Goal: Information Seeking & Learning: Learn about a topic

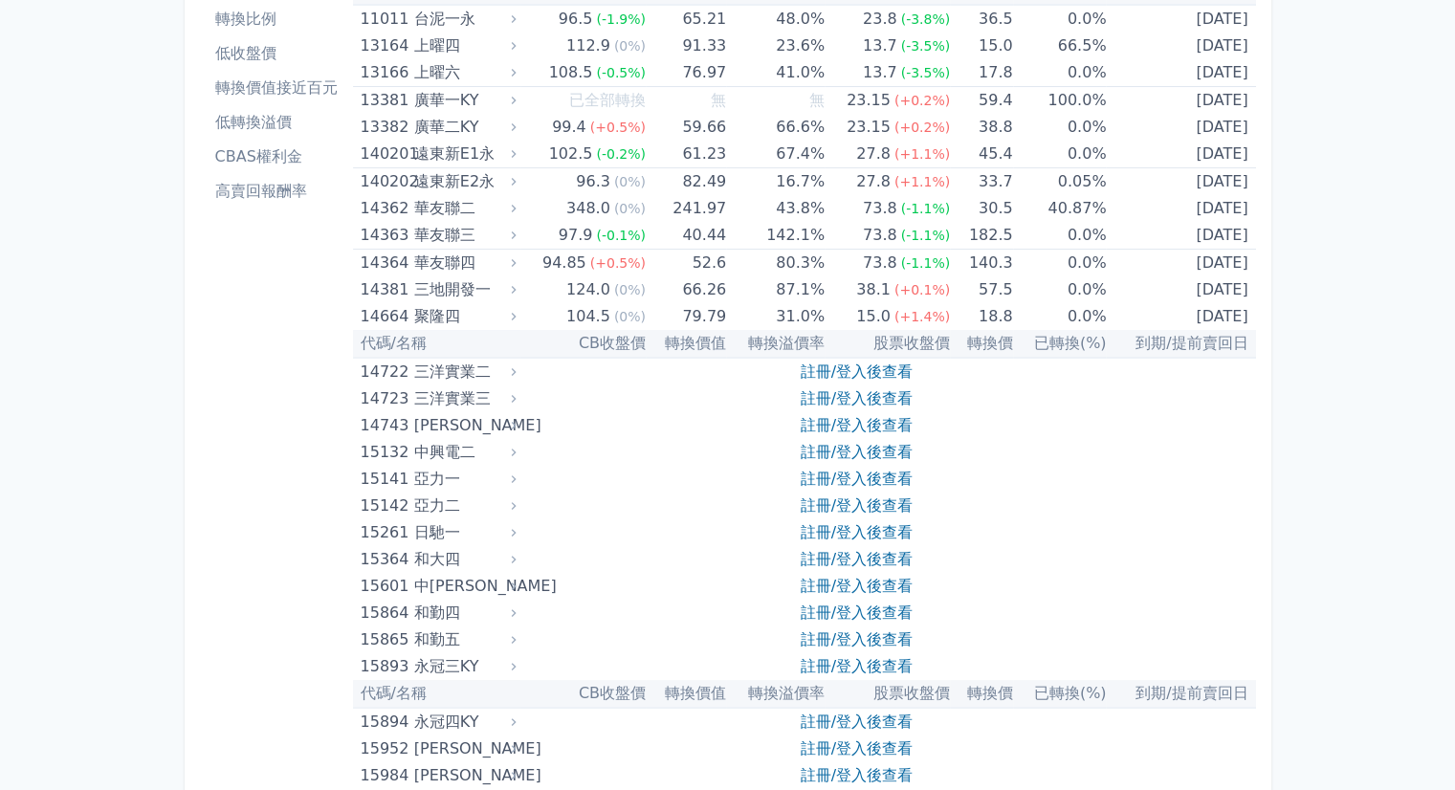
scroll to position [191, 0]
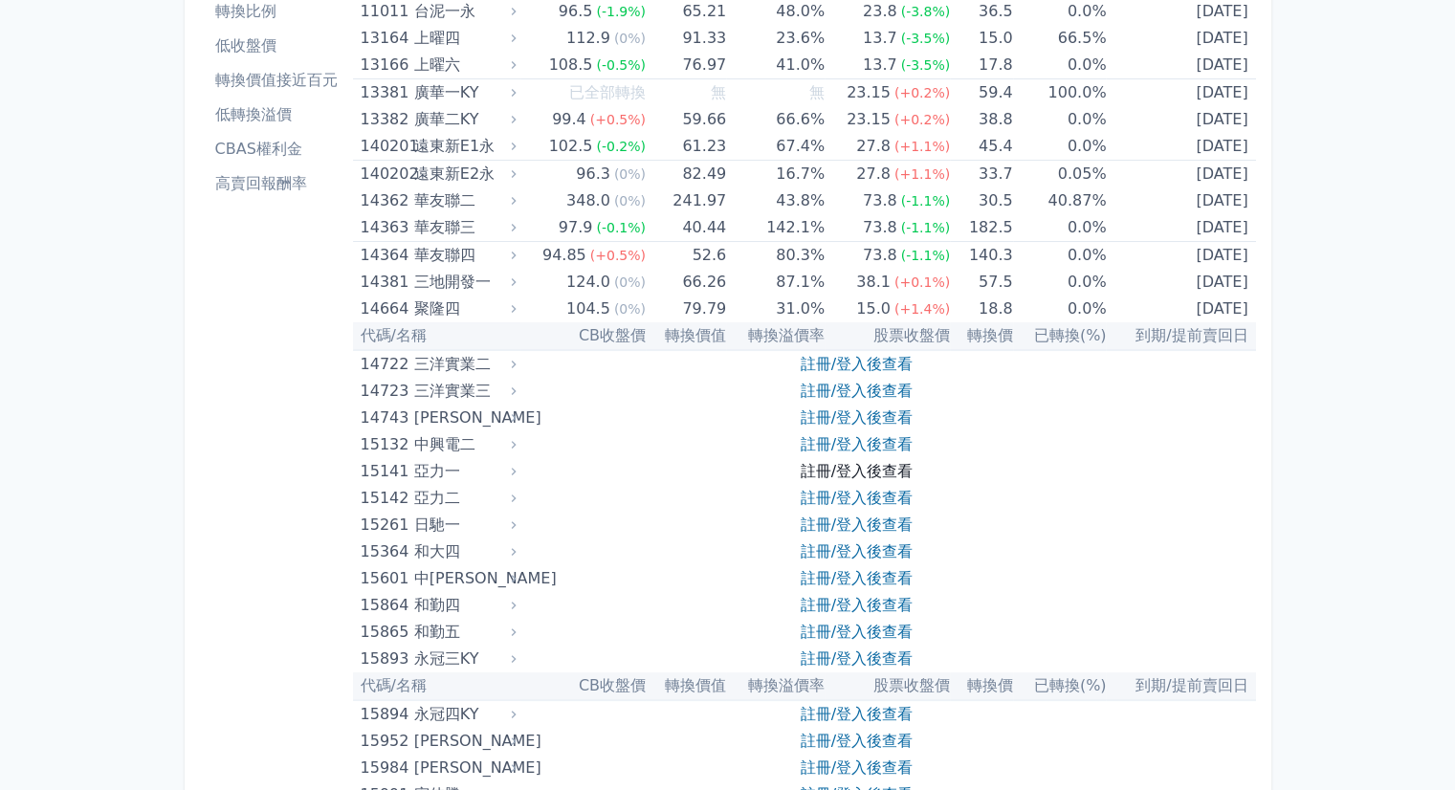
click at [821, 469] on link "註冊/登入後查看" at bounding box center [856, 471] width 112 height 18
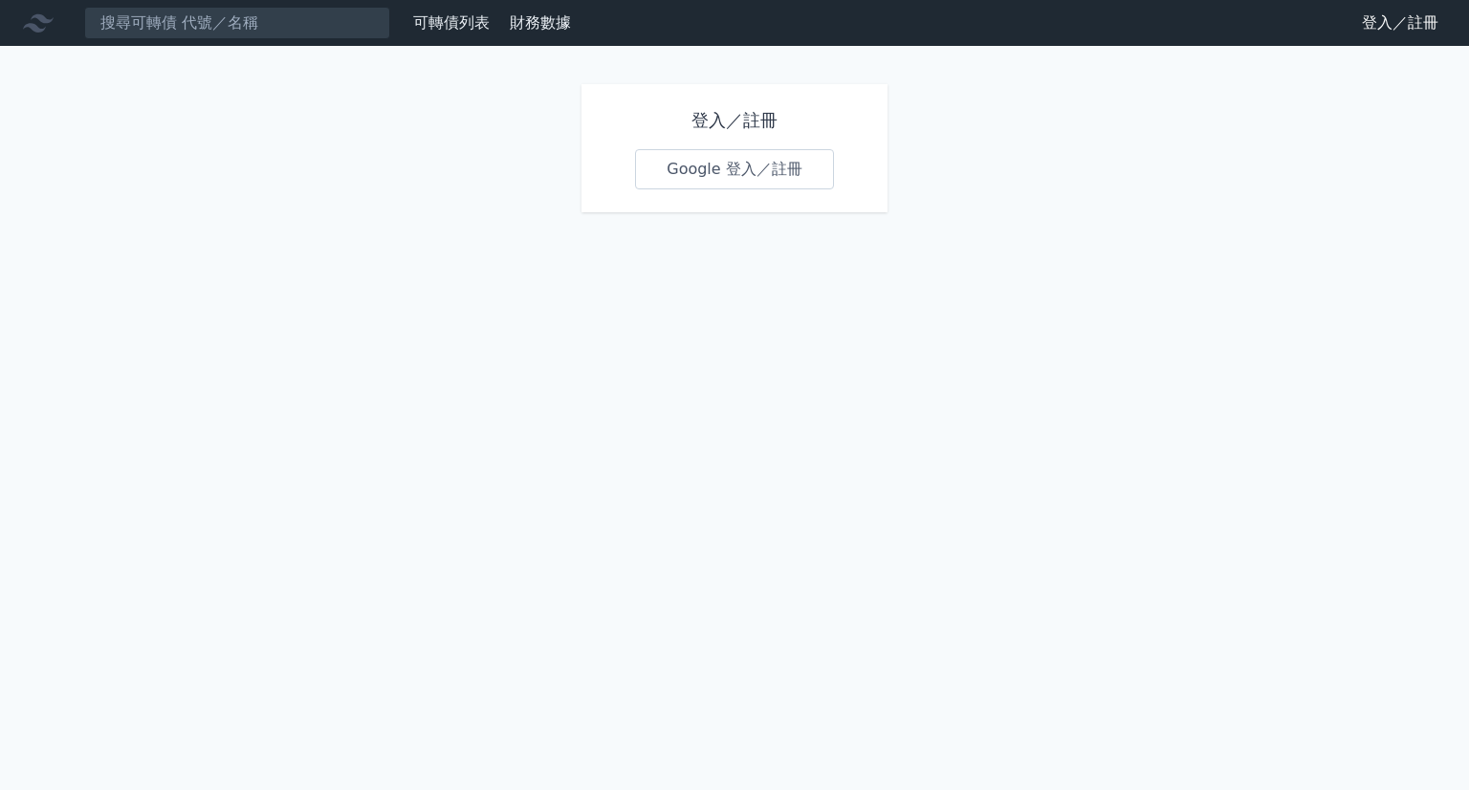
click at [716, 194] on div "登入／註冊 Google 登入／註冊" at bounding box center [734, 148] width 306 height 128
click at [724, 173] on link "Google 登入／註冊" at bounding box center [734, 169] width 199 height 40
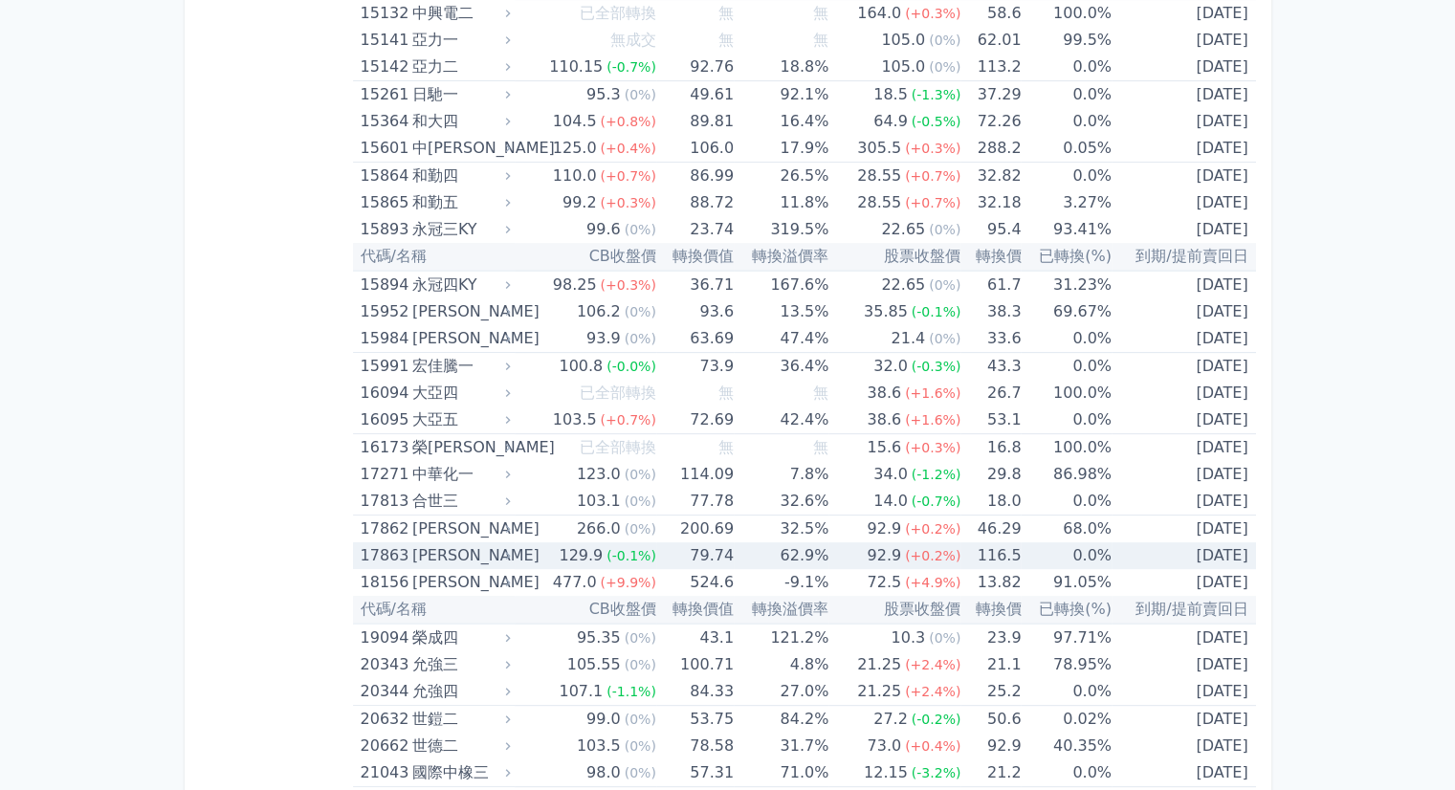
scroll to position [669, 0]
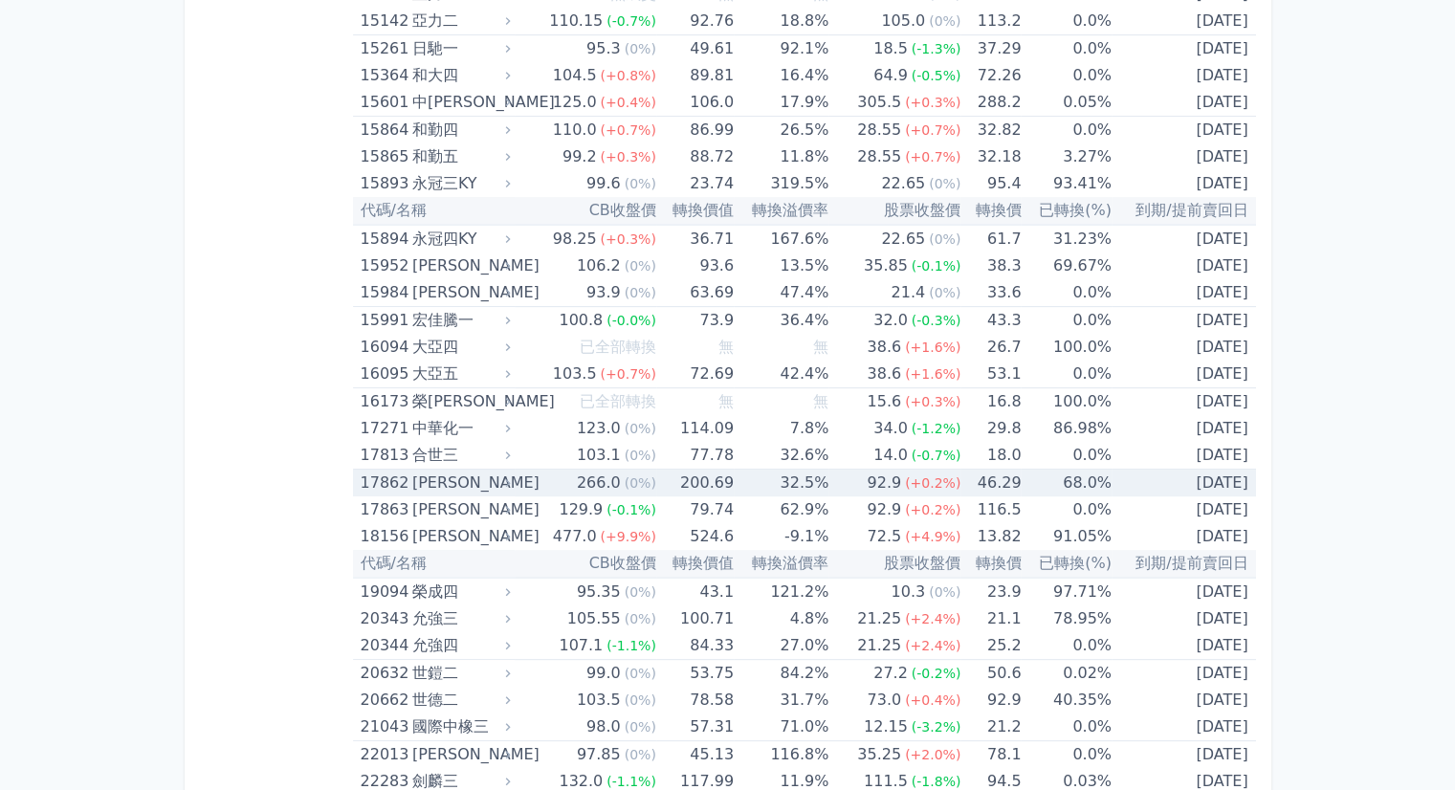
click at [1043, 484] on td "68.0%" at bounding box center [1065, 484] width 90 height 28
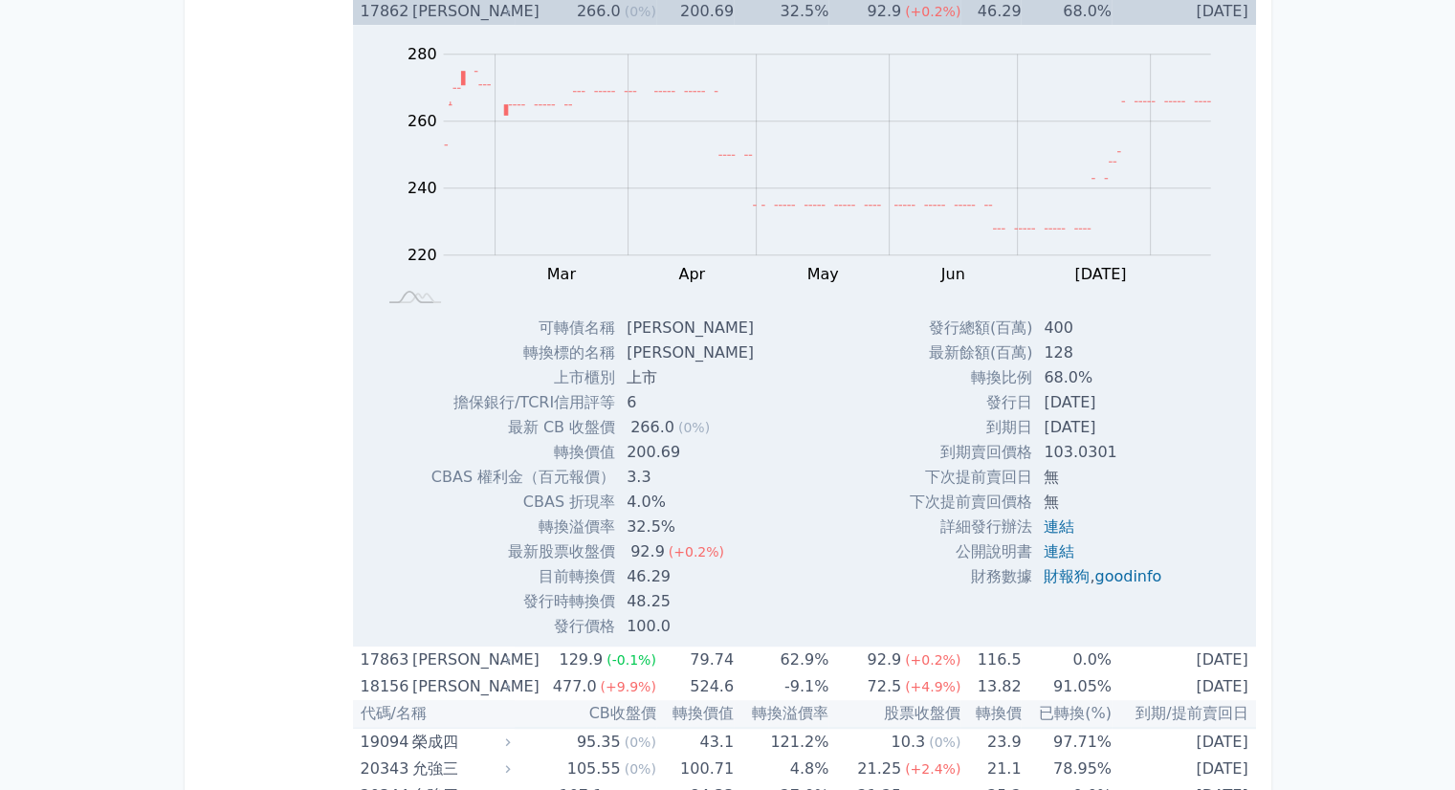
scroll to position [1148, 0]
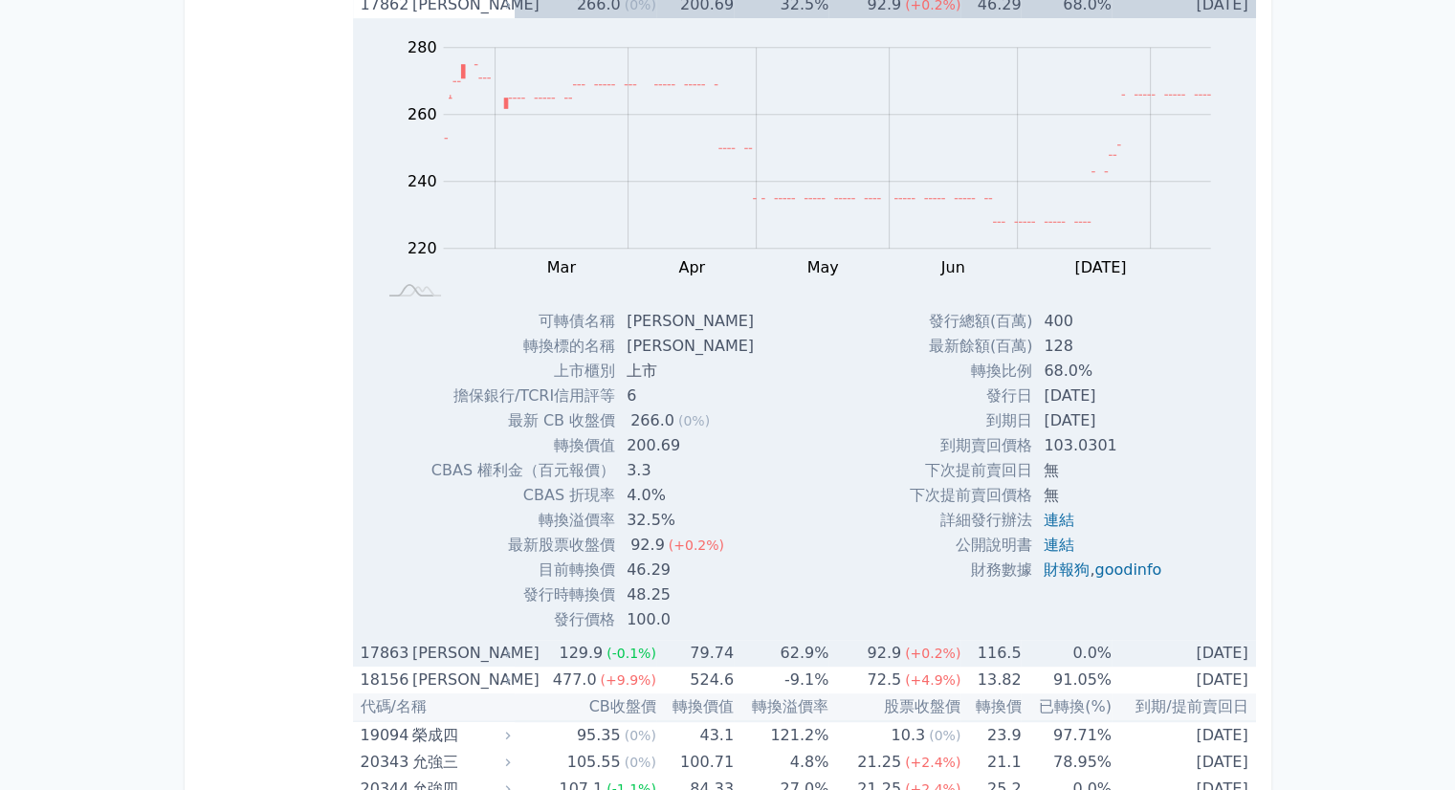
click at [1071, 656] on td "0.0%" at bounding box center [1065, 653] width 90 height 27
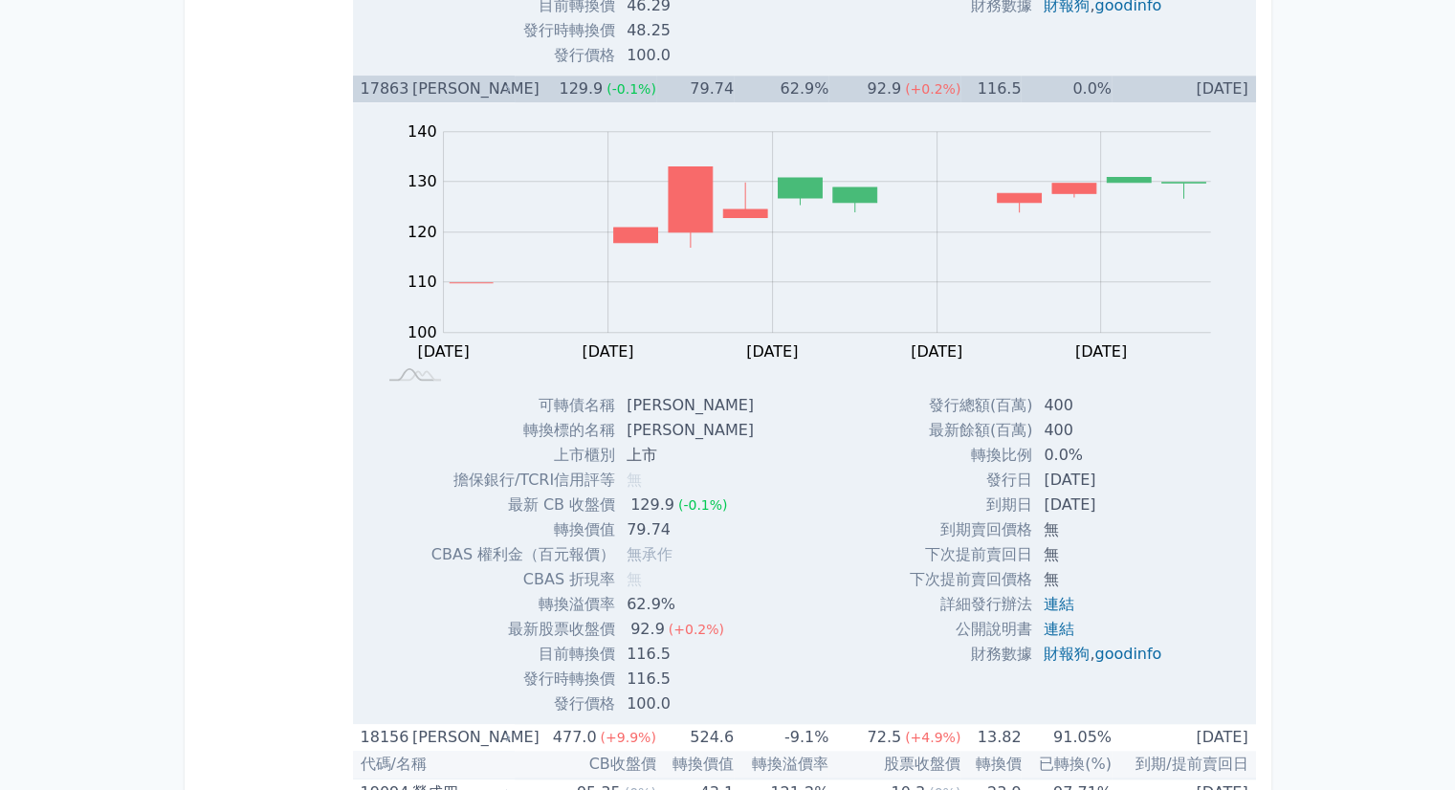
scroll to position [1721, 0]
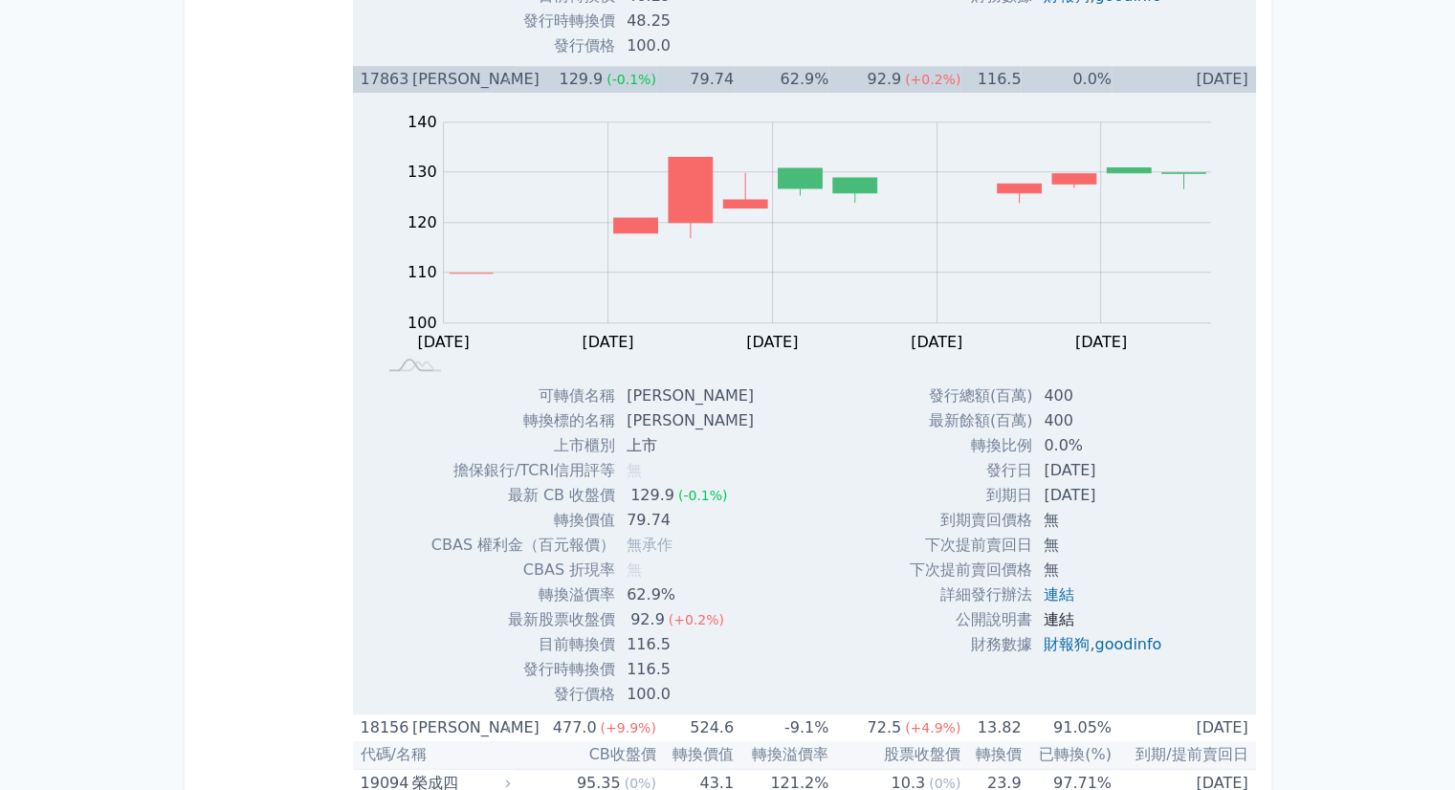
click at [1050, 614] on link "連結" at bounding box center [1058, 619] width 31 height 18
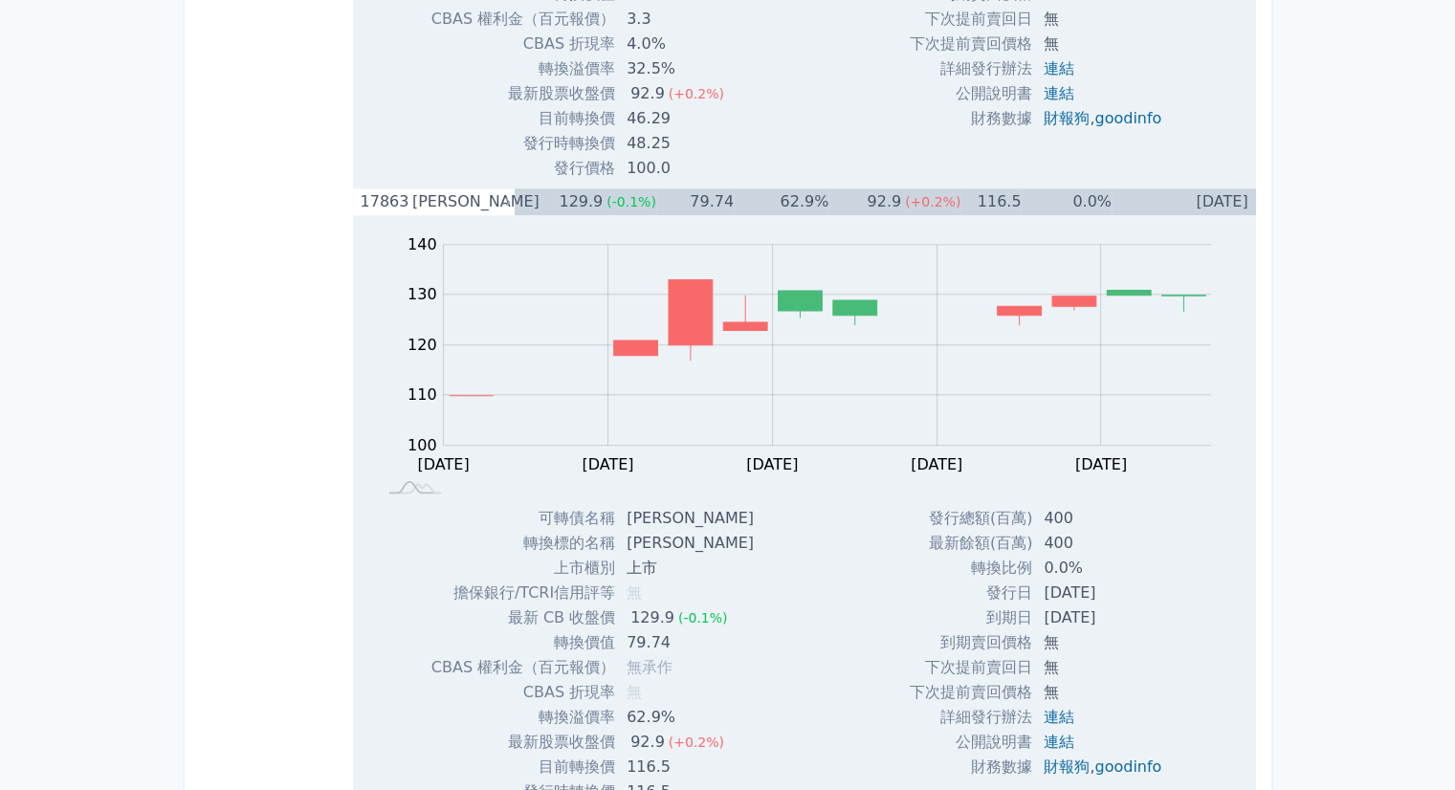
scroll to position [1339, 0]
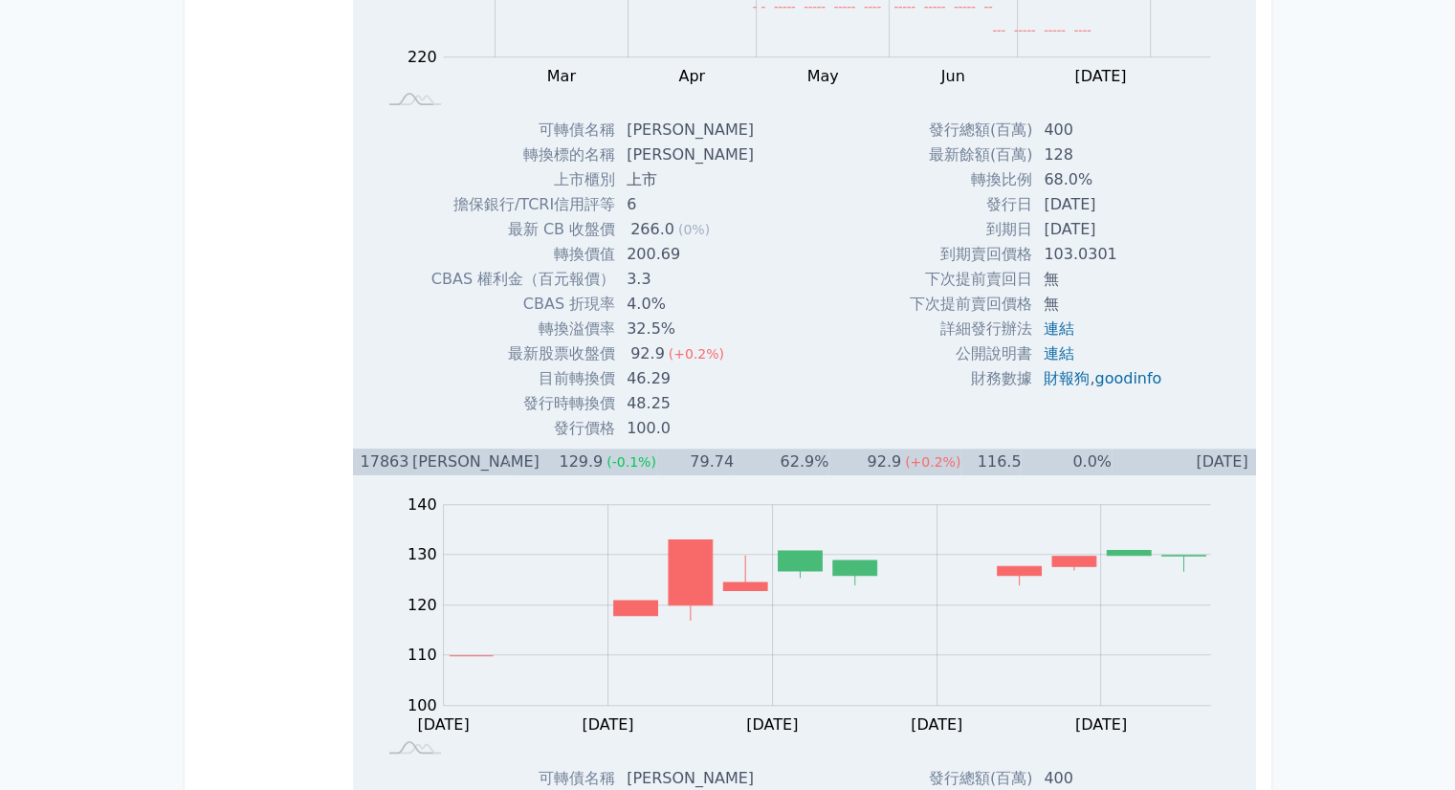
click at [488, 469] on div "[PERSON_NAME]" at bounding box center [459, 462] width 95 height 27
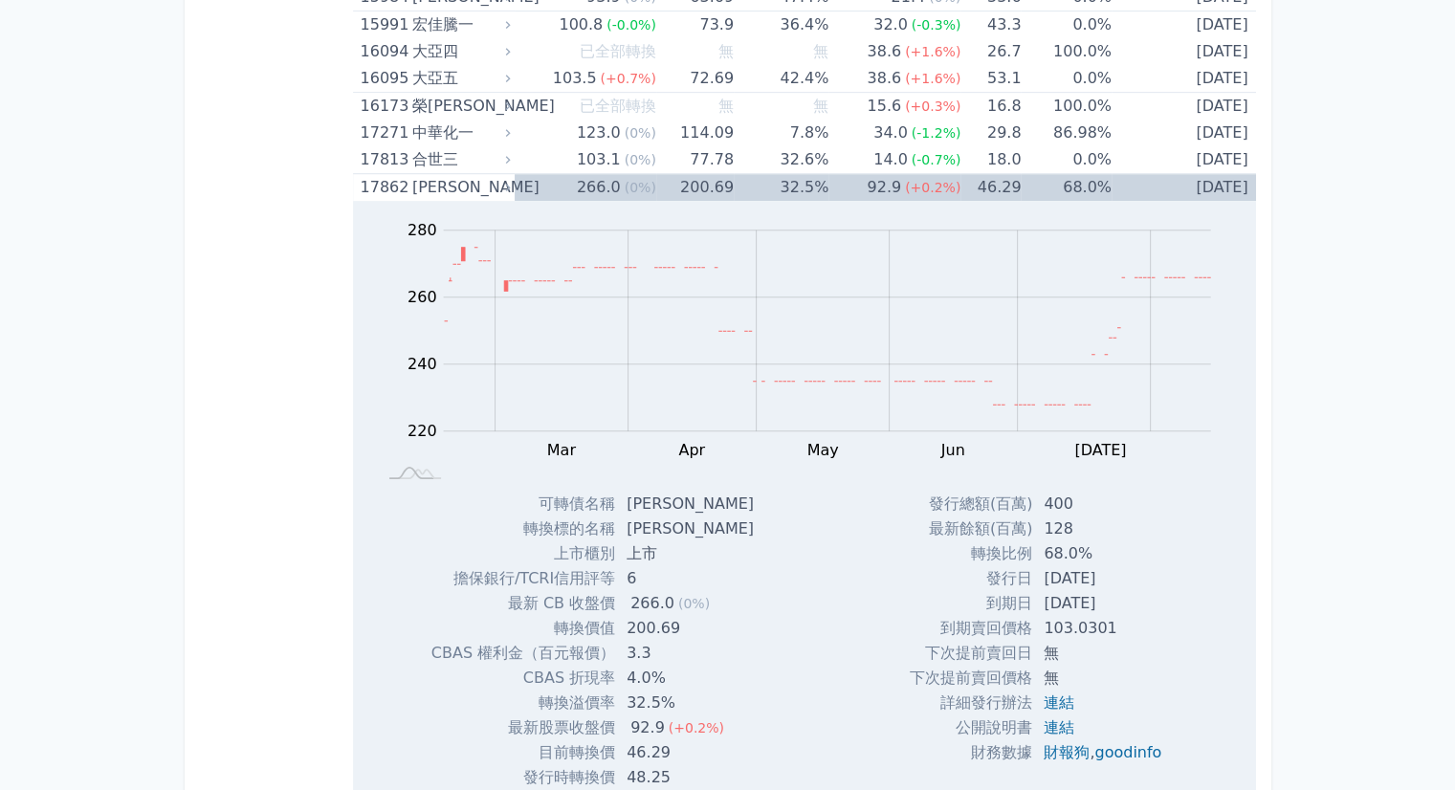
scroll to position [956, 0]
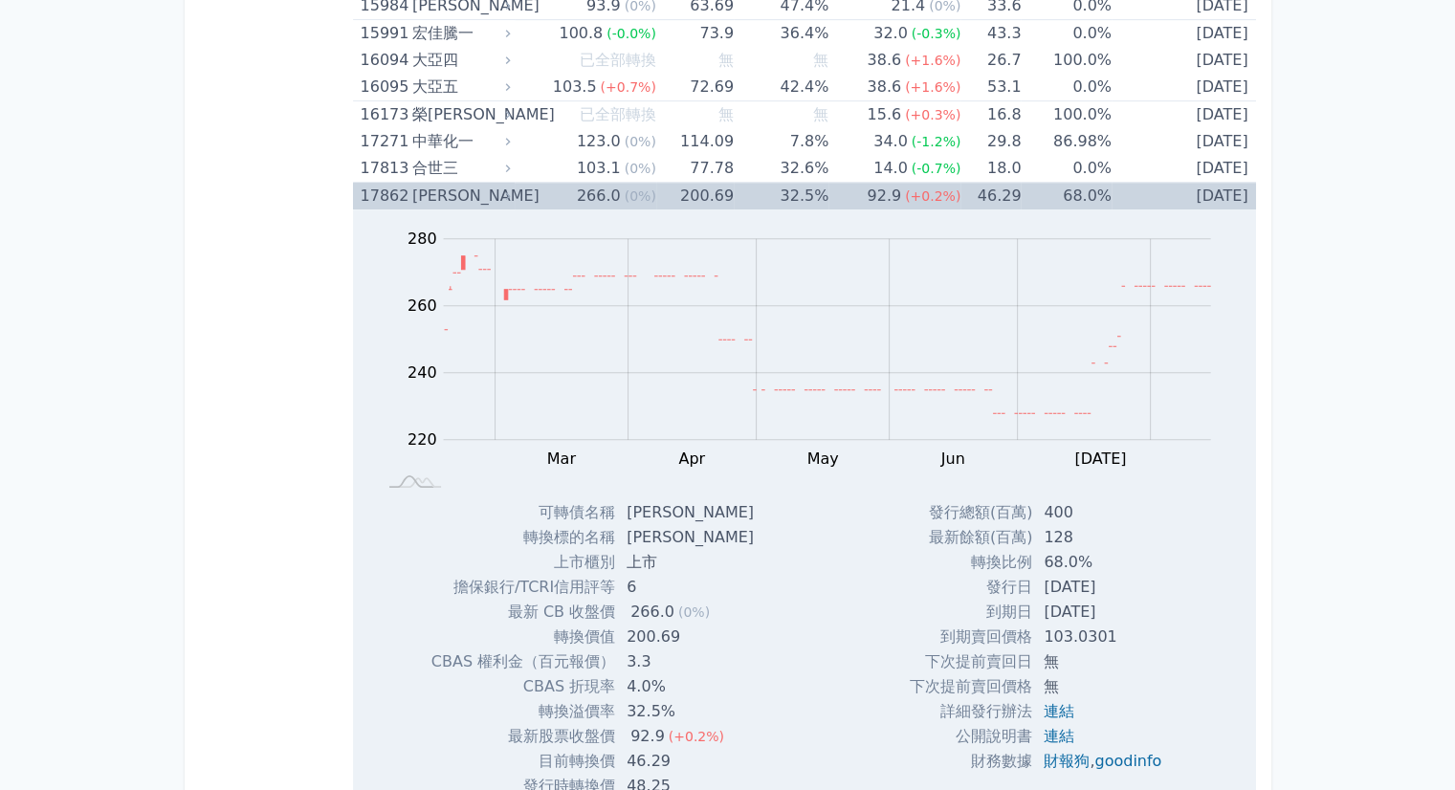
click at [436, 209] on div "Zoom Out 220 200 210 220 230 240 250 260 300 280 180 L Feb Mar Apr May Jun [DAT…" at bounding box center [804, 354] width 903 height 291
click at [450, 195] on div "[PERSON_NAME]" at bounding box center [459, 196] width 95 height 27
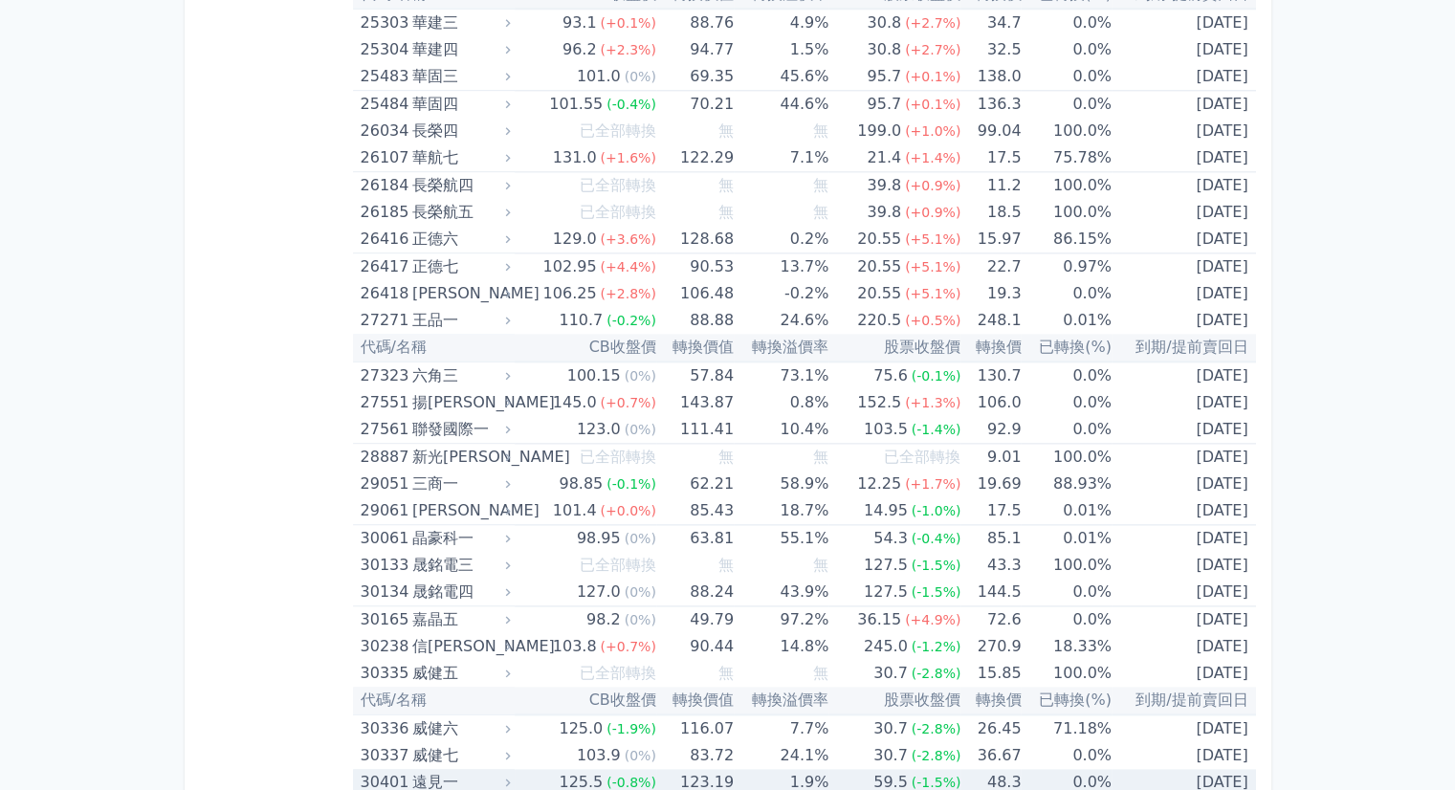
scroll to position [2391, 0]
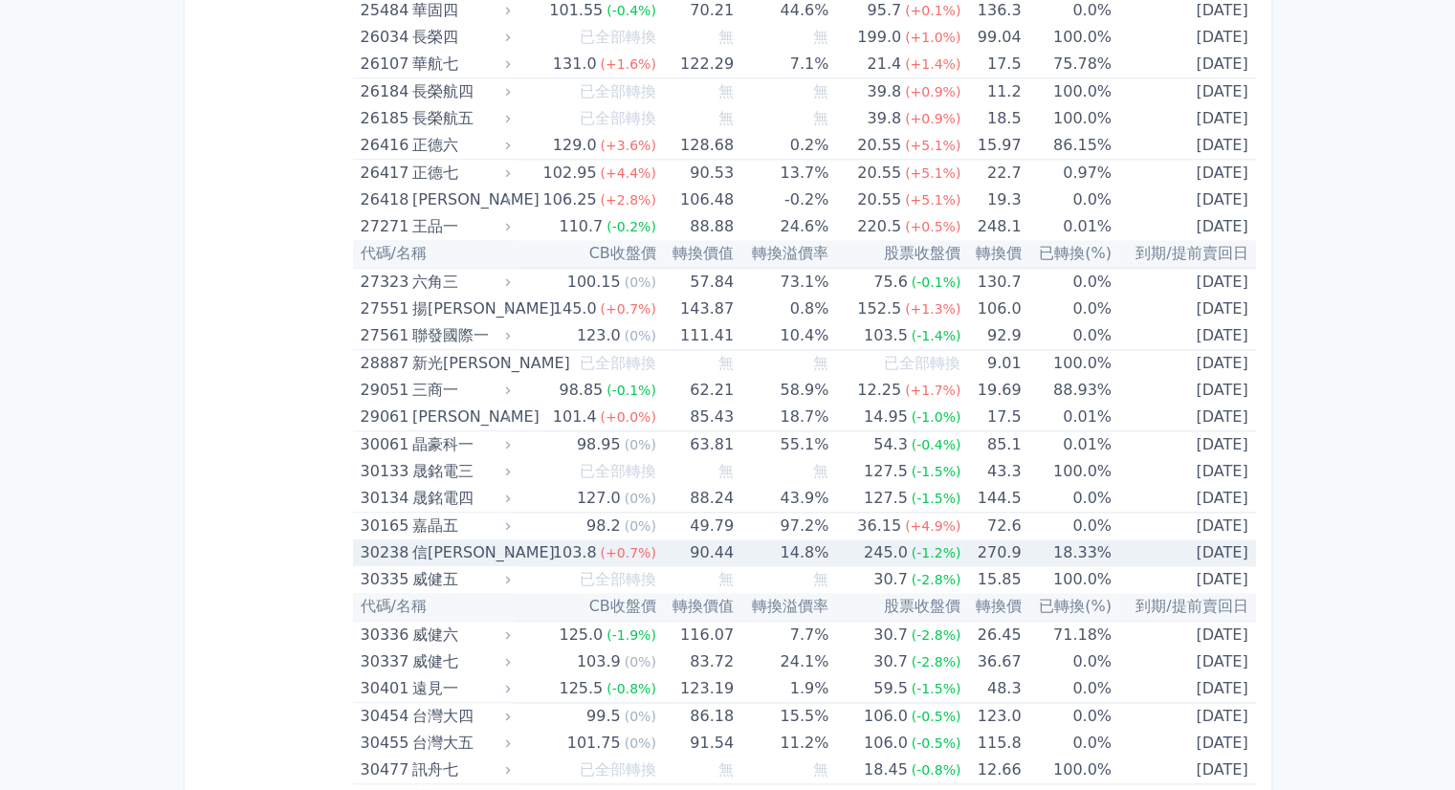
click at [559, 551] on div "103.8" at bounding box center [575, 552] width 52 height 27
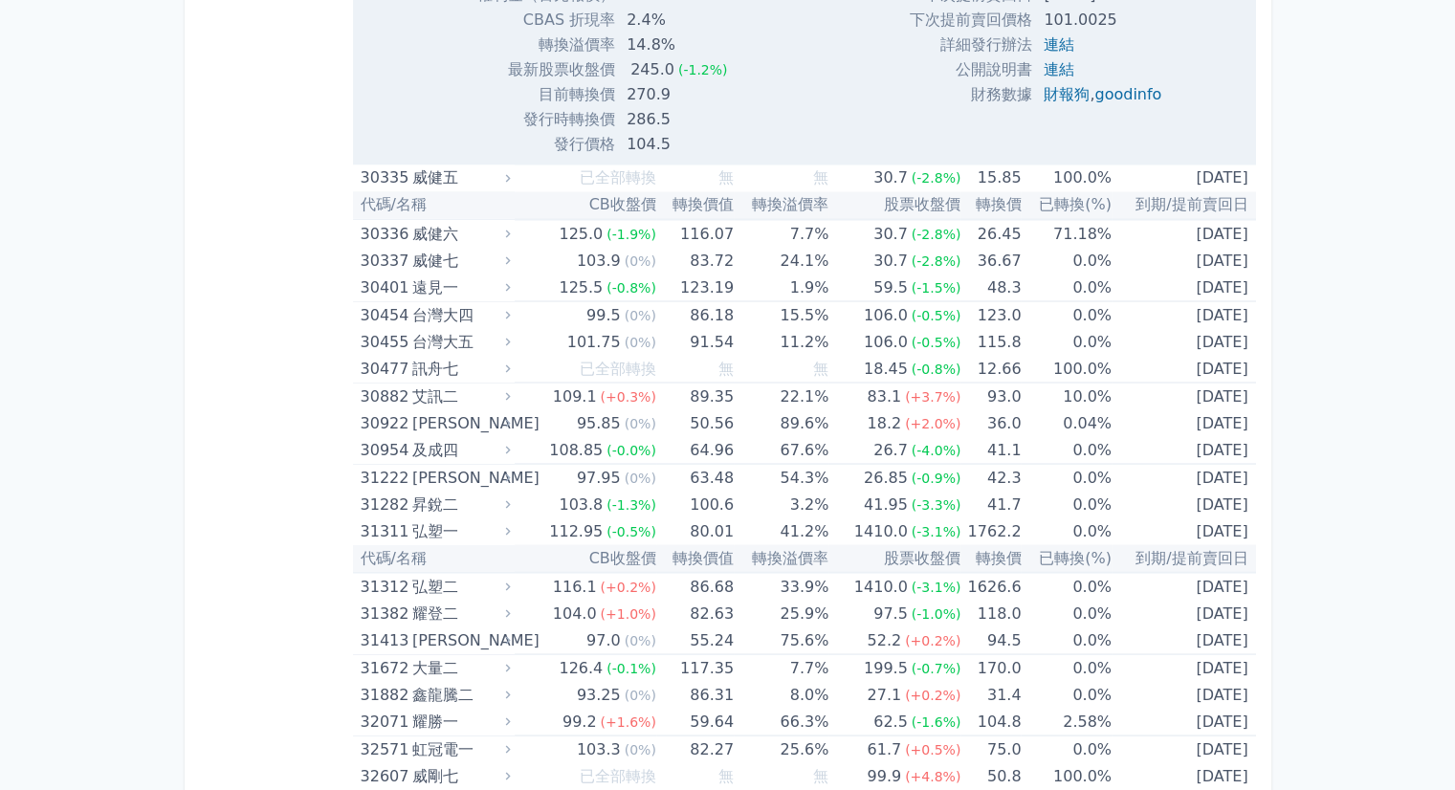
scroll to position [3443, 0]
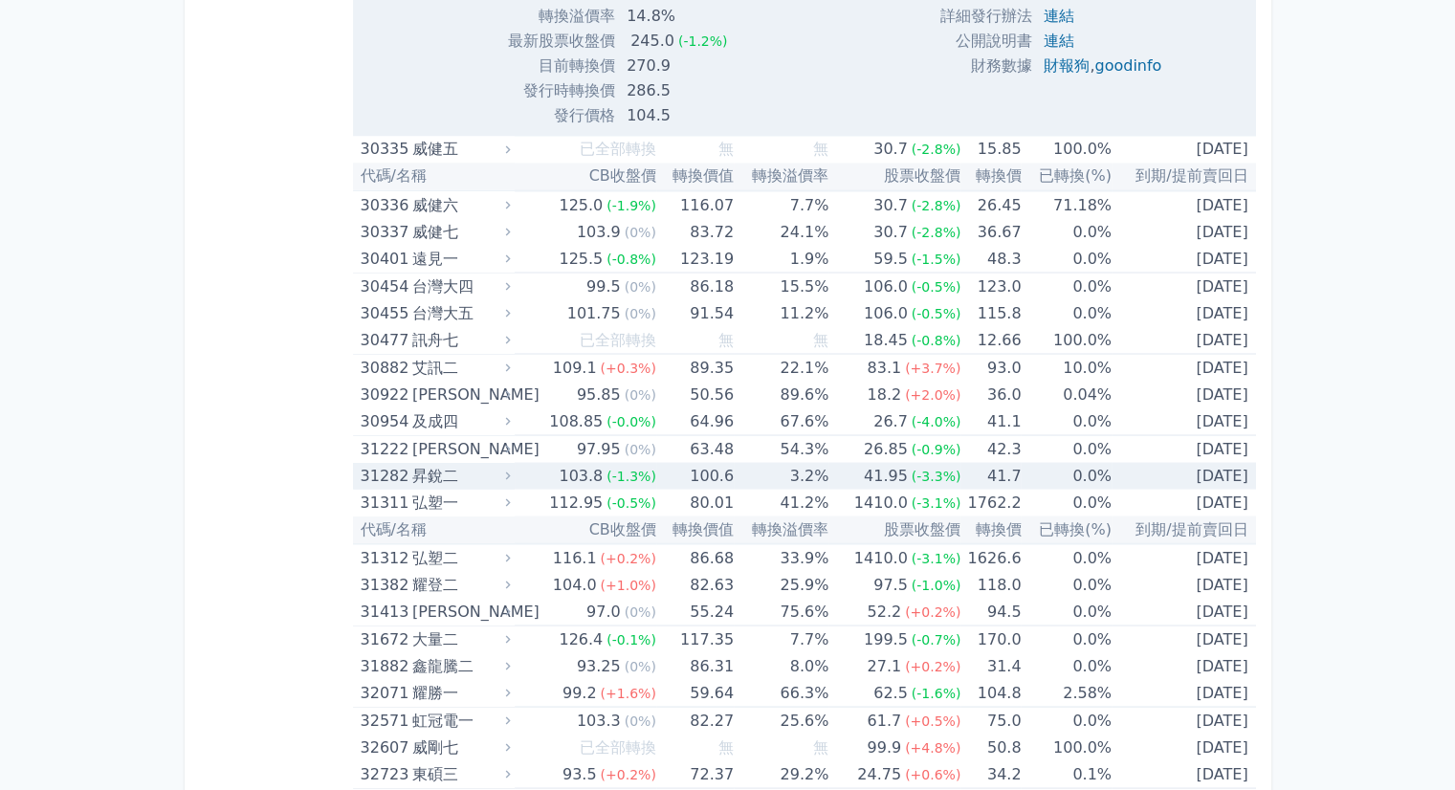
click at [513, 469] on icon at bounding box center [507, 475] width 12 height 12
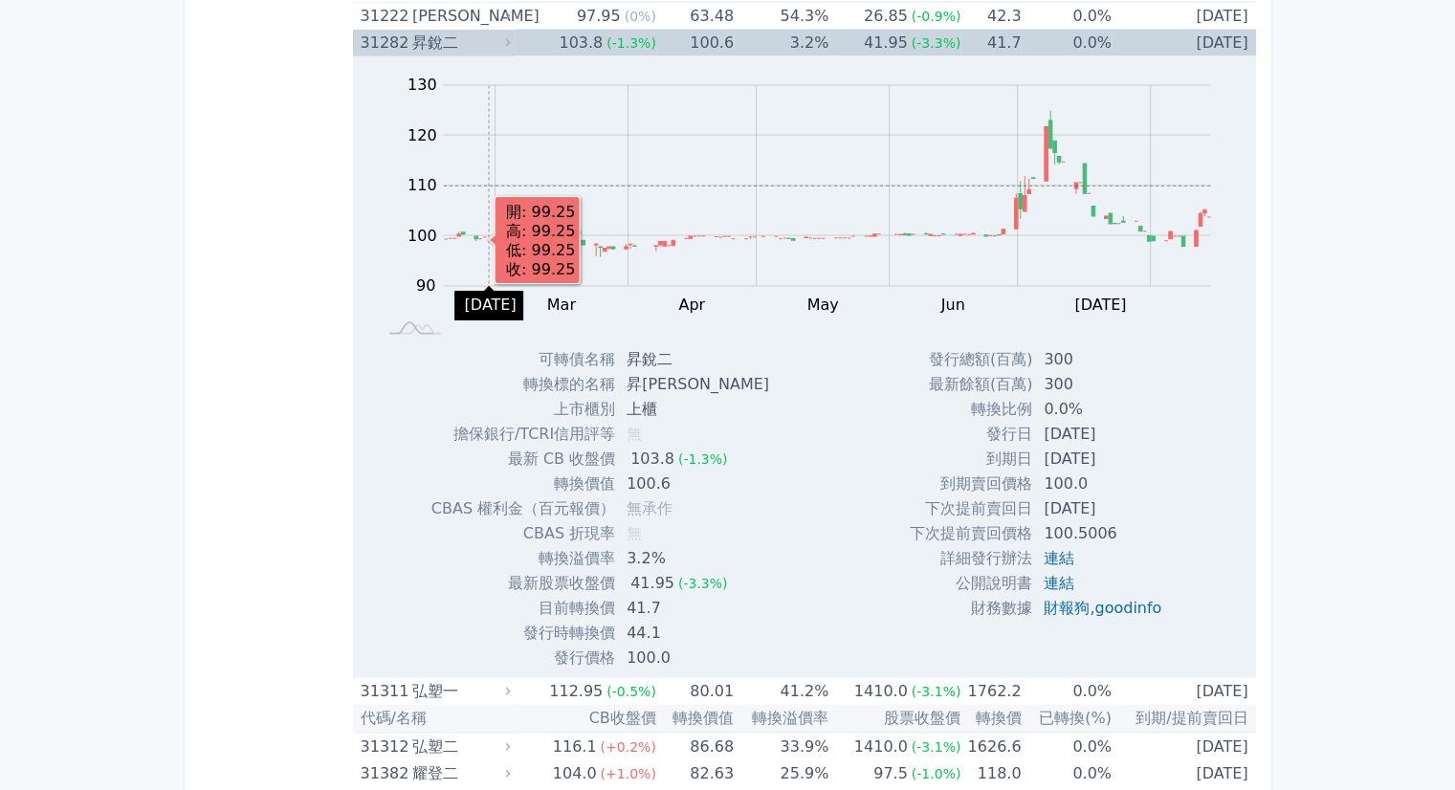
scroll to position [3921, 0]
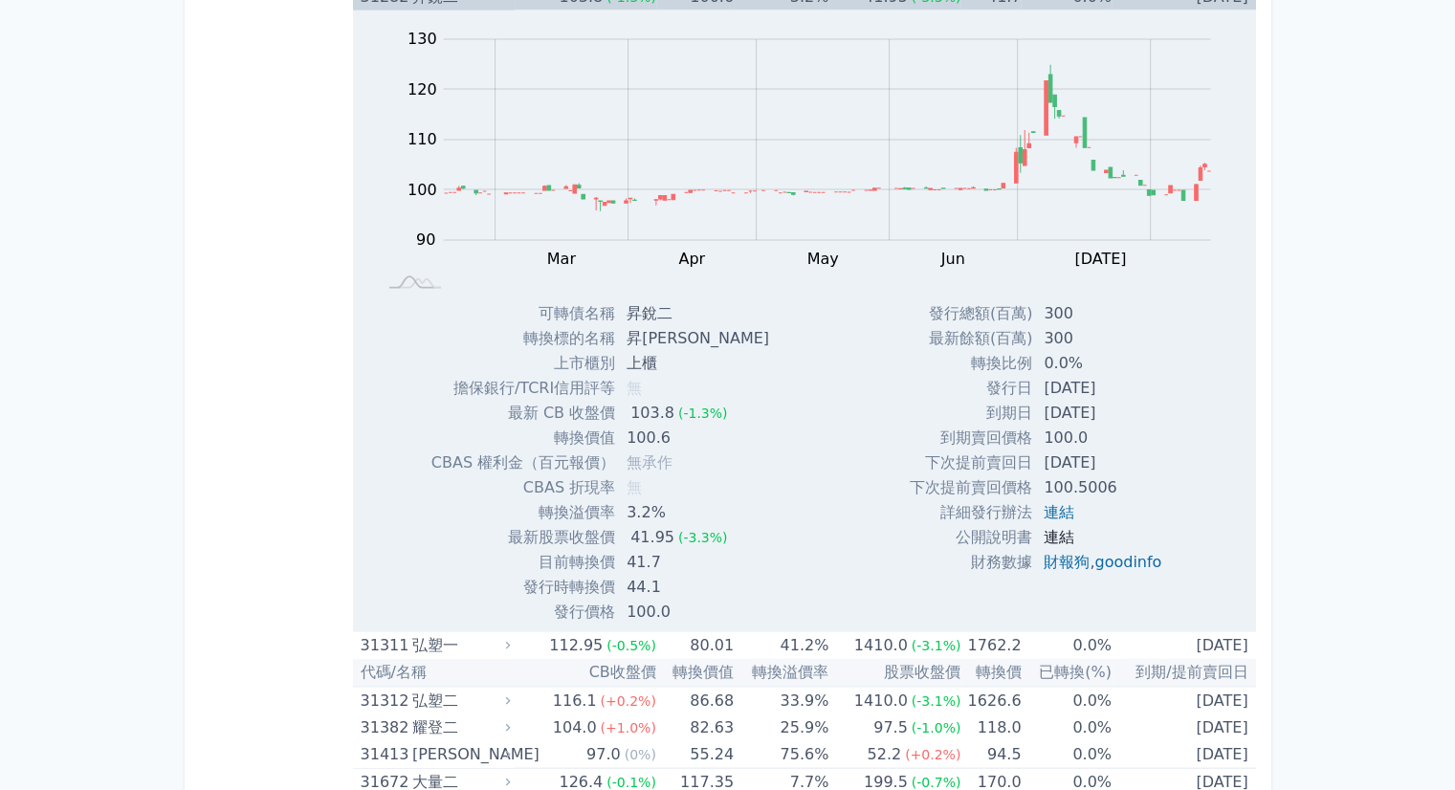
click at [1043, 528] on link "連結" at bounding box center [1058, 537] width 31 height 18
drag, startPoint x: 628, startPoint y: 332, endPoint x: 659, endPoint y: 332, distance: 30.6
click at [659, 332] on td "昇[PERSON_NAME]" at bounding box center [699, 338] width 169 height 25
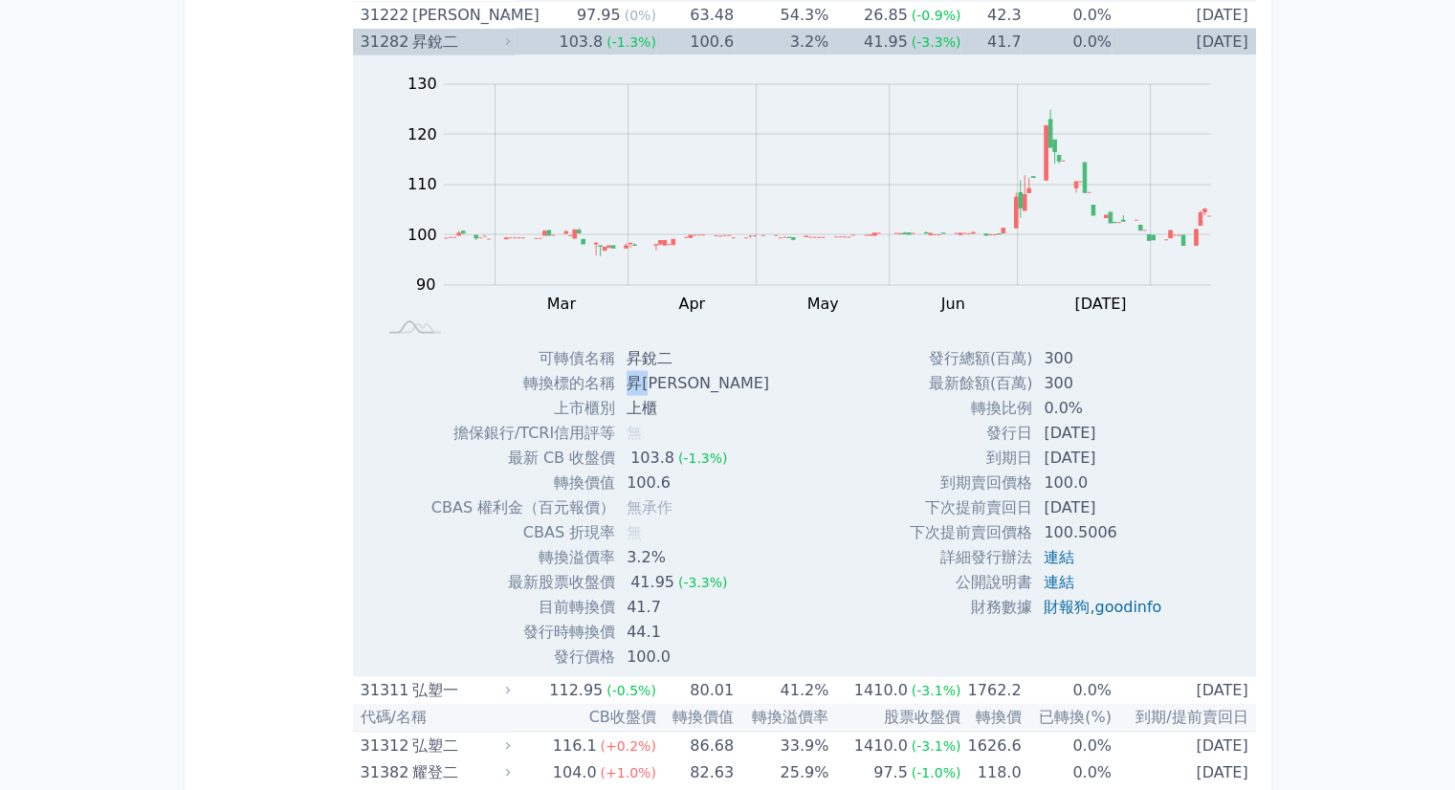
scroll to position [3634, 0]
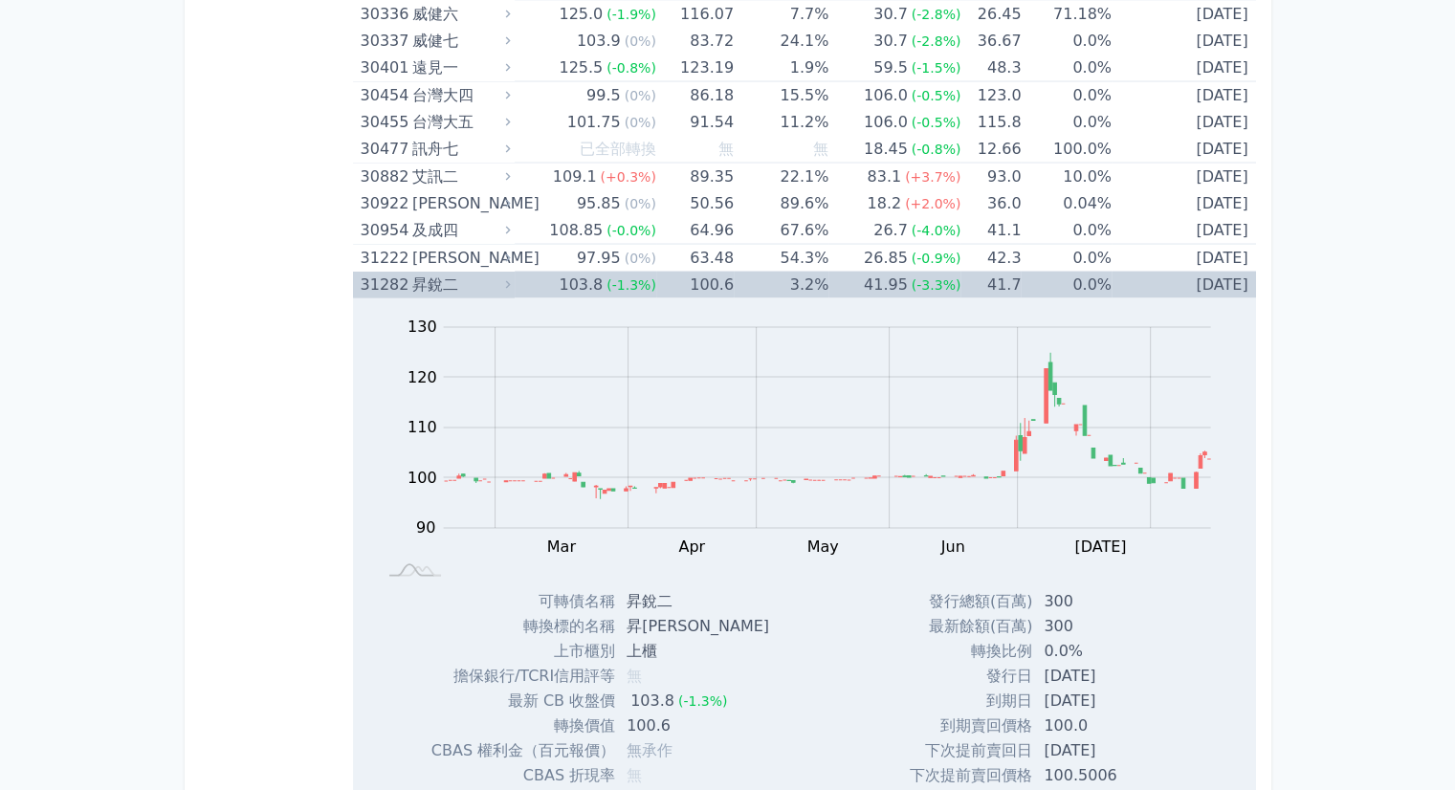
click at [561, 284] on div "103.8" at bounding box center [581, 284] width 52 height 27
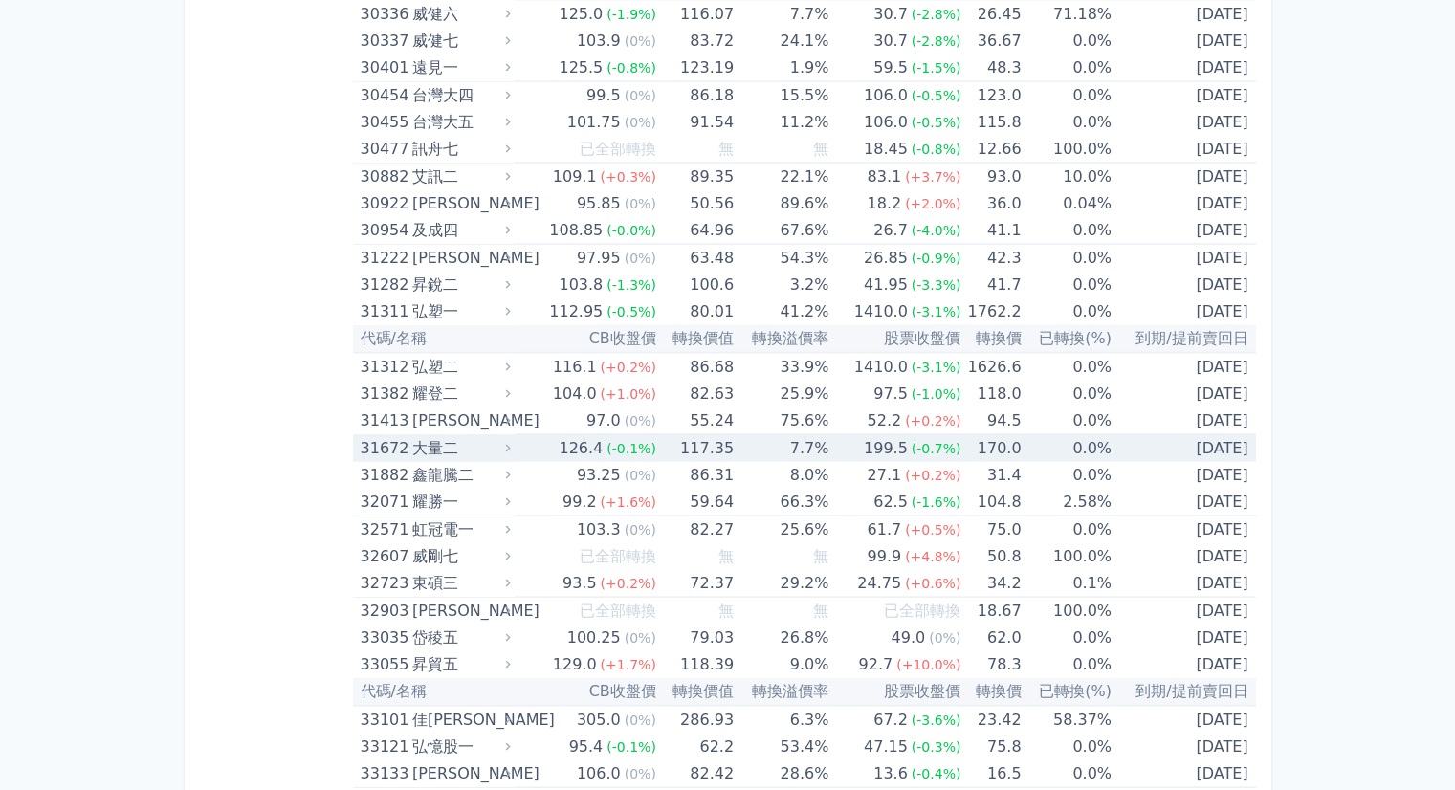
click at [690, 449] on td "117.35" at bounding box center [694, 448] width 77 height 28
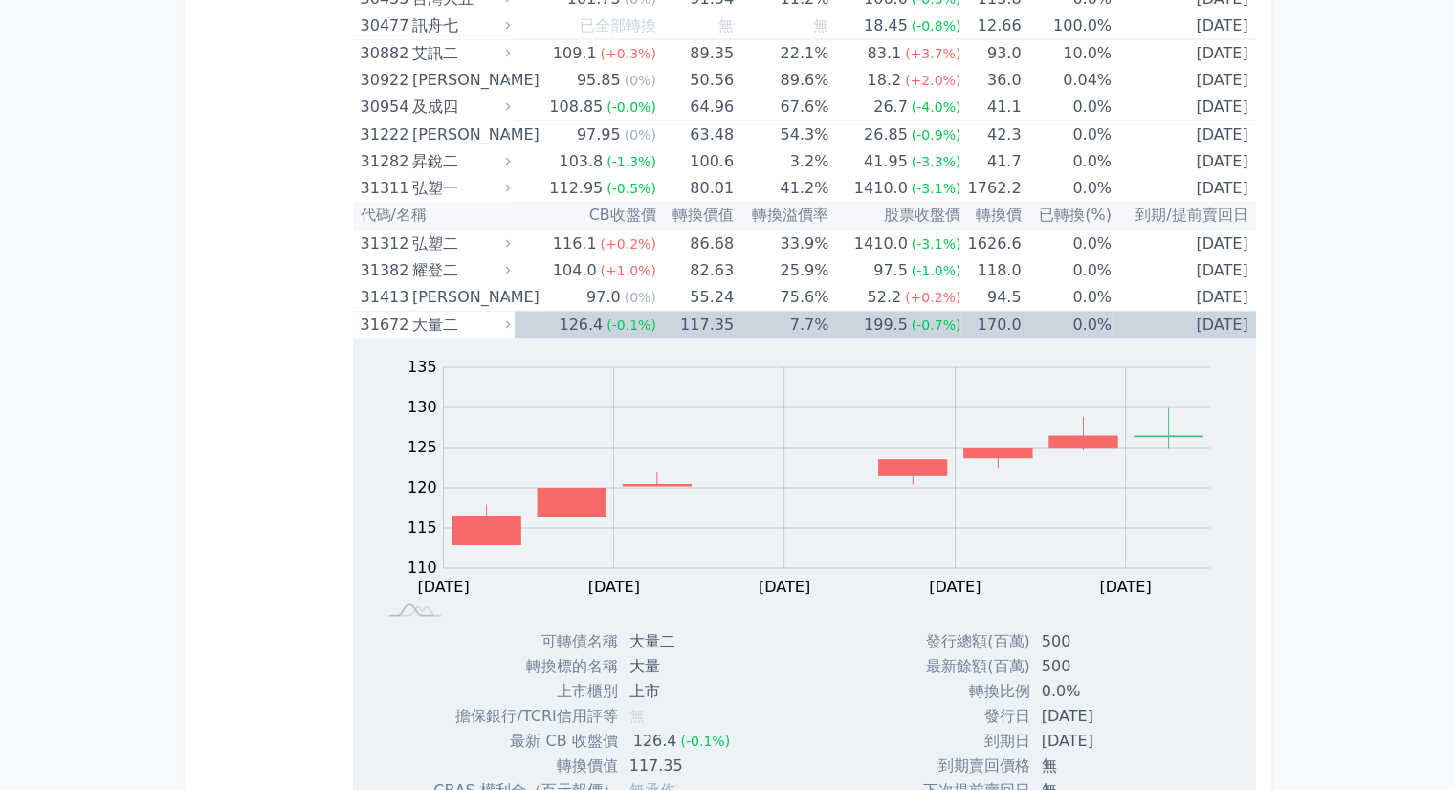
scroll to position [3730, 0]
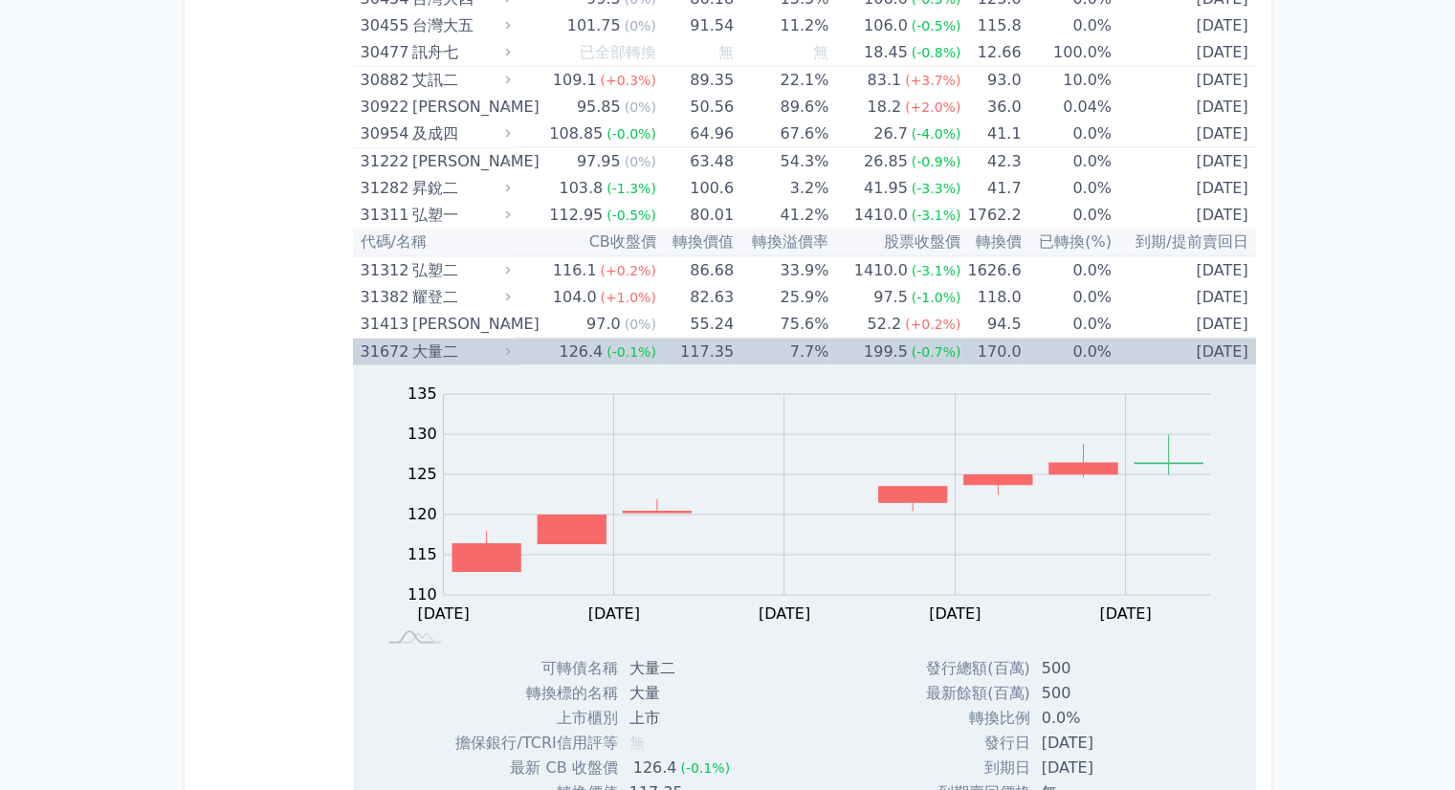
click at [668, 344] on td "117.35" at bounding box center [694, 353] width 77 height 28
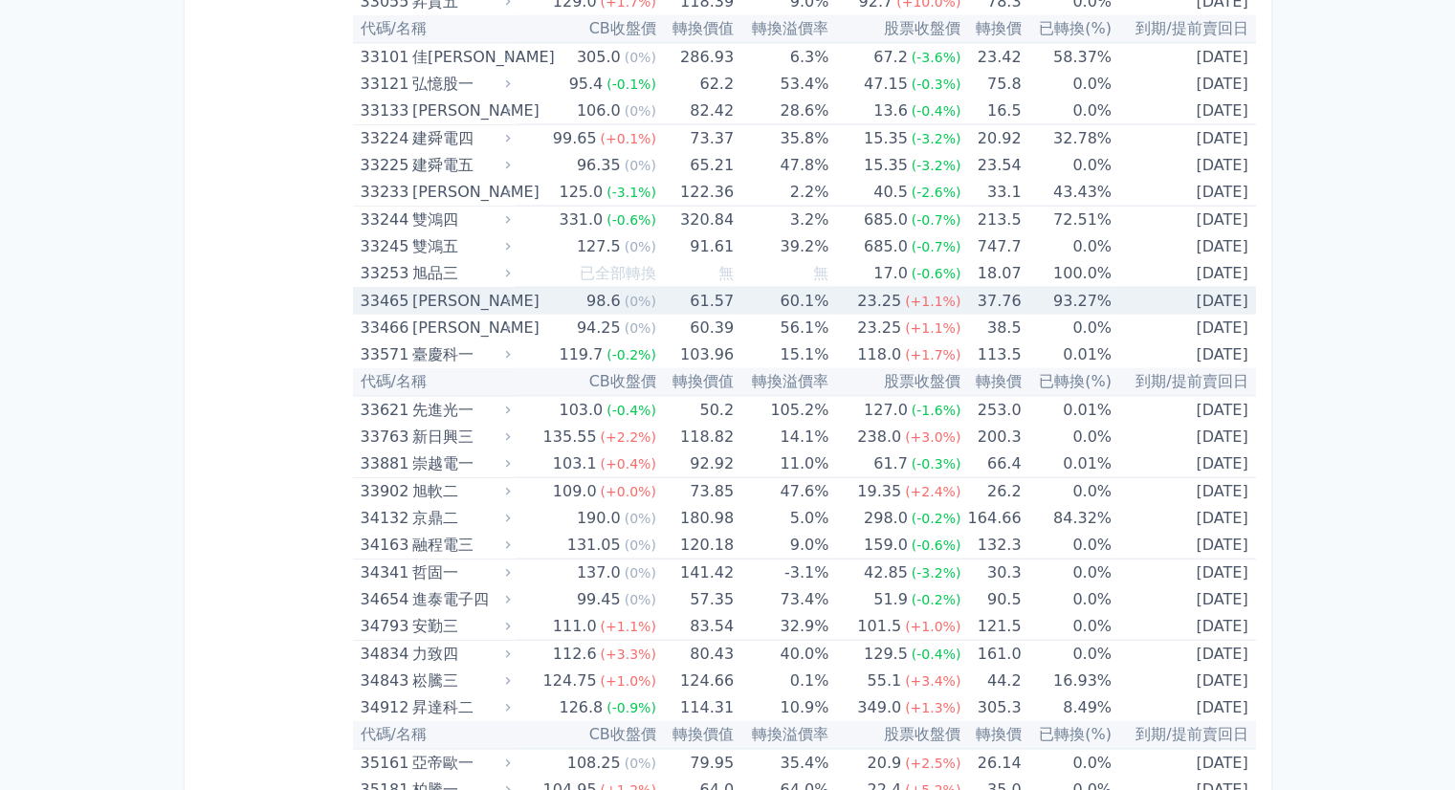
scroll to position [4303, 0]
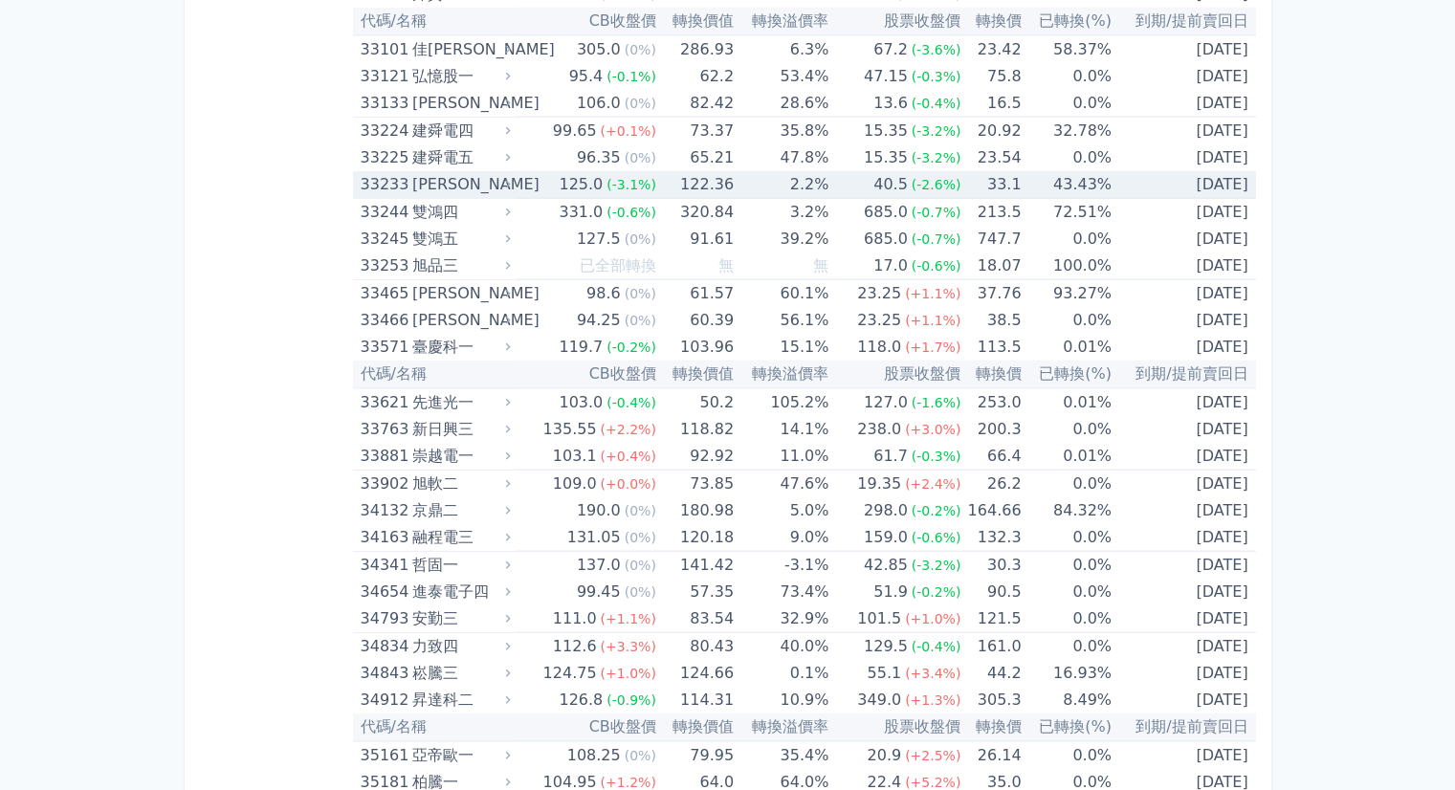
click at [558, 181] on div "125.0" at bounding box center [581, 184] width 52 height 27
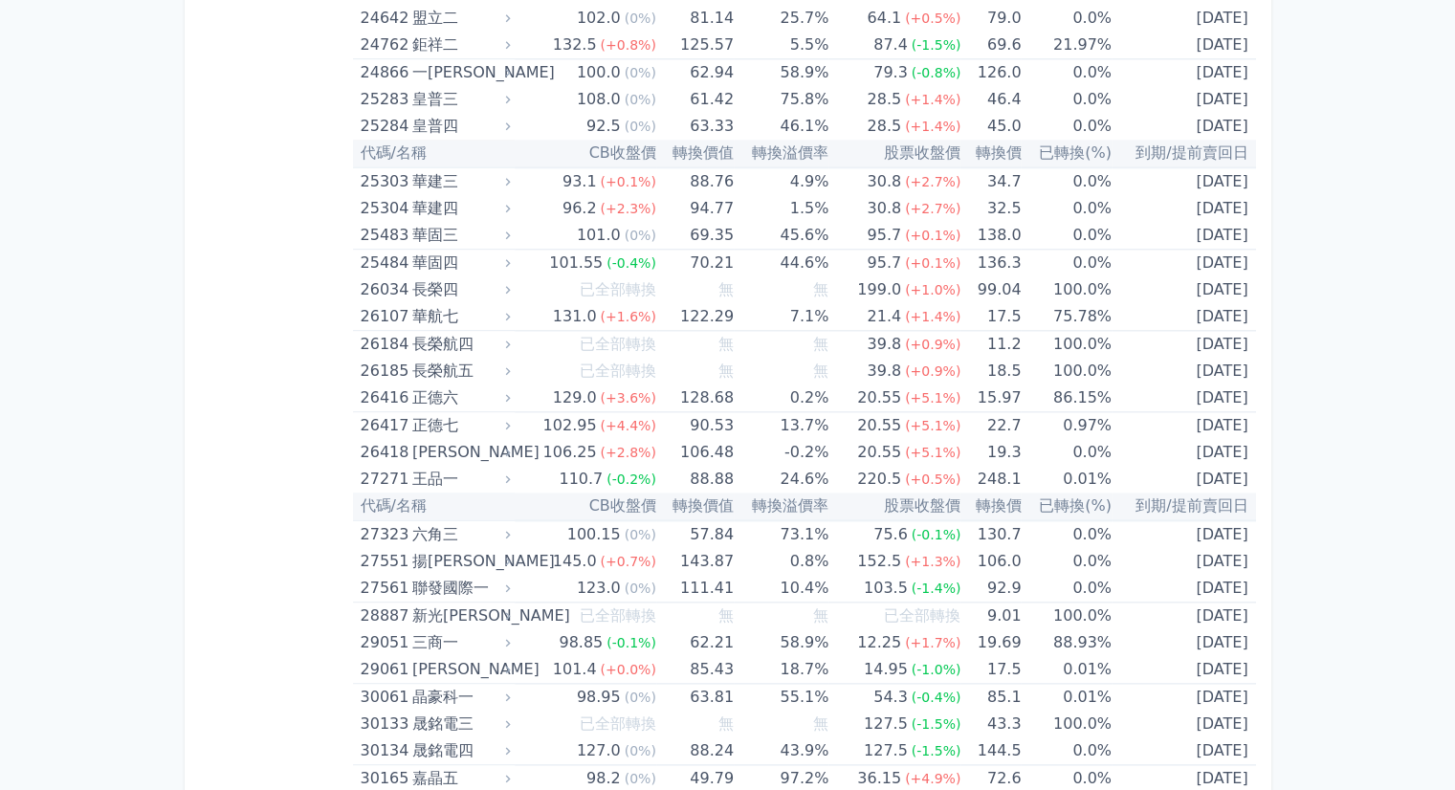
scroll to position [0, 0]
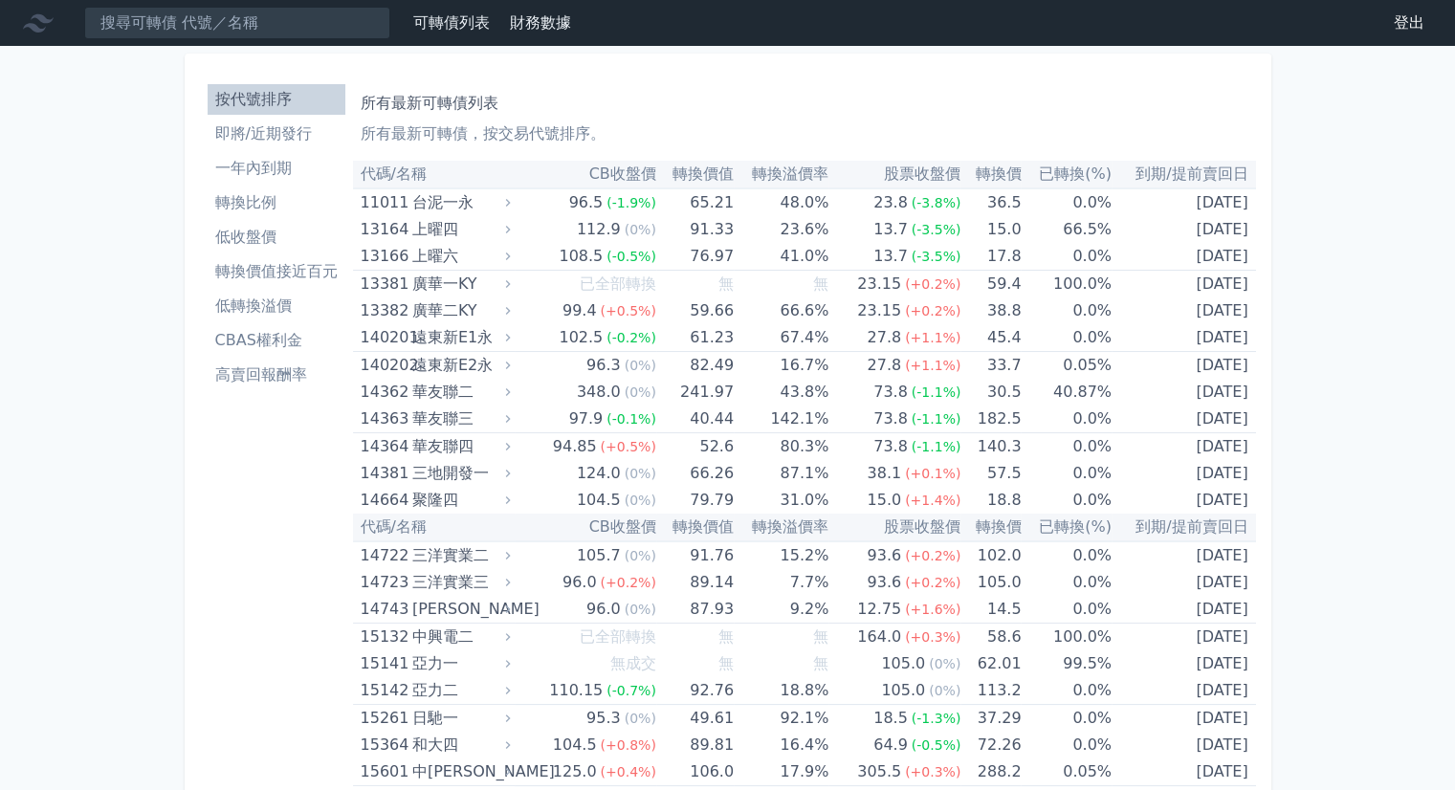
click at [279, 279] on li "轉換價值接近百元" at bounding box center [277, 271] width 138 height 23
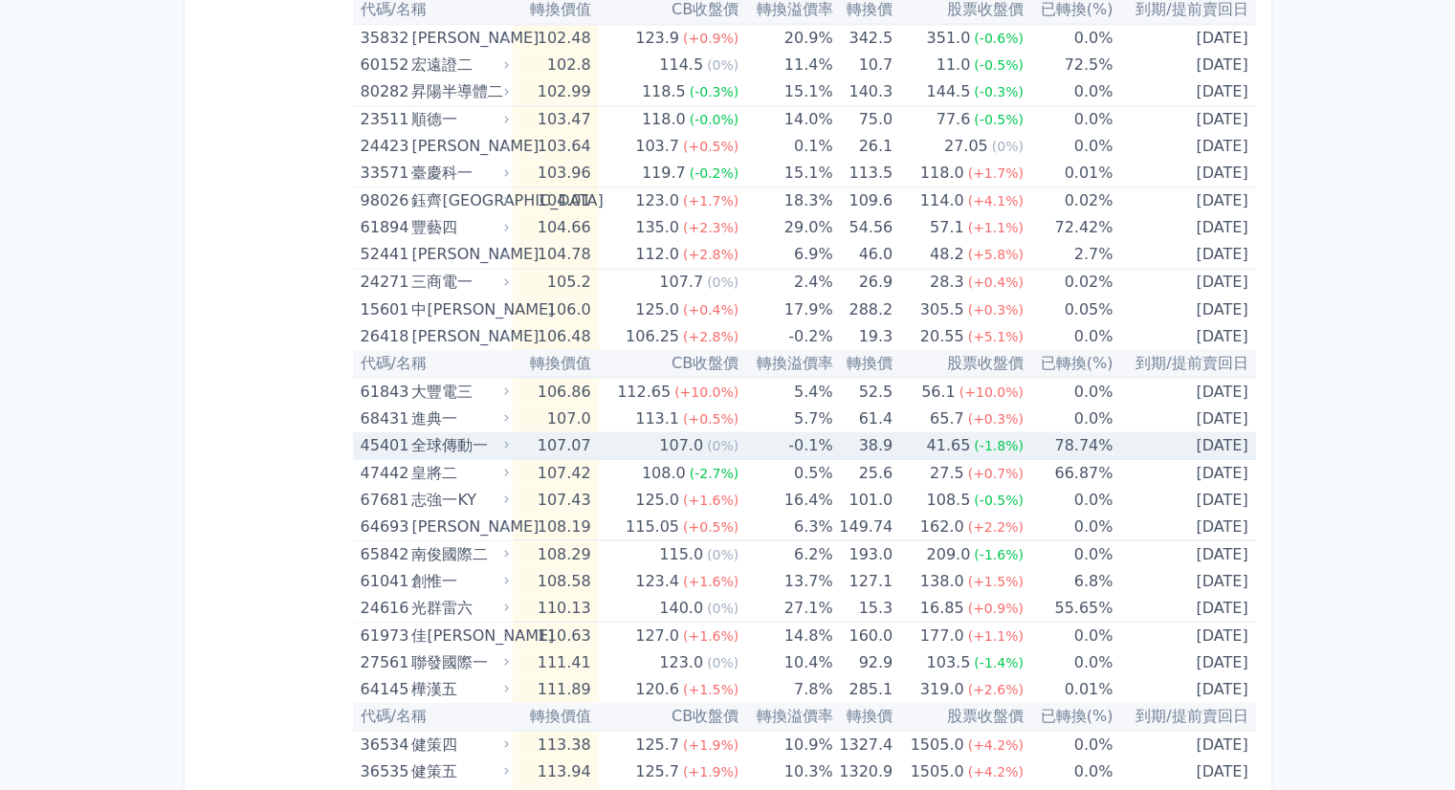
scroll to position [3347, 0]
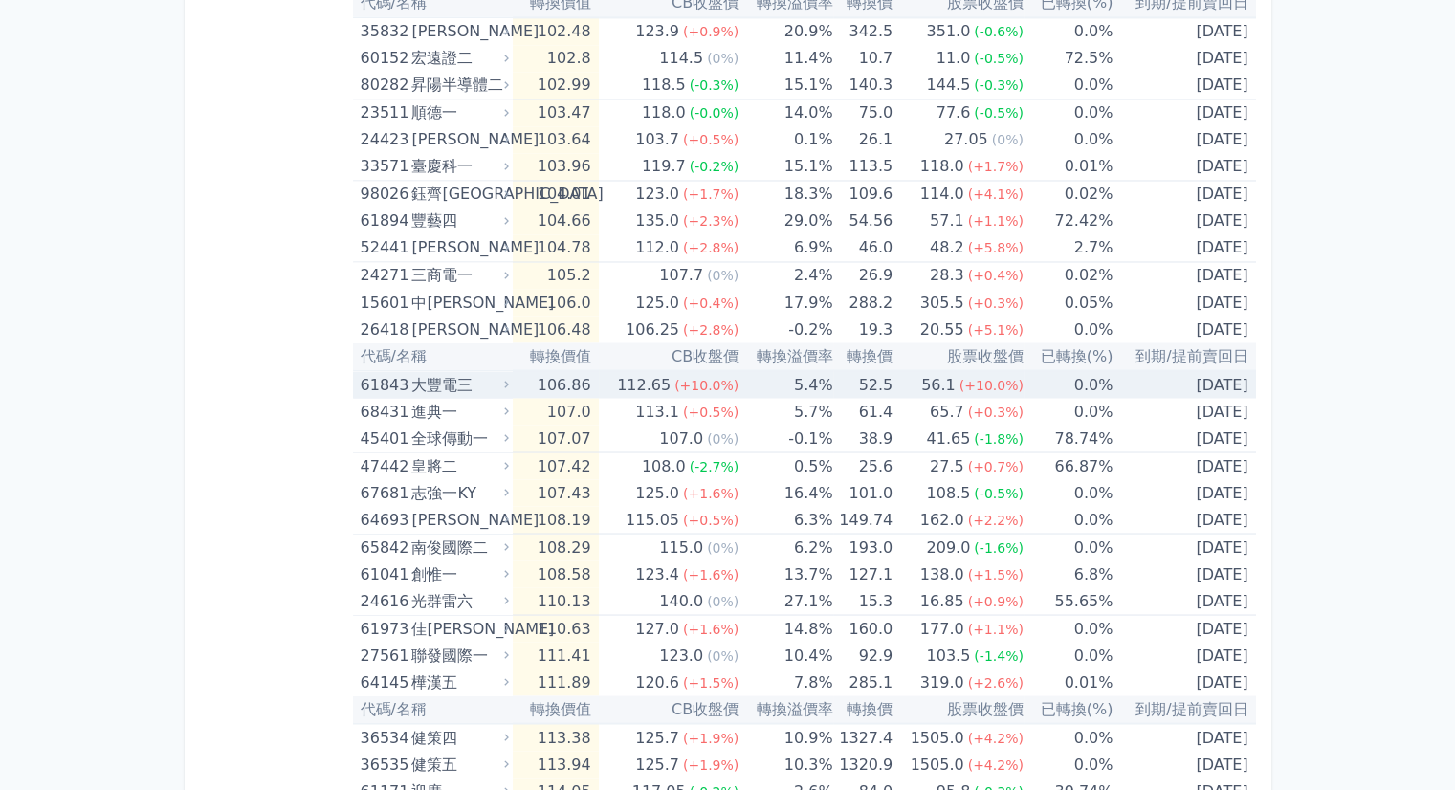
click at [512, 379] on icon at bounding box center [506, 384] width 12 height 12
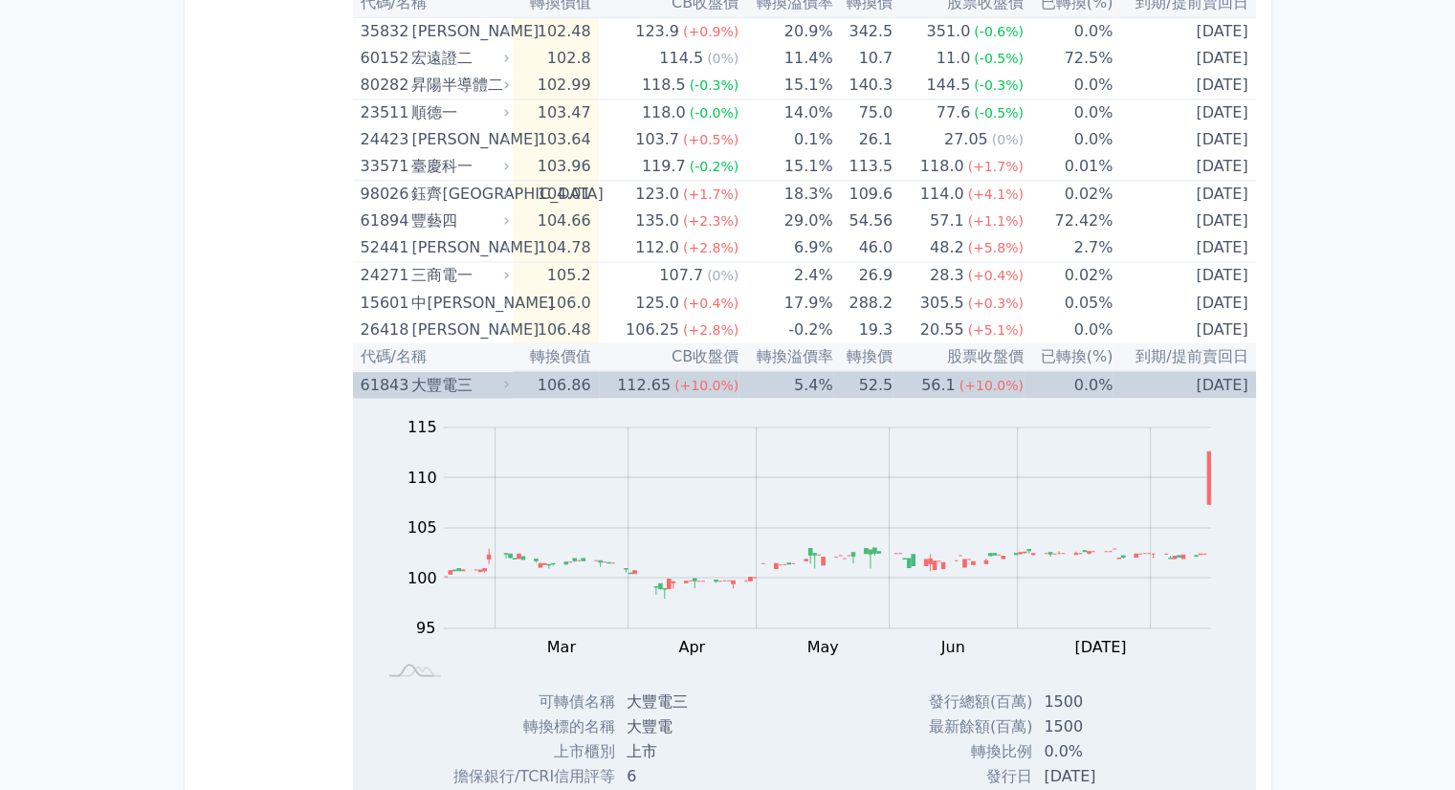
click at [505, 386] on div "大豐電三" at bounding box center [458, 384] width 94 height 27
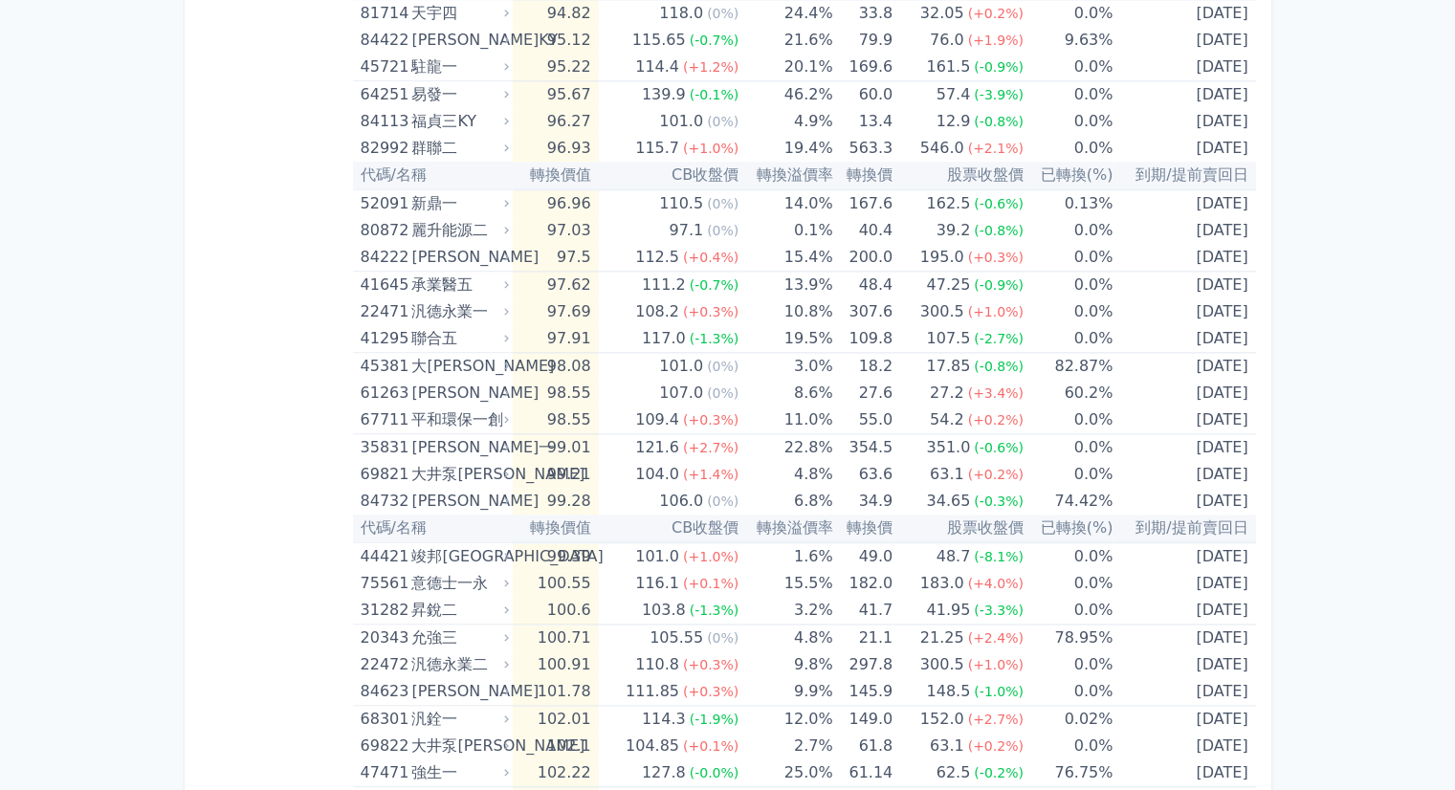
scroll to position [2463, 0]
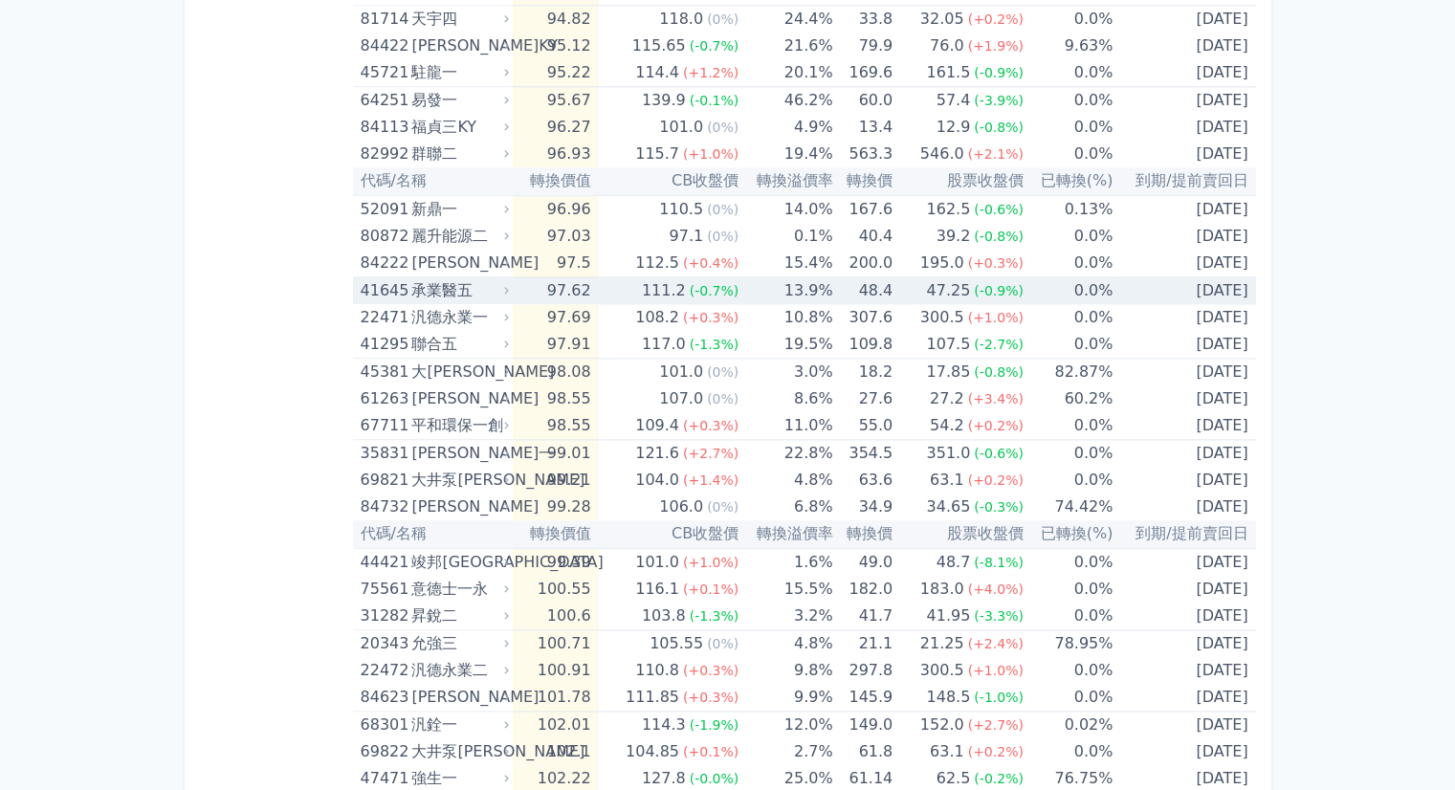
click at [558, 284] on td "97.62" at bounding box center [555, 291] width 85 height 28
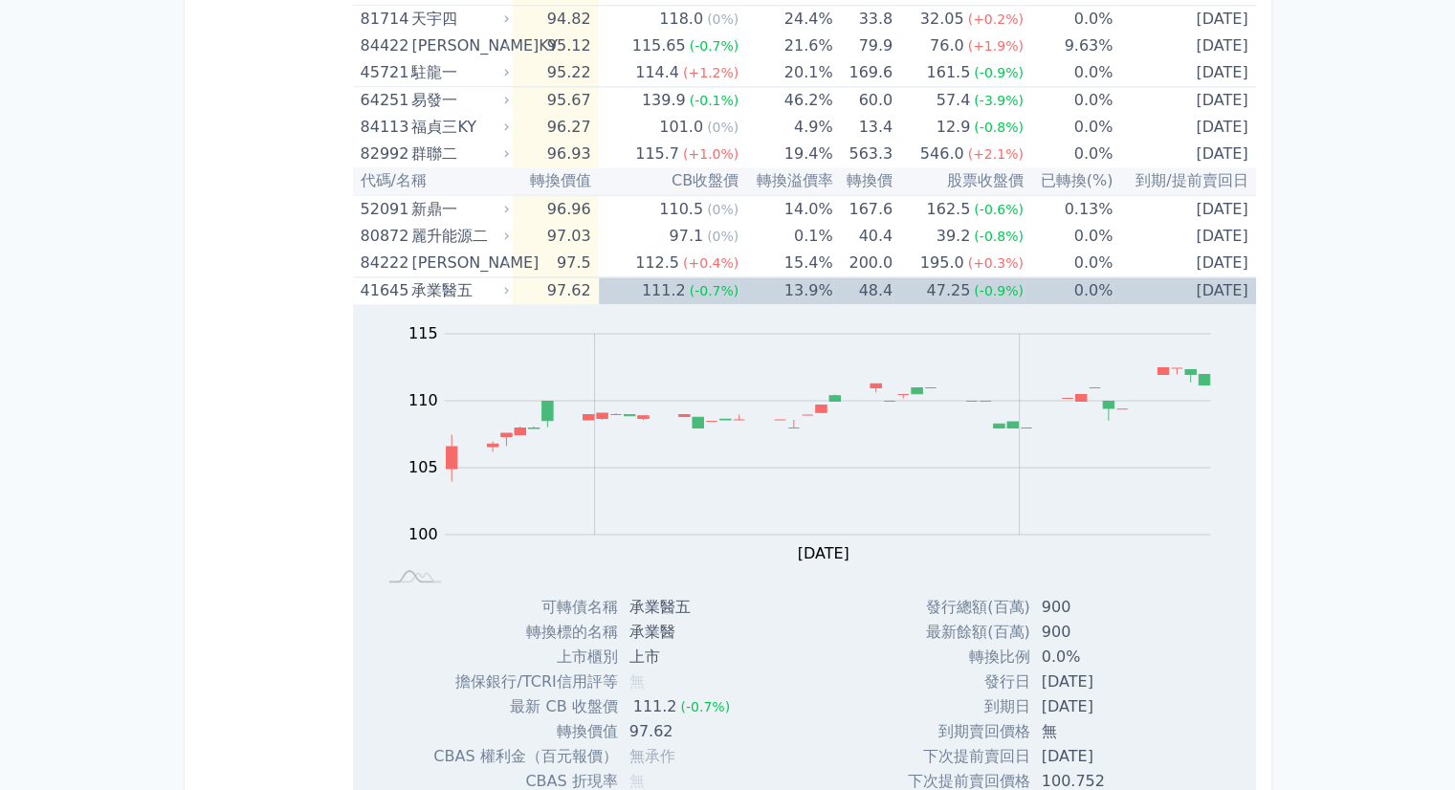
scroll to position [2942, 0]
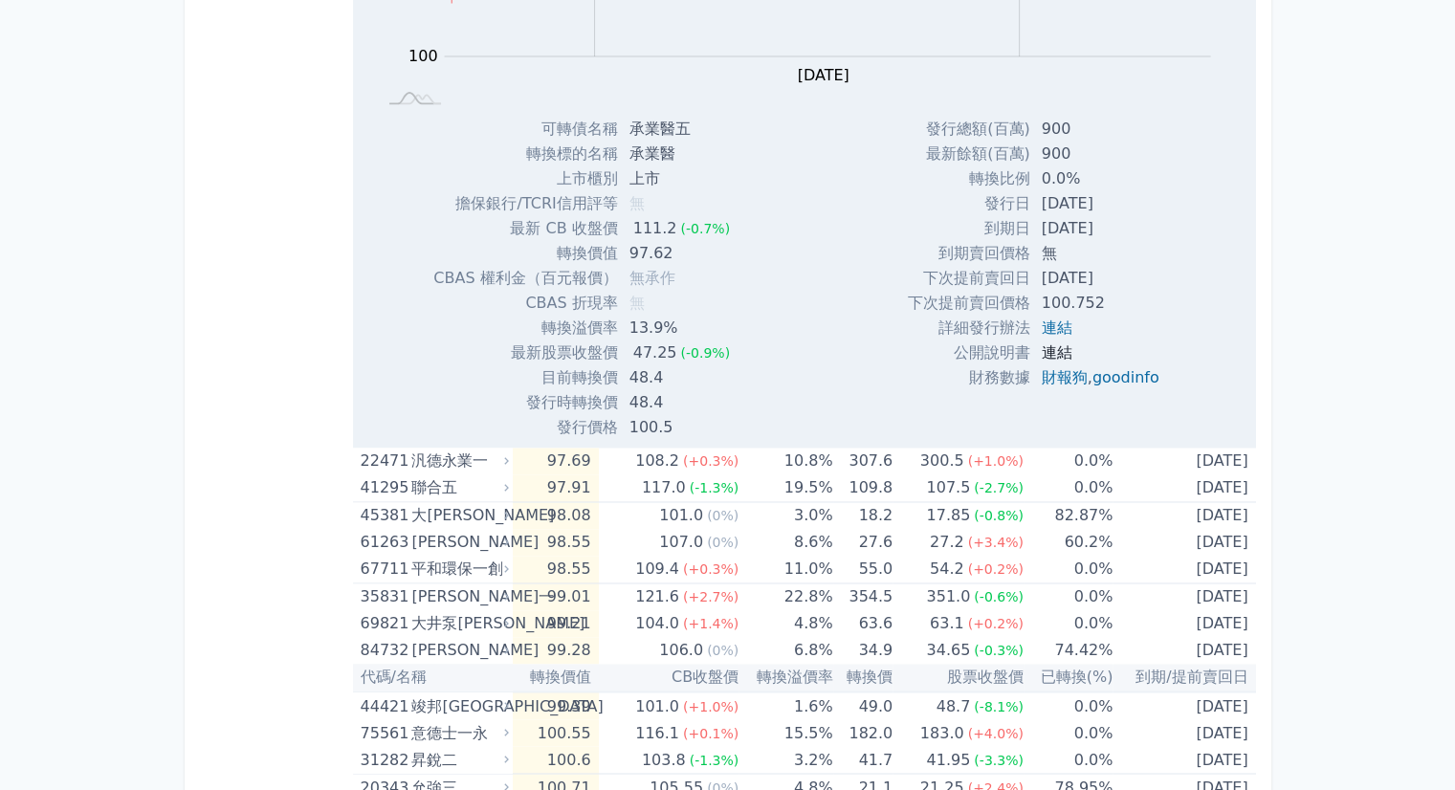
click at [1043, 343] on link "連結" at bounding box center [1056, 352] width 31 height 18
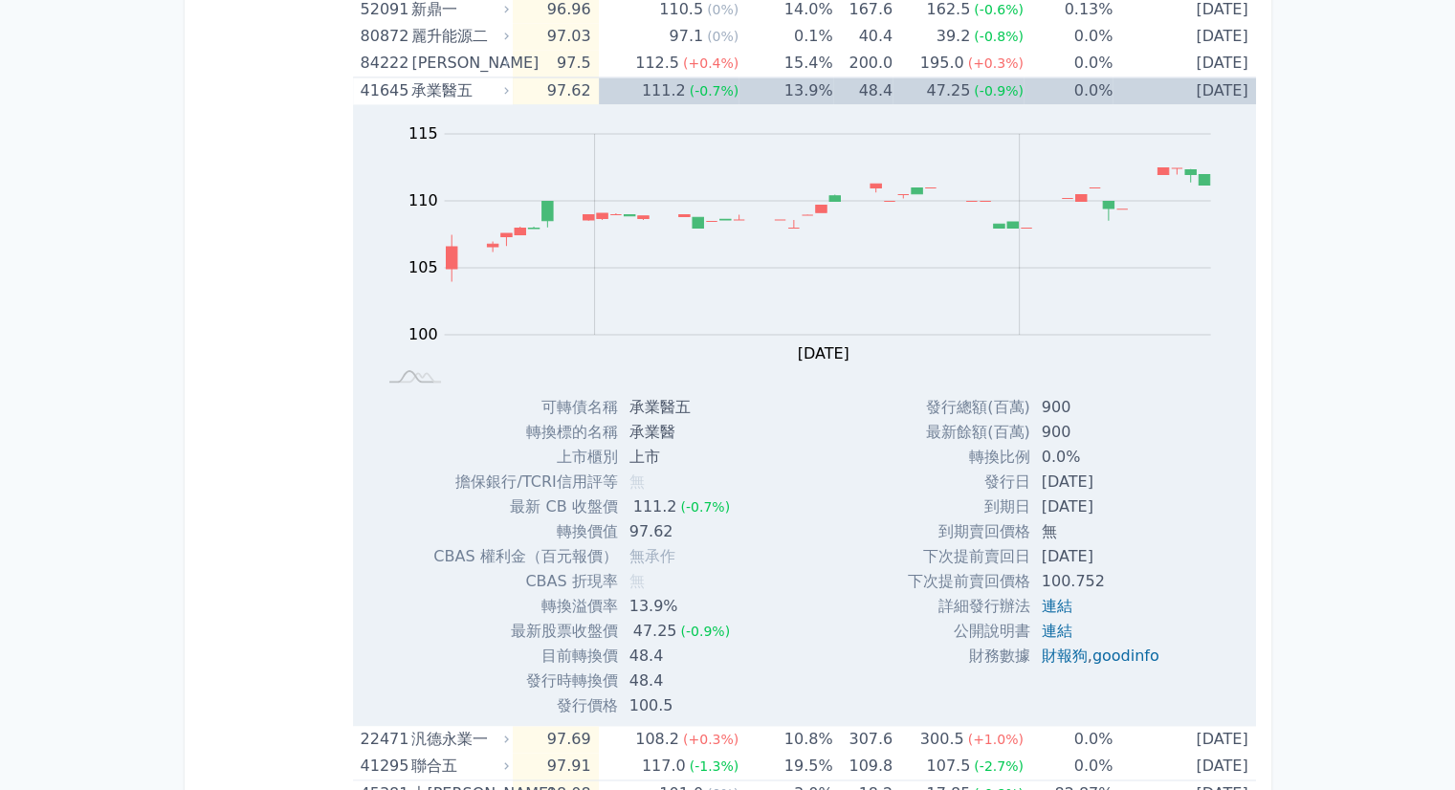
scroll to position [2559, 0]
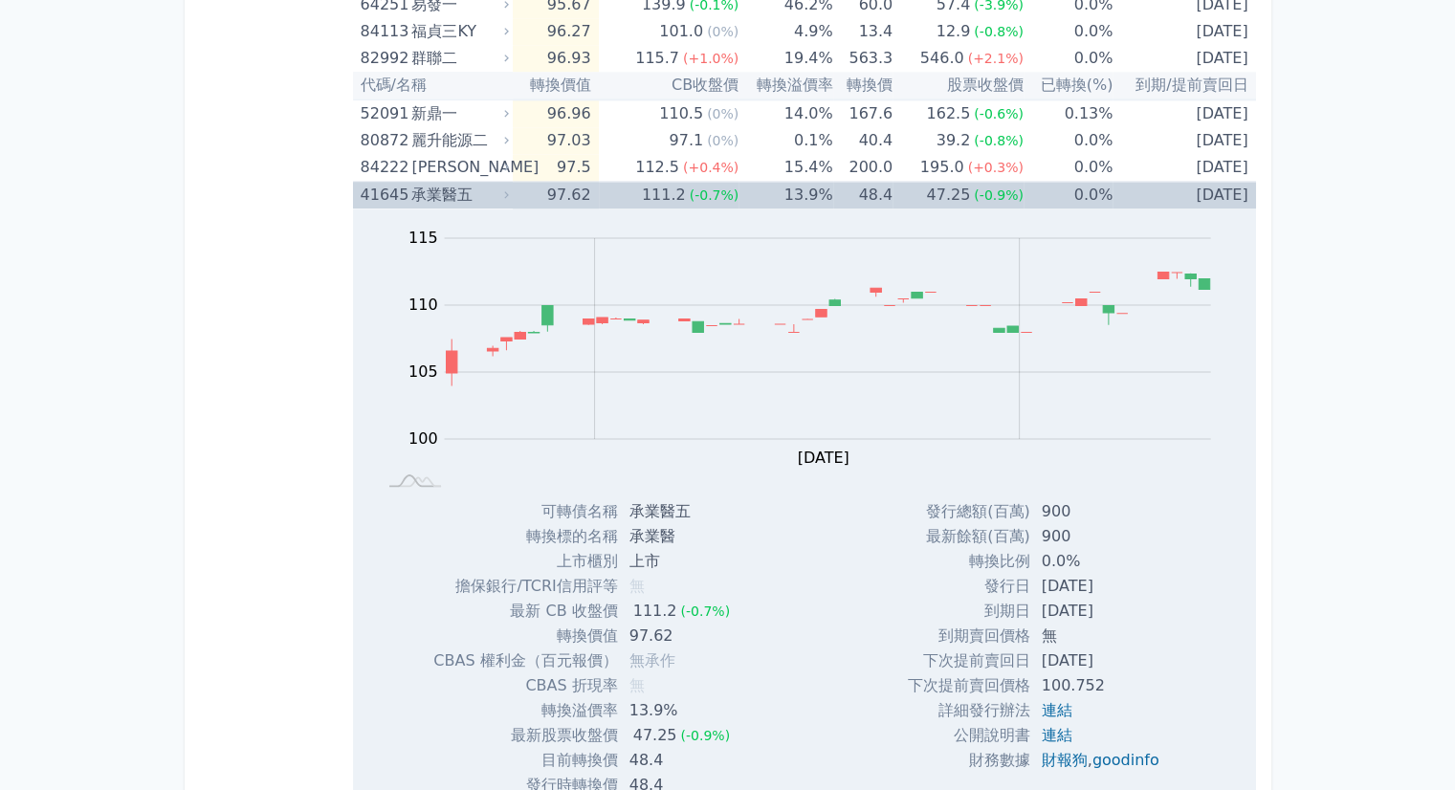
click at [552, 190] on td "97.62" at bounding box center [555, 196] width 85 height 28
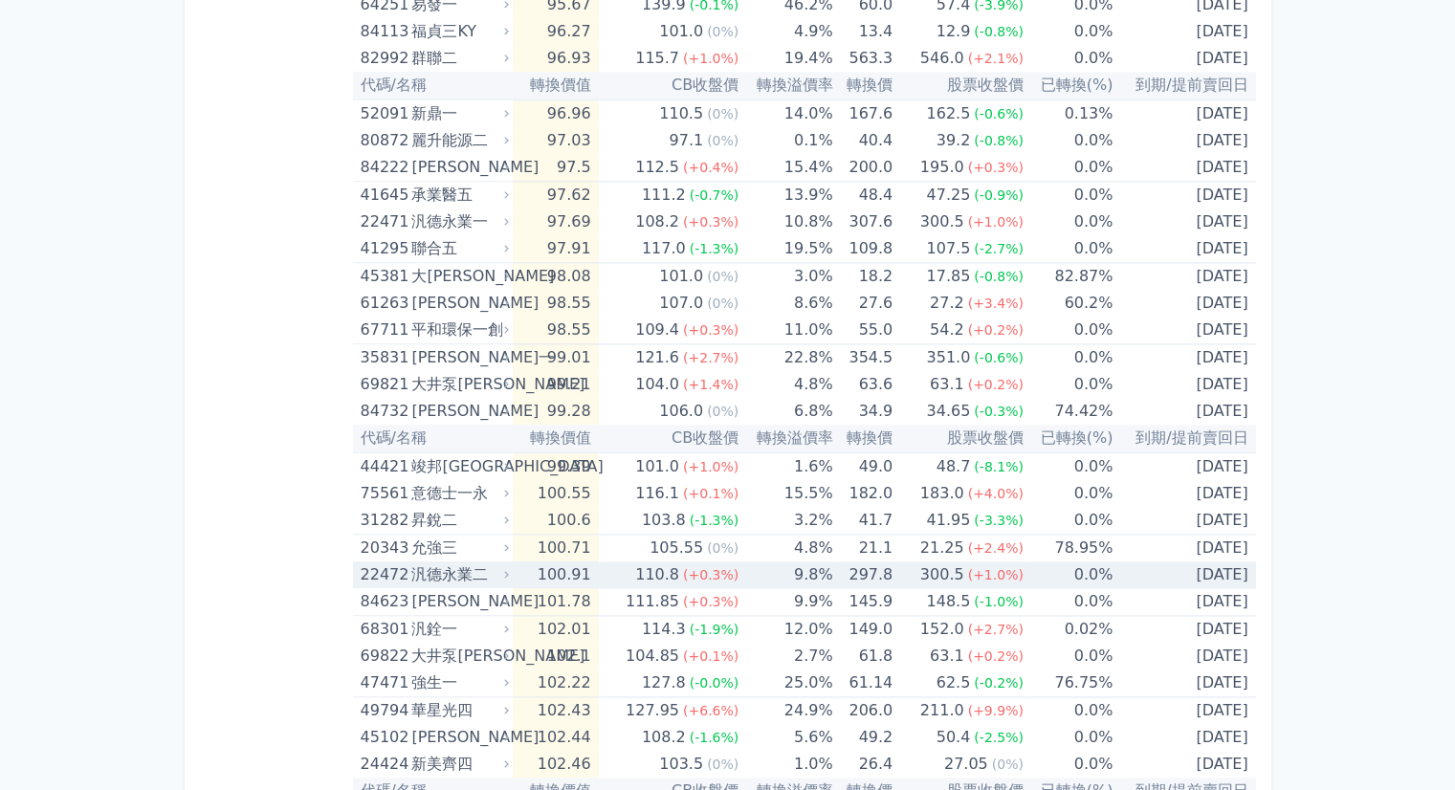
click at [520, 573] on td "100.91" at bounding box center [555, 574] width 85 height 27
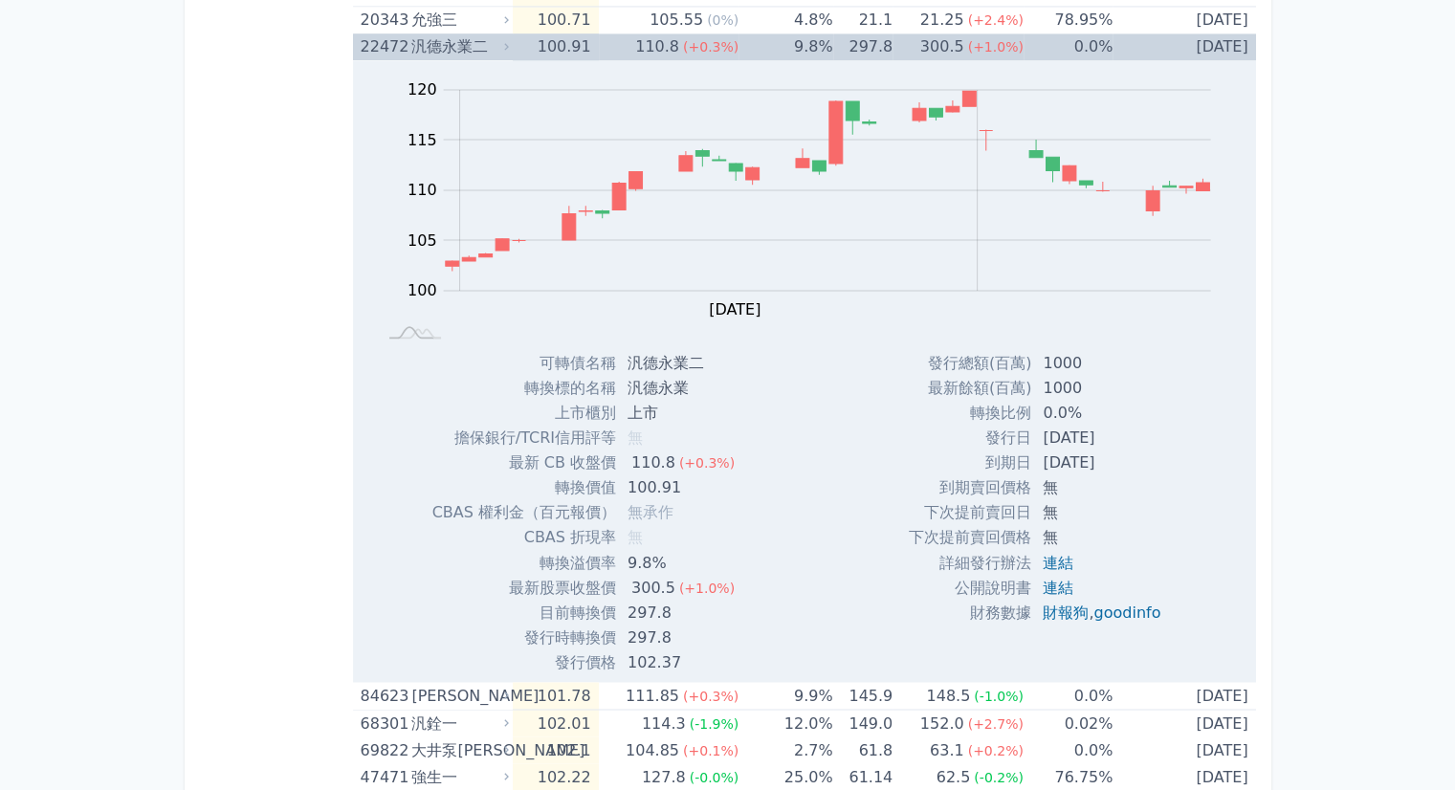
scroll to position [3133, 0]
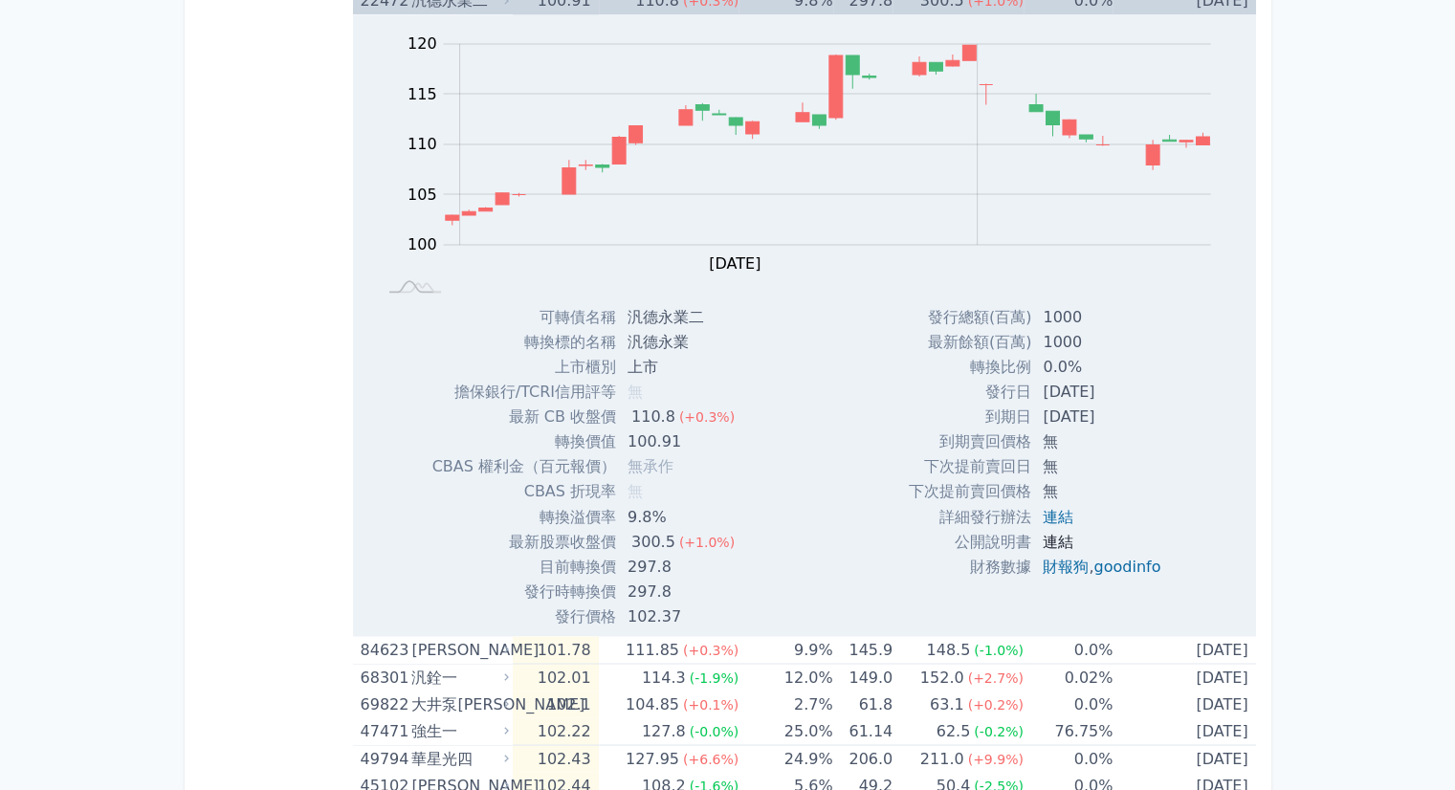
click at [1053, 540] on link "連結" at bounding box center [1057, 541] width 31 height 18
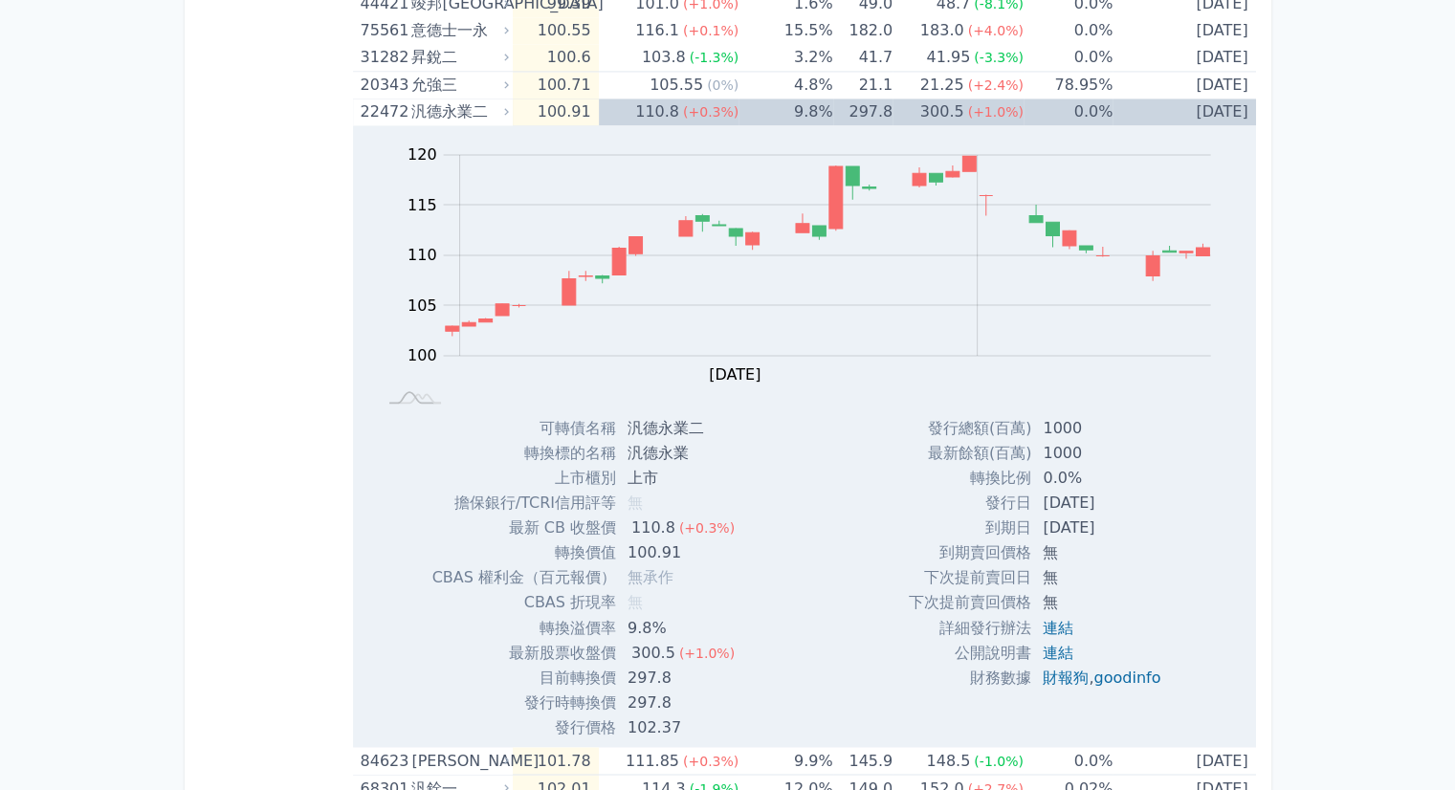
scroll to position [2942, 0]
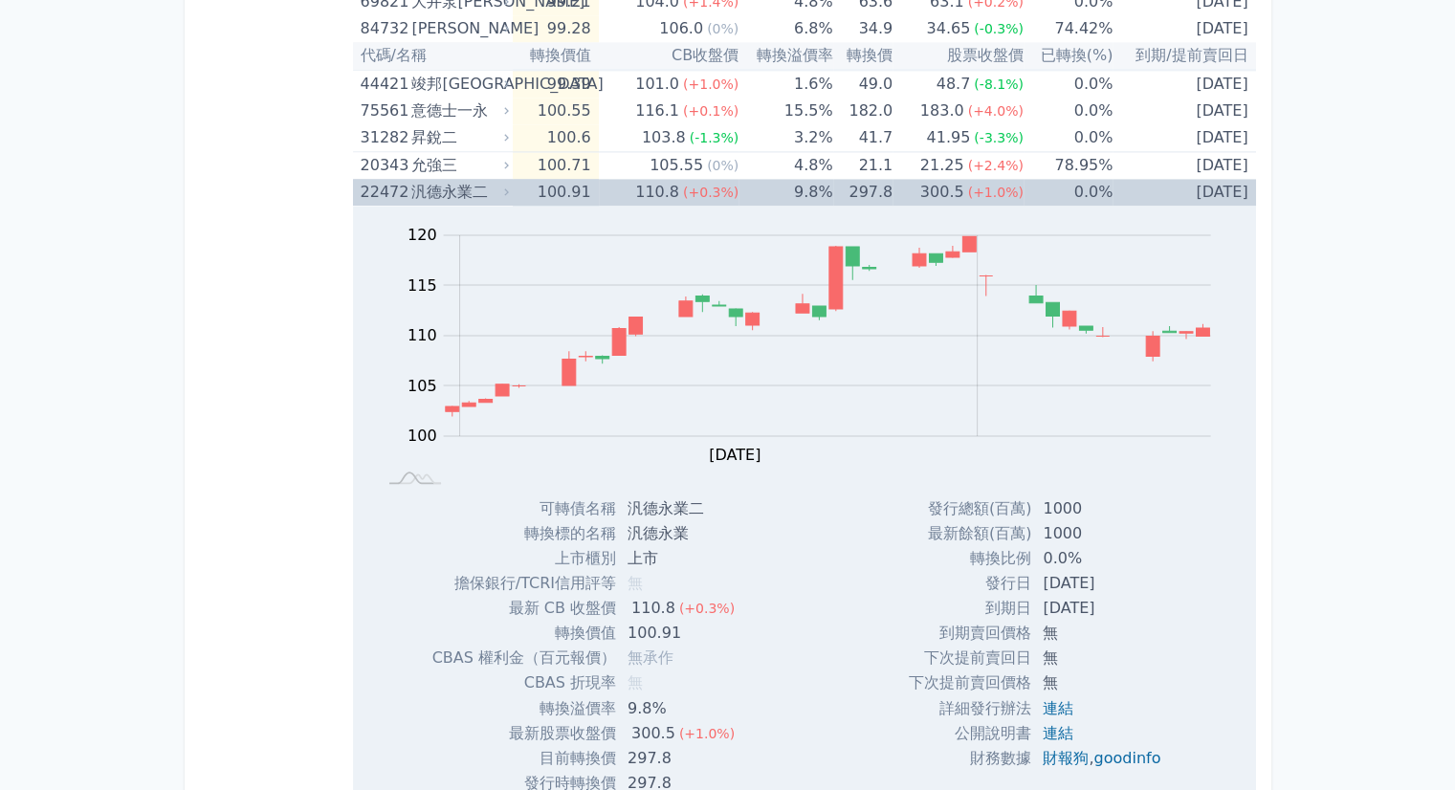
click at [646, 179] on div "110.8" at bounding box center [657, 192] width 52 height 27
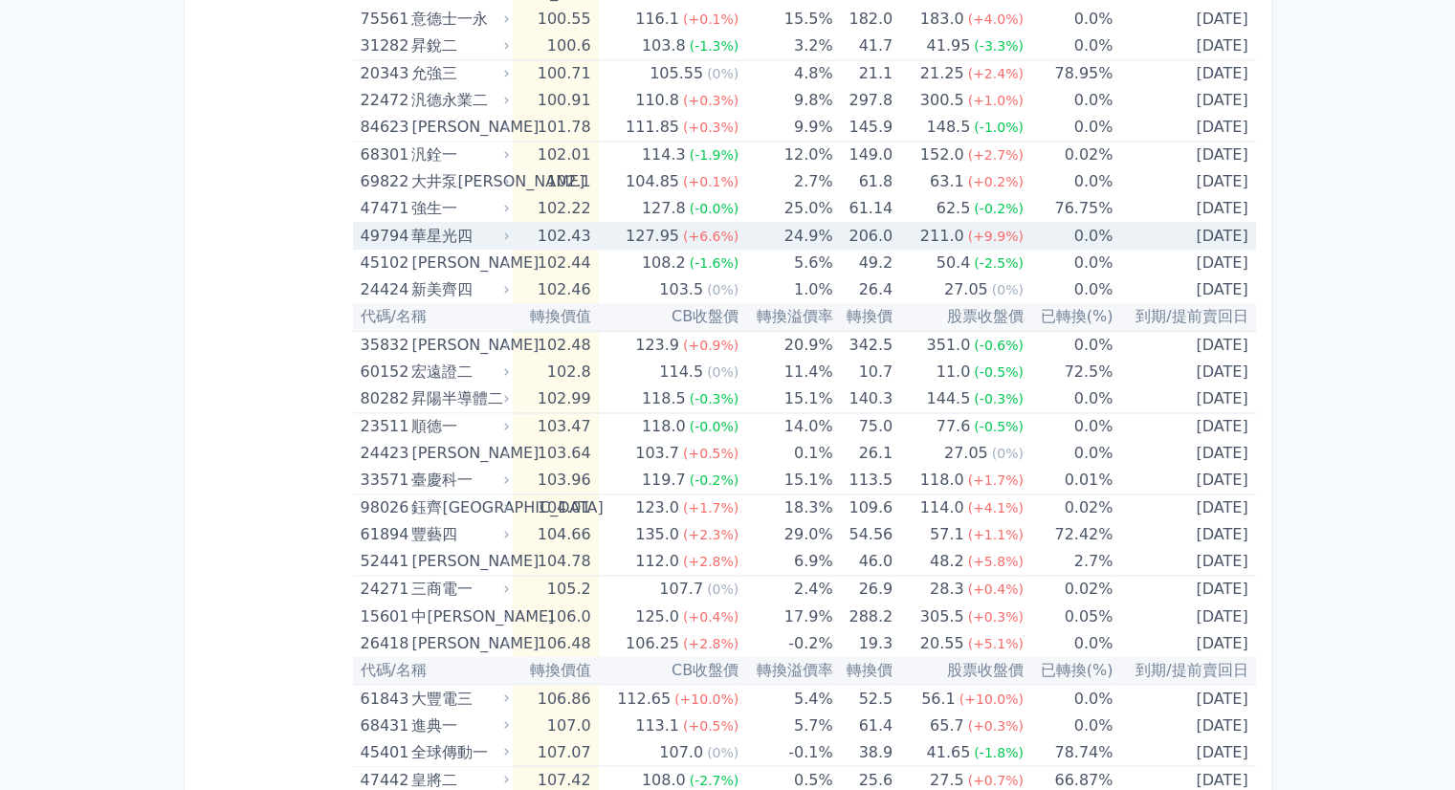
scroll to position [3037, 0]
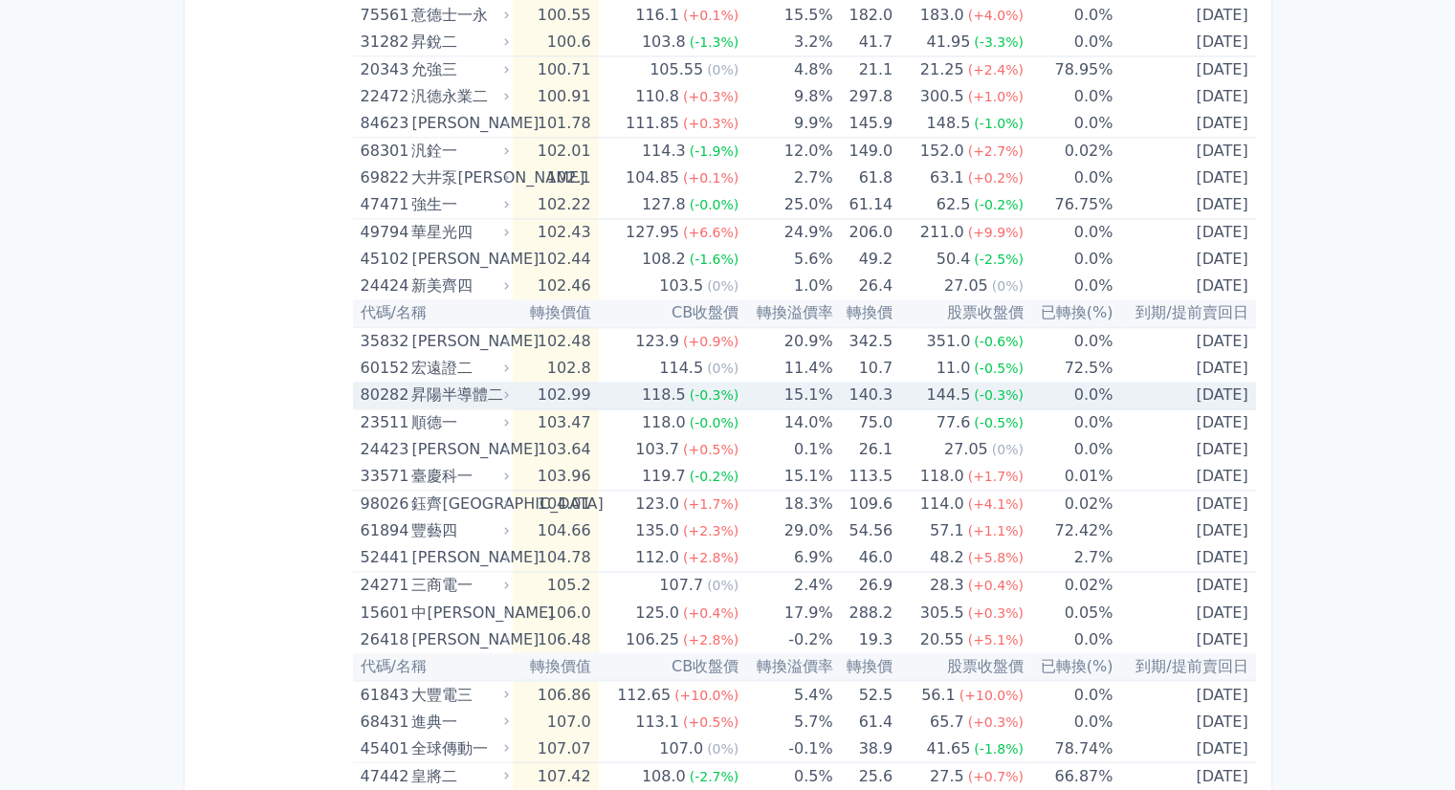
click at [507, 388] on icon at bounding box center [506, 394] width 12 height 12
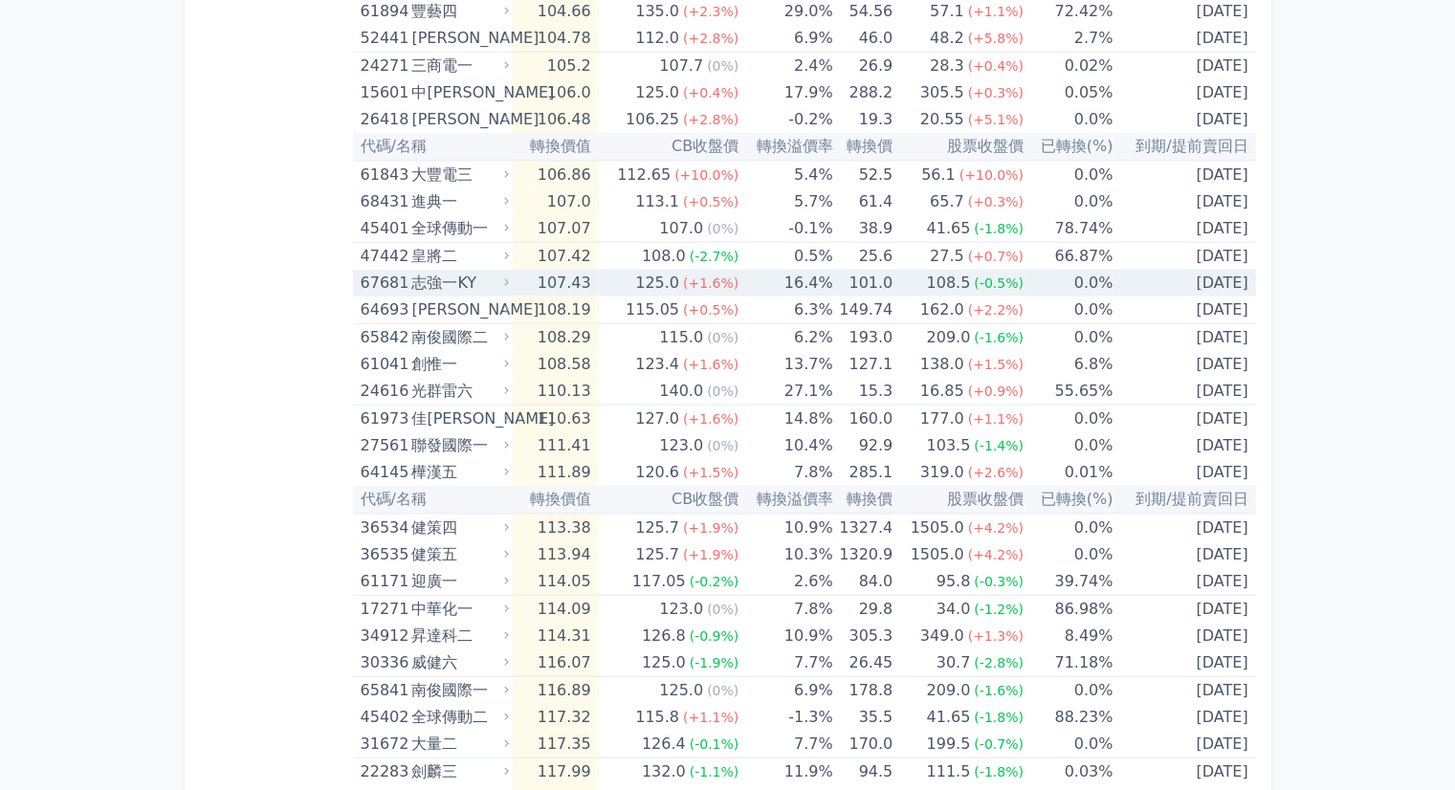
scroll to position [4185, 0]
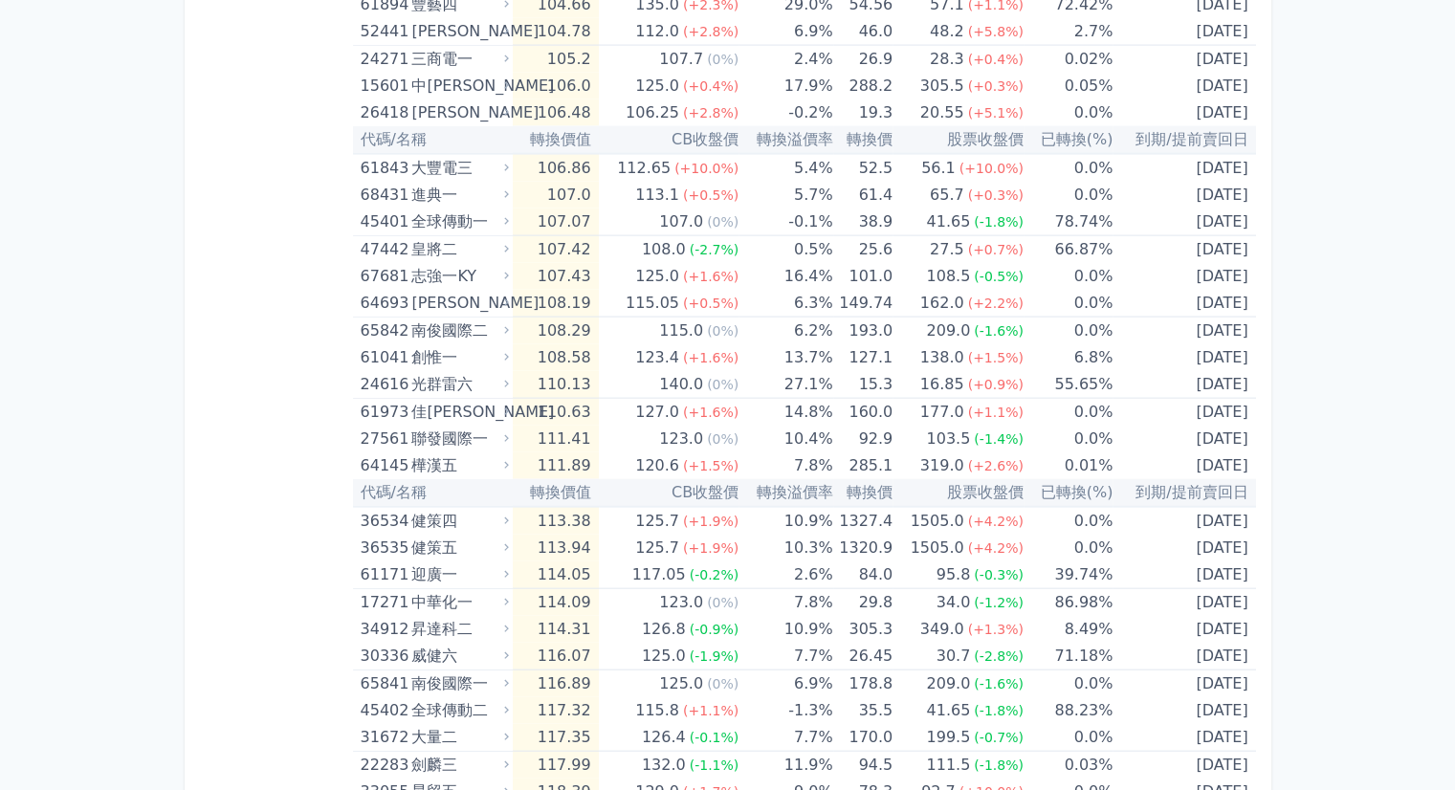
click at [544, 208] on td "107.07" at bounding box center [555, 222] width 85 height 28
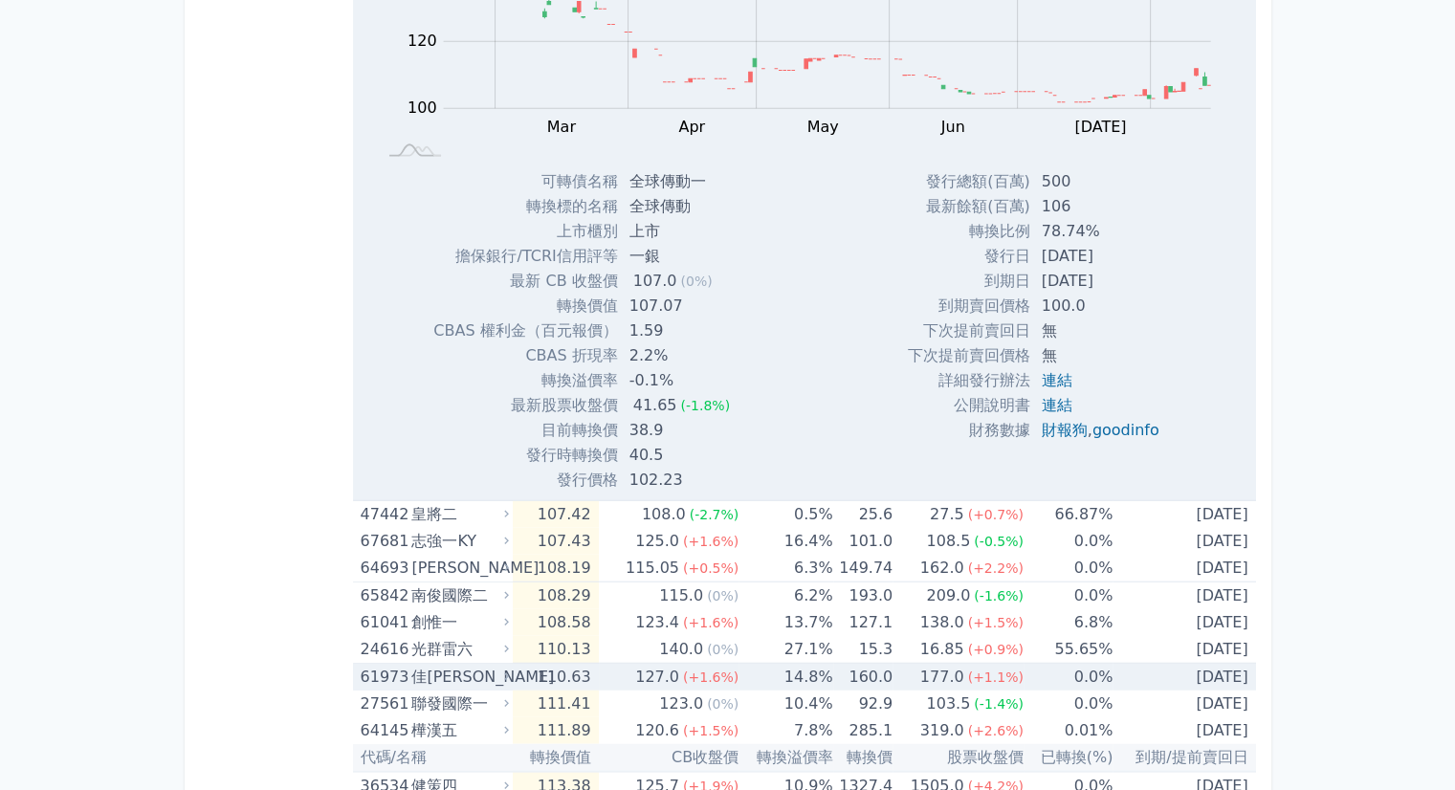
scroll to position [4567, 0]
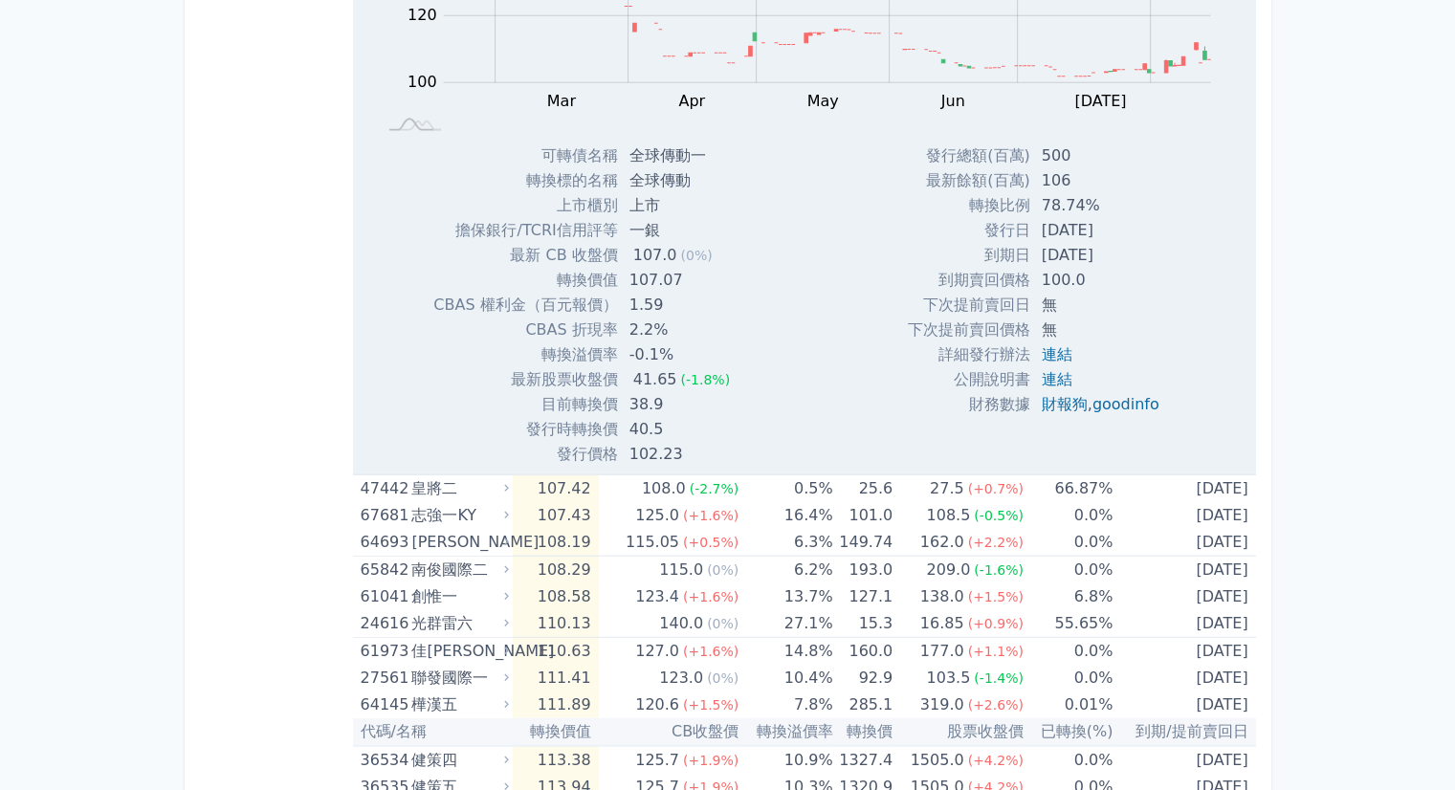
click at [1030, 367] on td "連結" at bounding box center [1102, 379] width 144 height 25
click at [1049, 370] on link "連結" at bounding box center [1056, 379] width 31 height 18
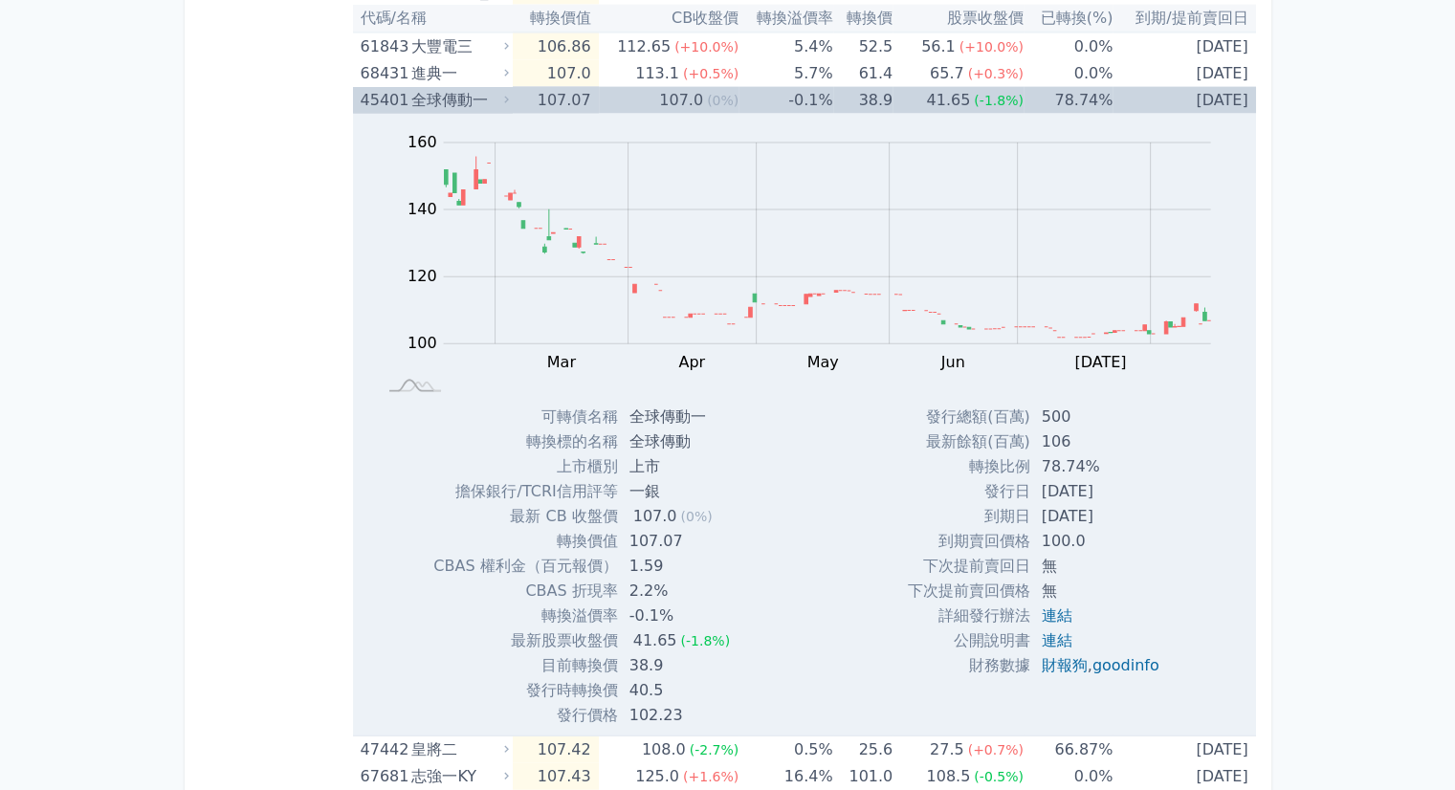
scroll to position [4280, 0]
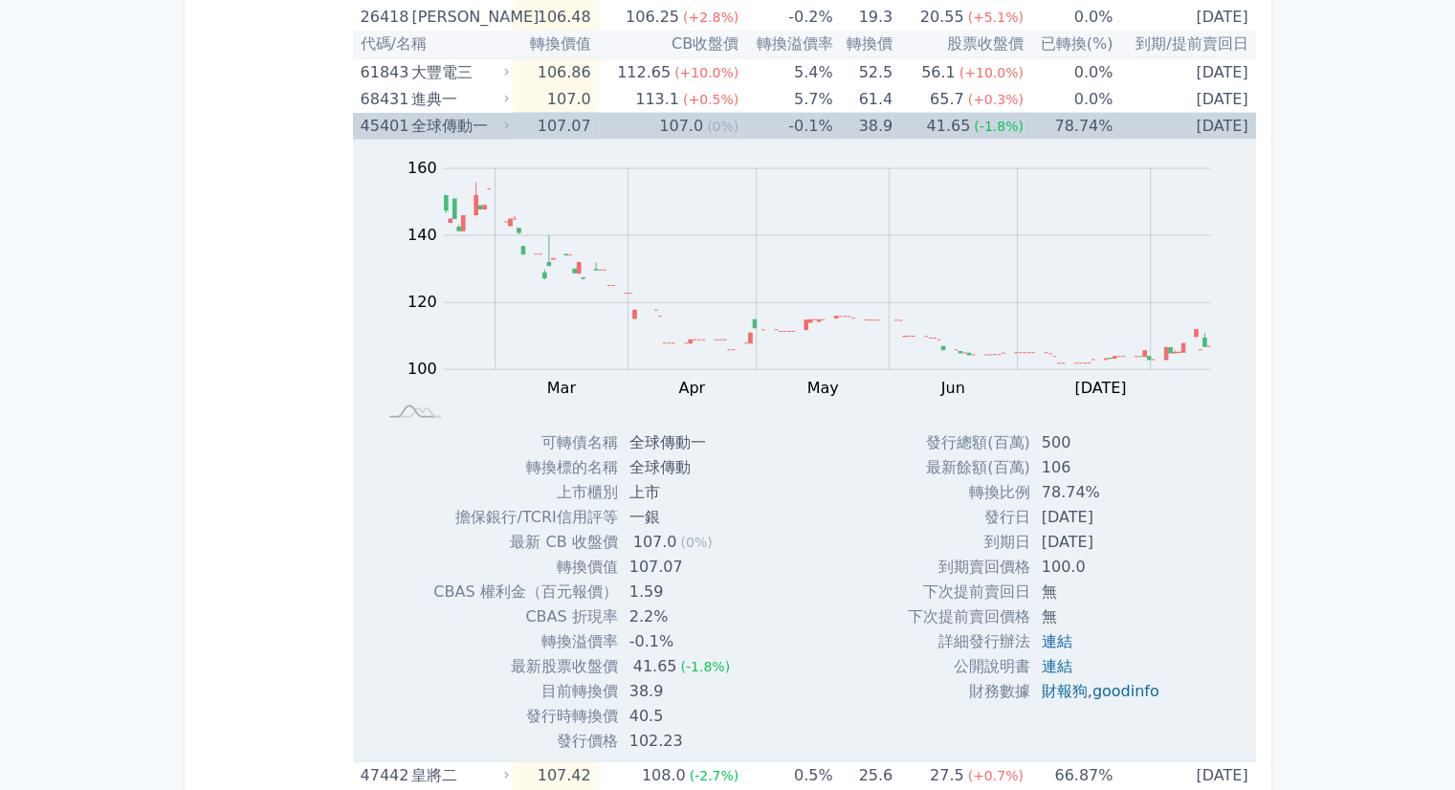
click at [489, 113] on div "全球傳動一" at bounding box center [458, 126] width 94 height 27
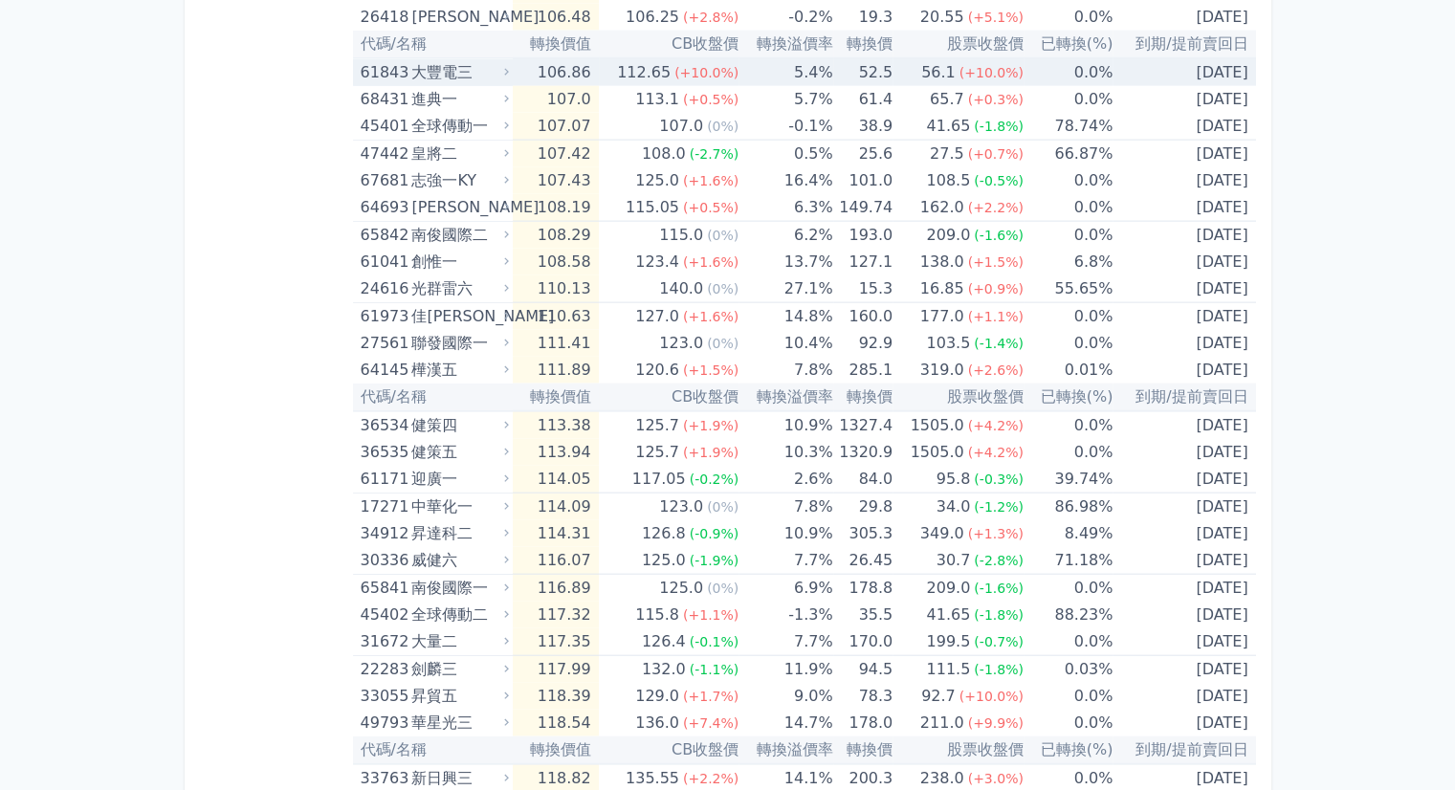
click at [493, 60] on div "大豐電三" at bounding box center [458, 72] width 94 height 27
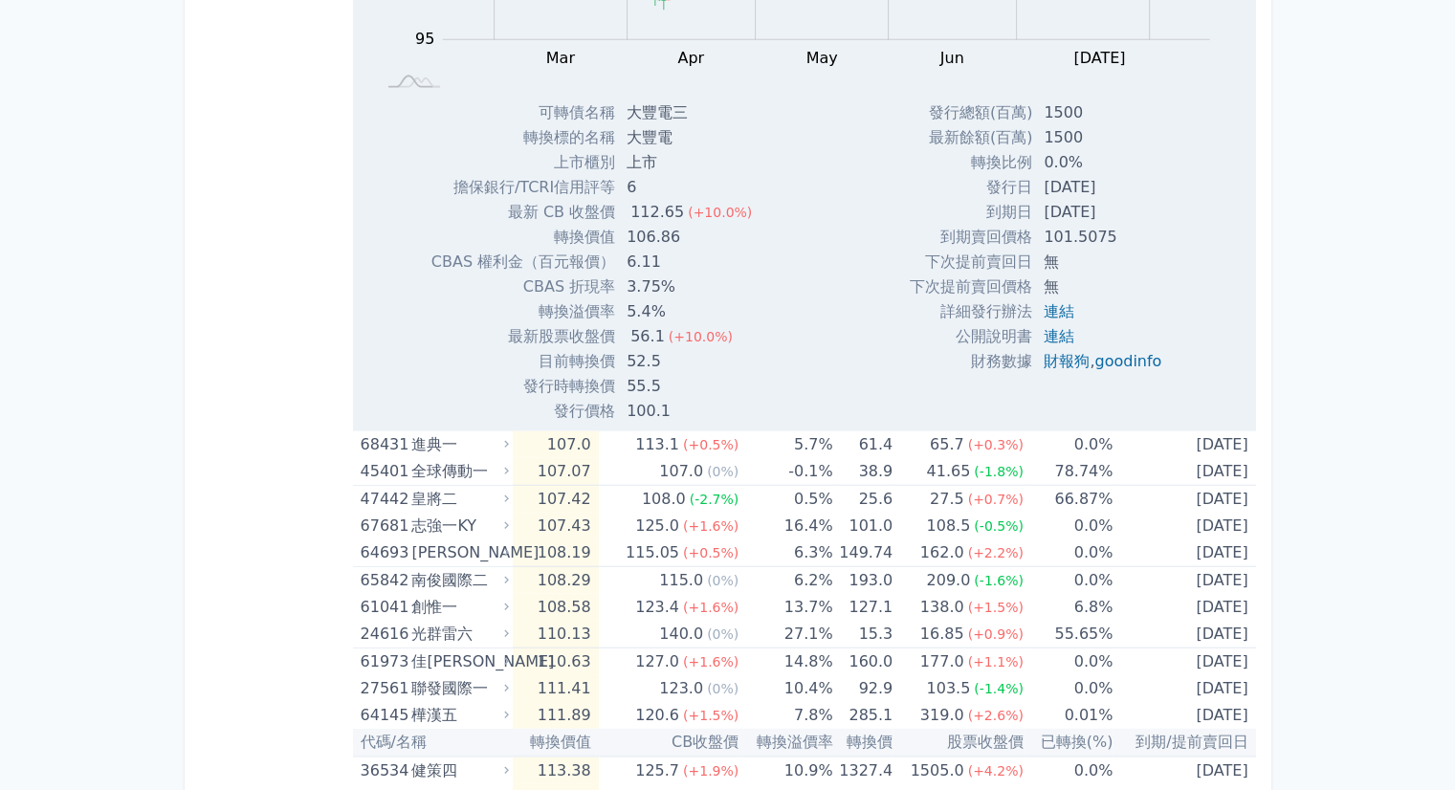
scroll to position [4567, 0]
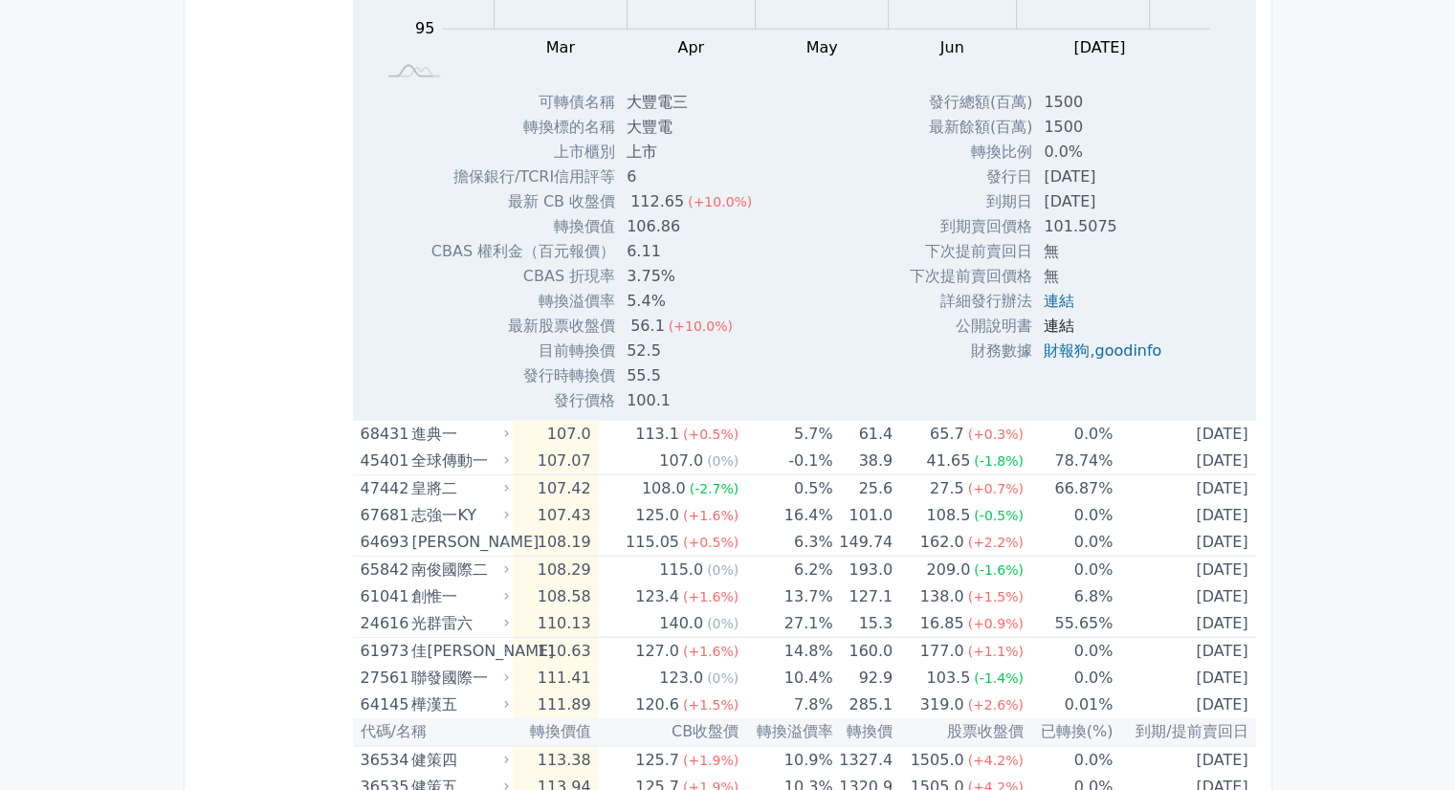
click at [1053, 317] on link "連結" at bounding box center [1058, 326] width 31 height 18
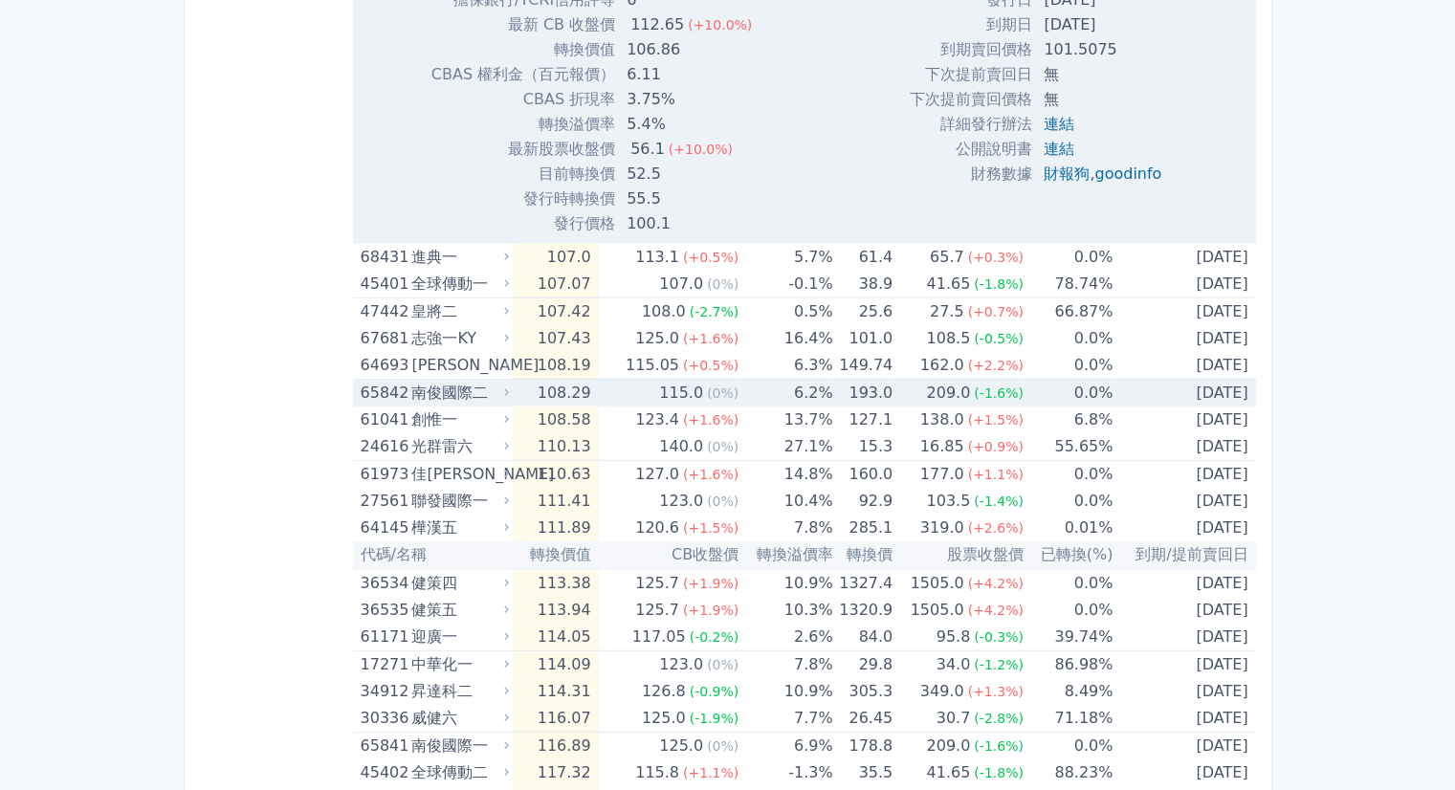
scroll to position [4759, 0]
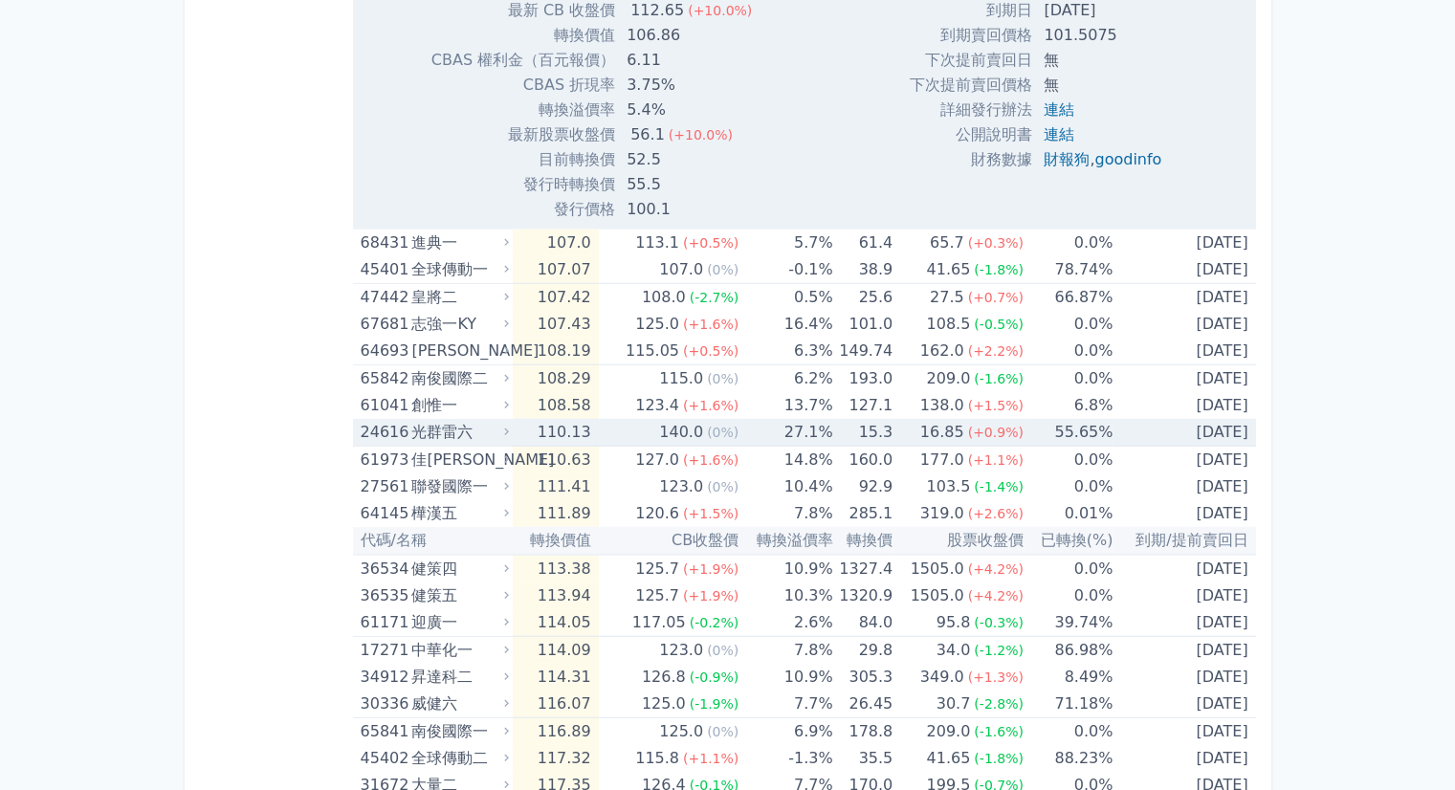
click at [594, 419] on td "110.13" at bounding box center [555, 433] width 85 height 28
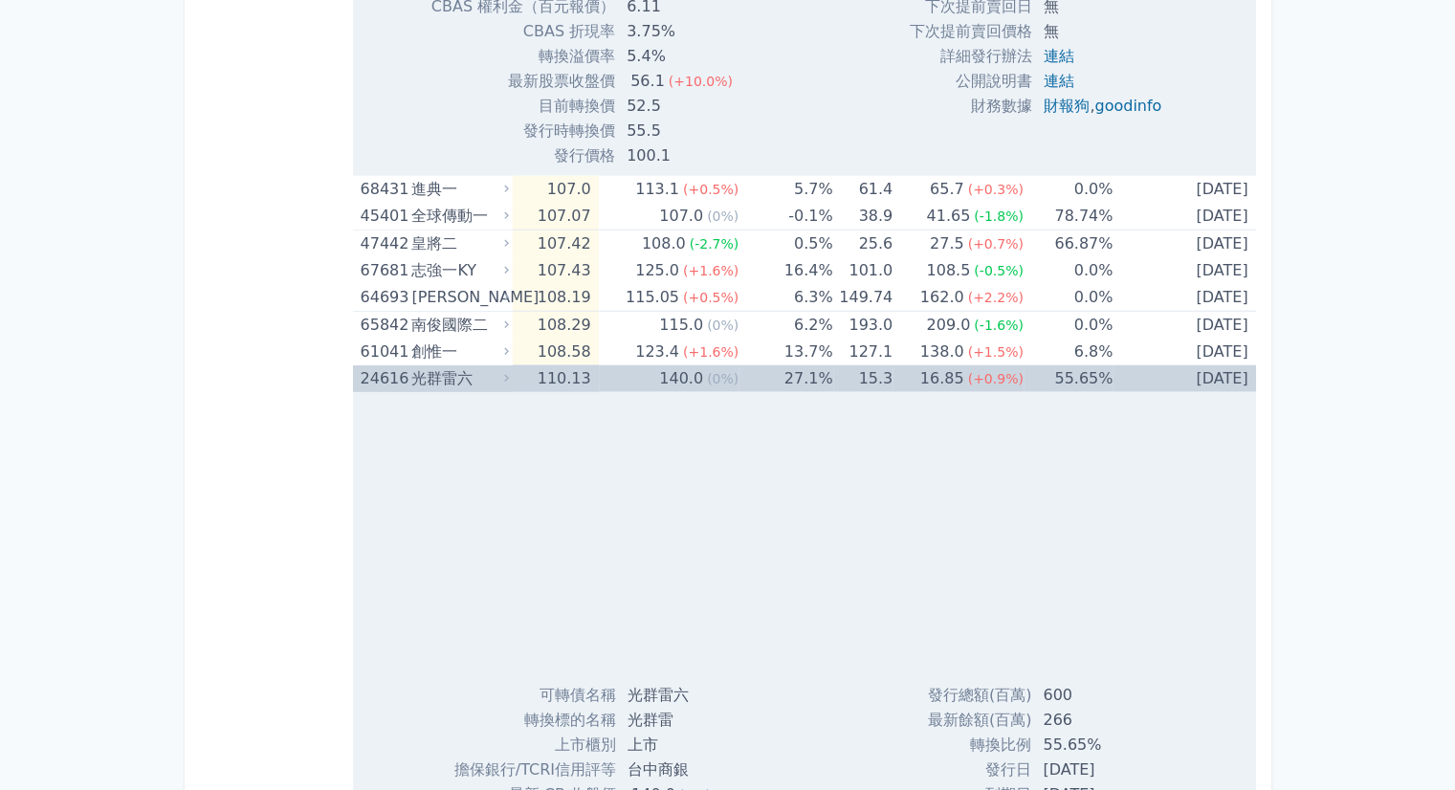
scroll to position [5141, 0]
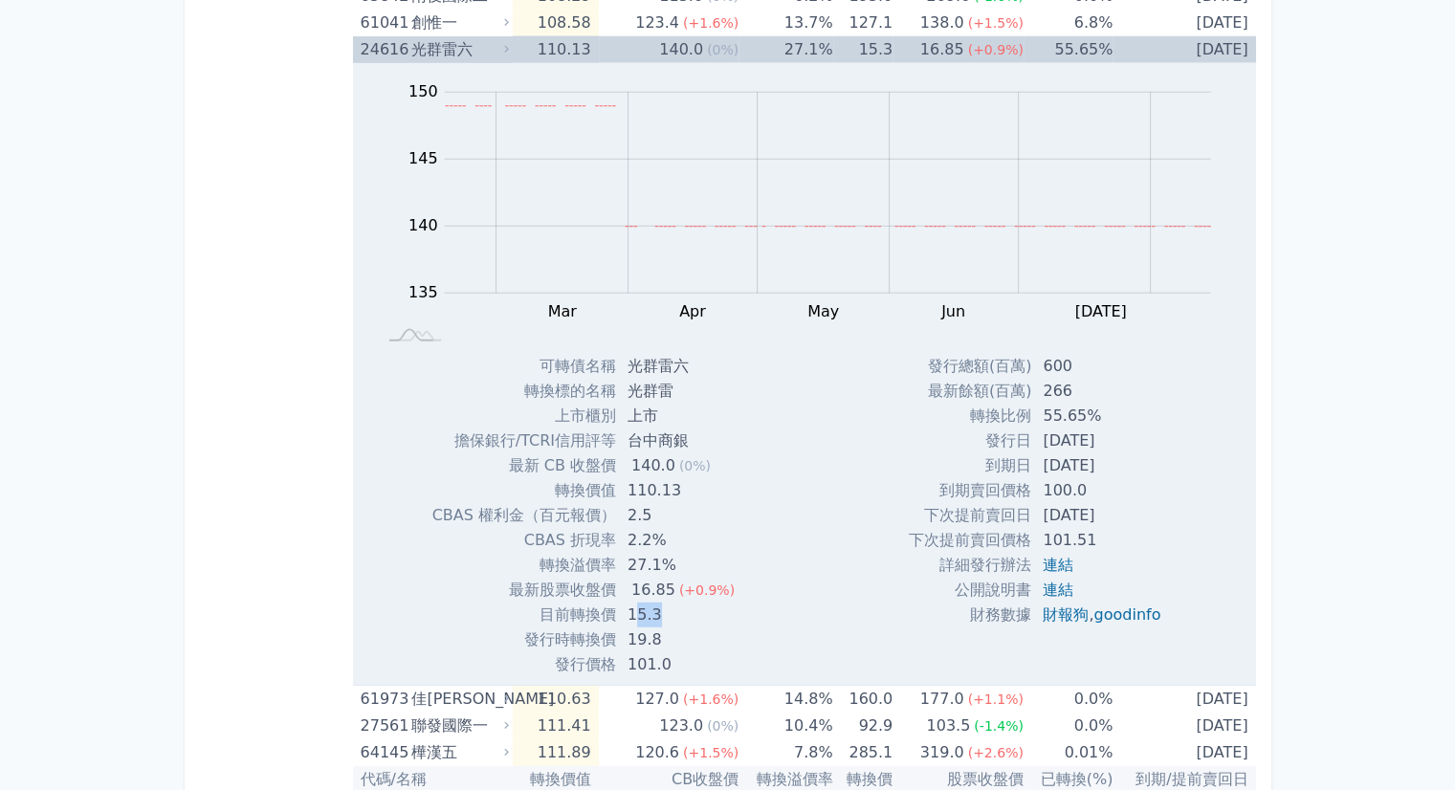
drag, startPoint x: 631, startPoint y: 602, endPoint x: 653, endPoint y: 609, distance: 23.3
click at [653, 609] on td "15.3" at bounding box center [683, 614] width 134 height 25
click at [1042, 582] on link "連結" at bounding box center [1057, 589] width 31 height 18
click at [543, 36] on td "110.13" at bounding box center [555, 49] width 85 height 27
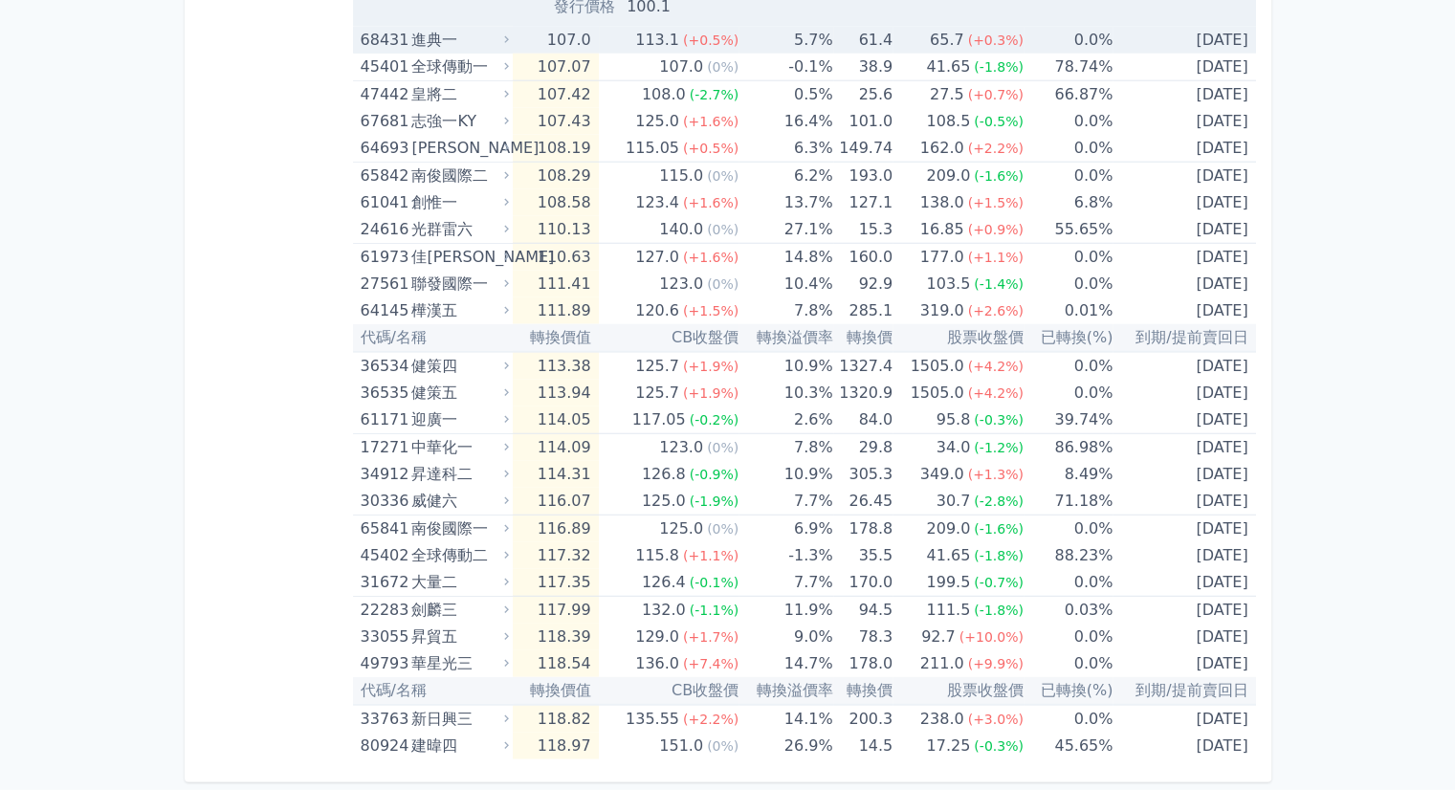
scroll to position [4950, 0]
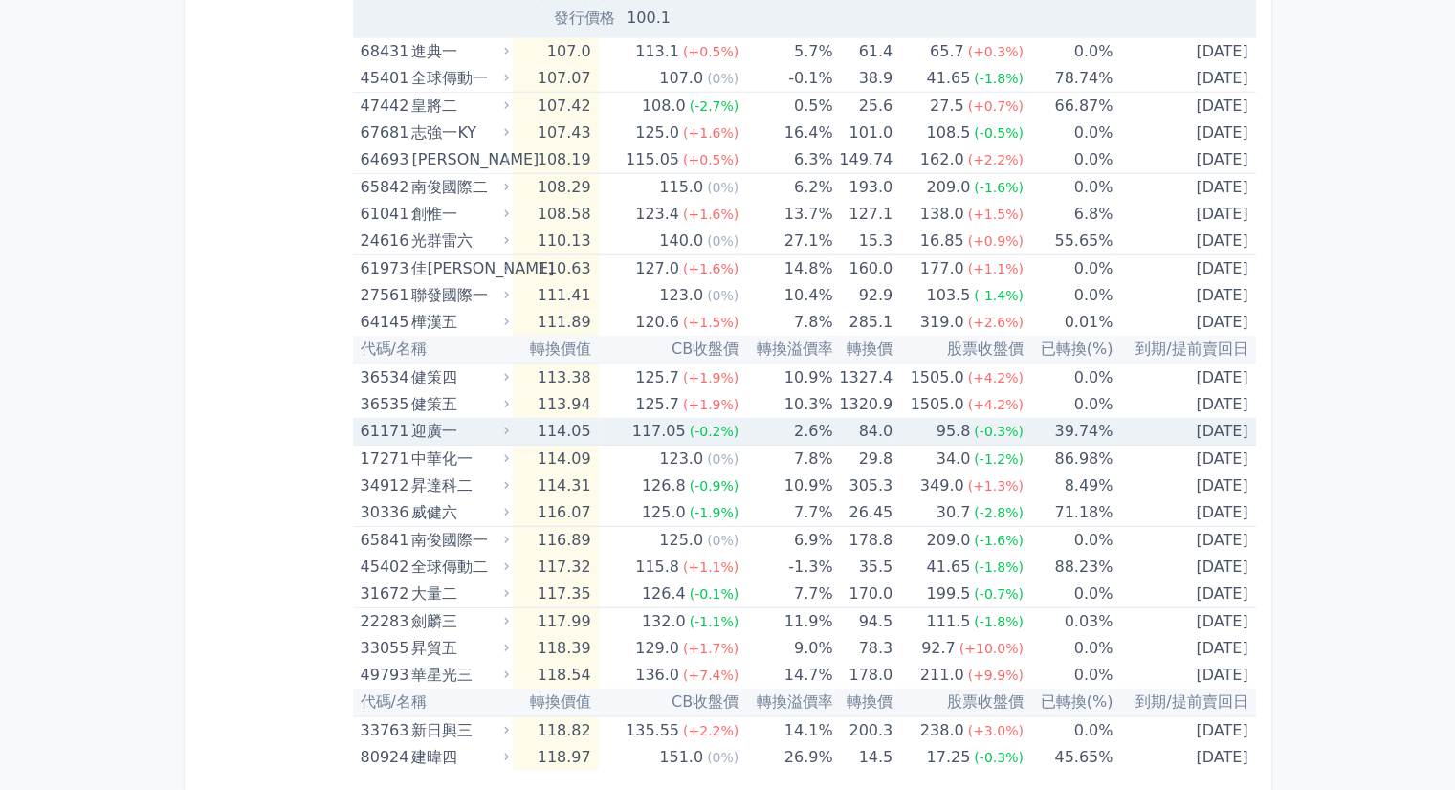
click at [531, 418] on td "114.05" at bounding box center [555, 432] width 85 height 28
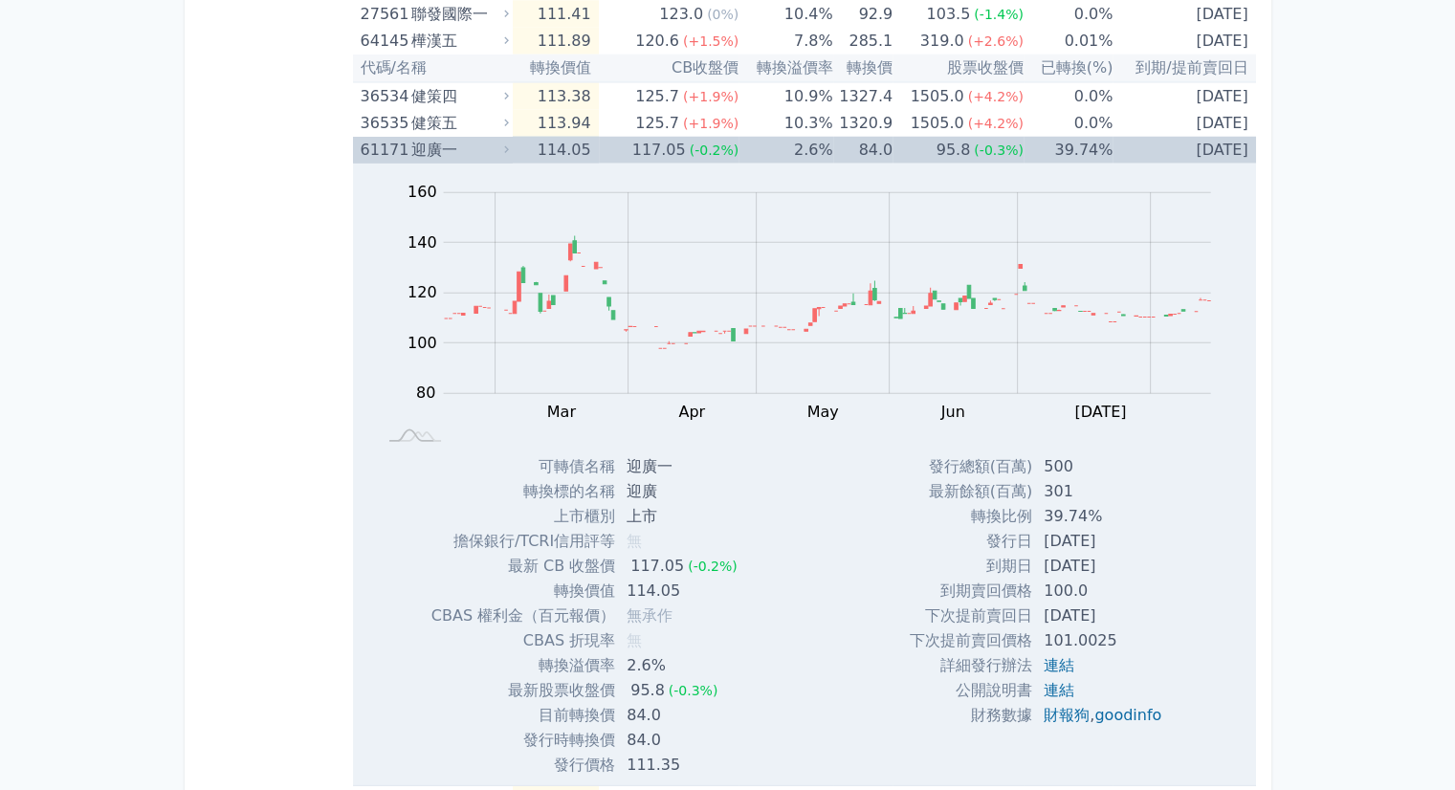
scroll to position [5332, 0]
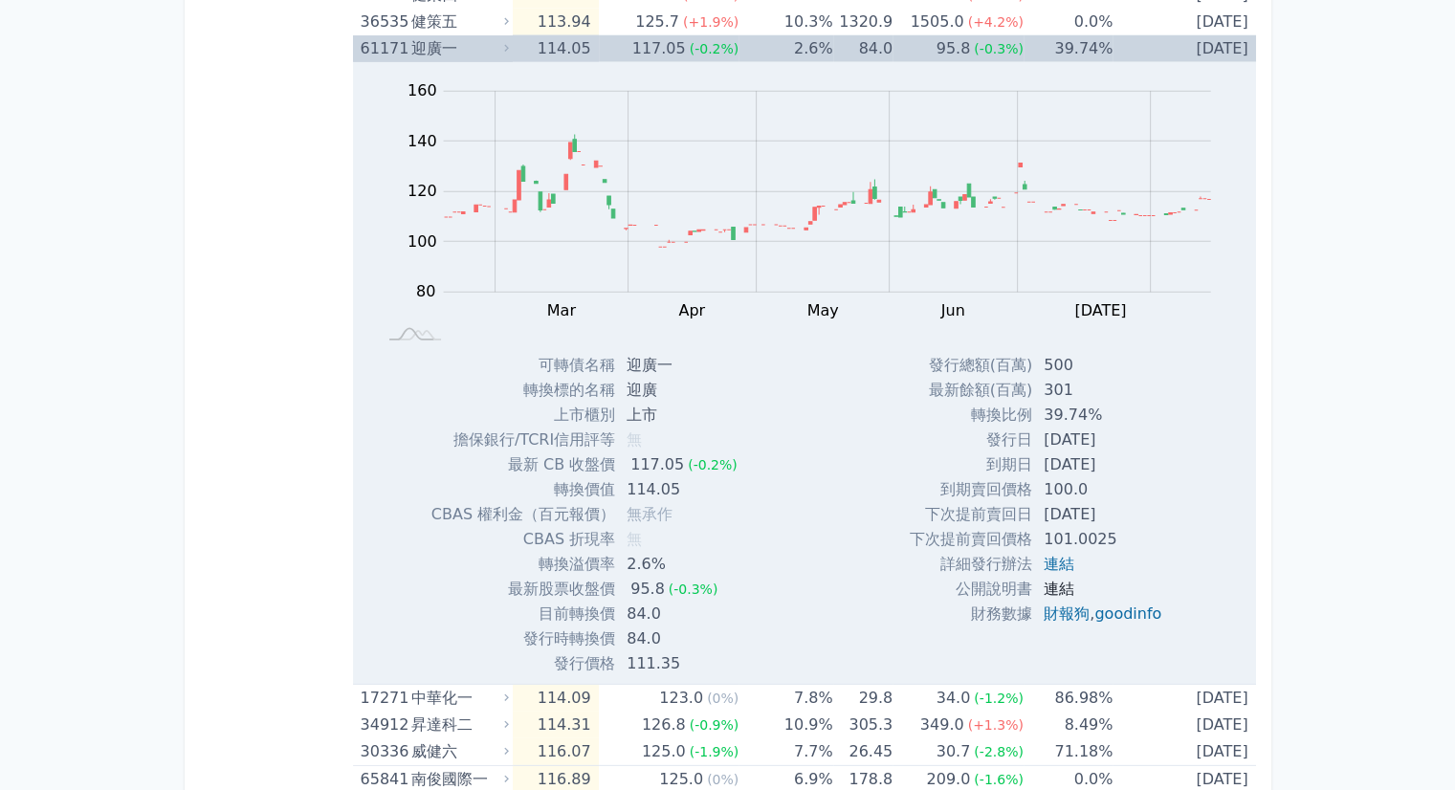
click at [1063, 580] on link "連結" at bounding box center [1058, 589] width 31 height 18
click at [482, 44] on div "迎廣一" at bounding box center [458, 48] width 94 height 27
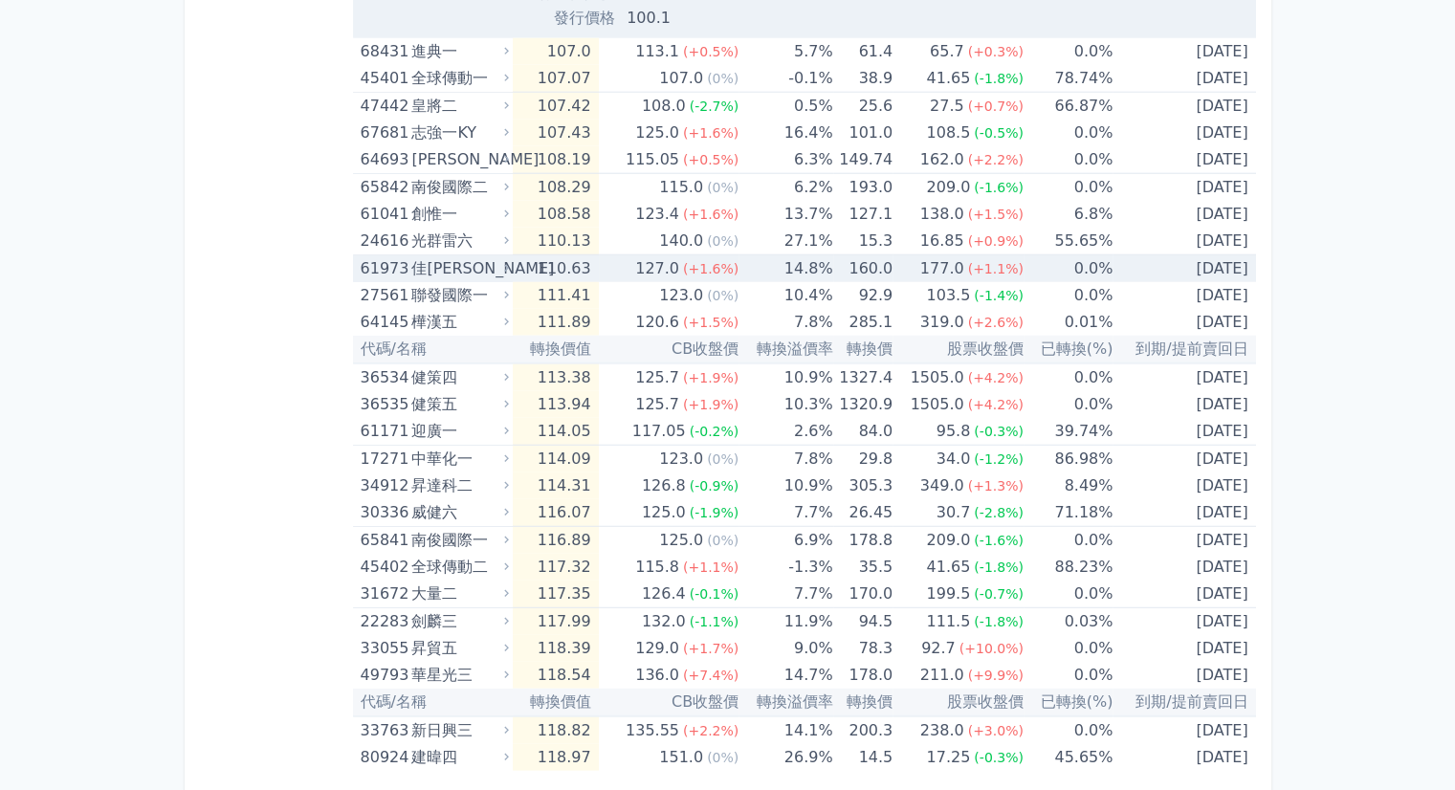
click at [519, 255] on td "110.63" at bounding box center [555, 269] width 85 height 28
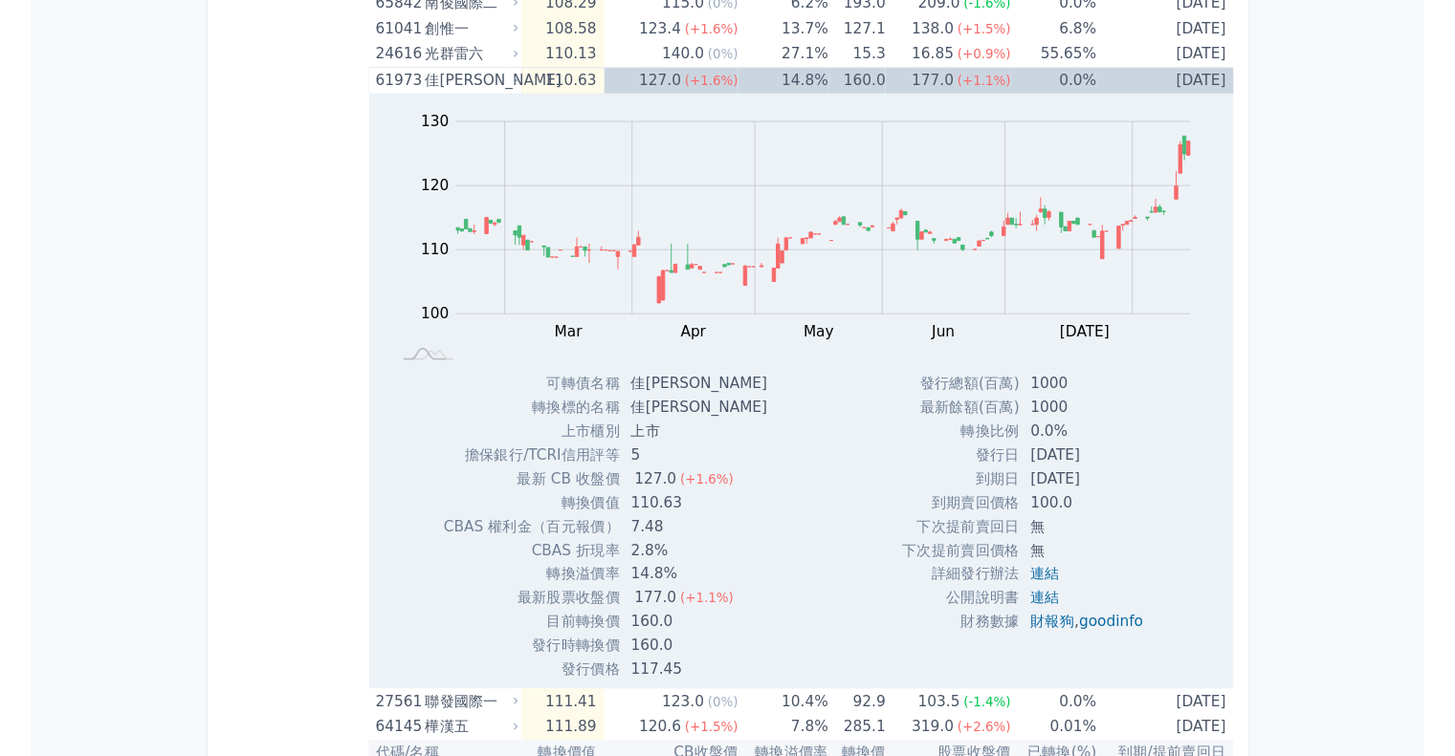
scroll to position [5141, 0]
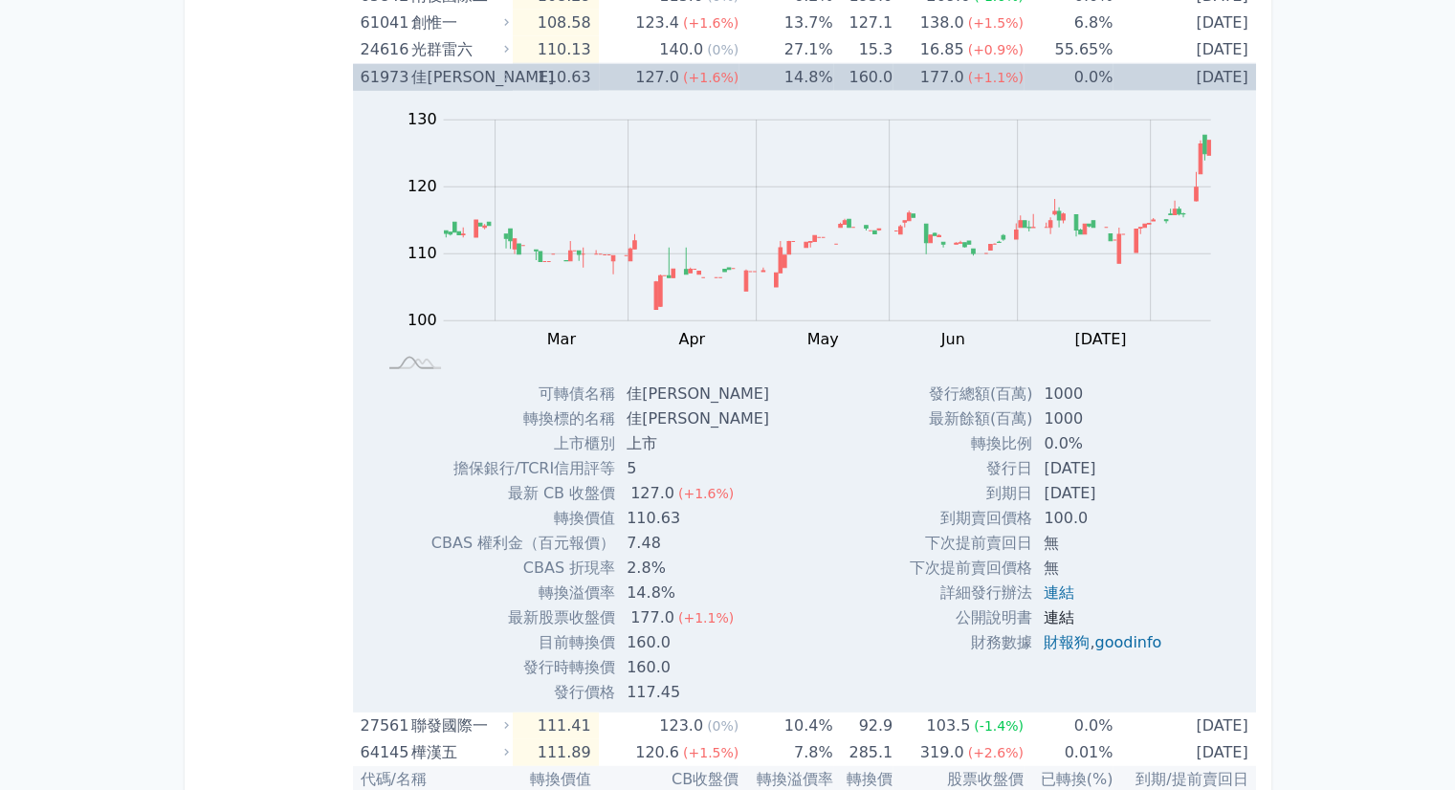
click at [1051, 609] on link "連結" at bounding box center [1058, 617] width 31 height 18
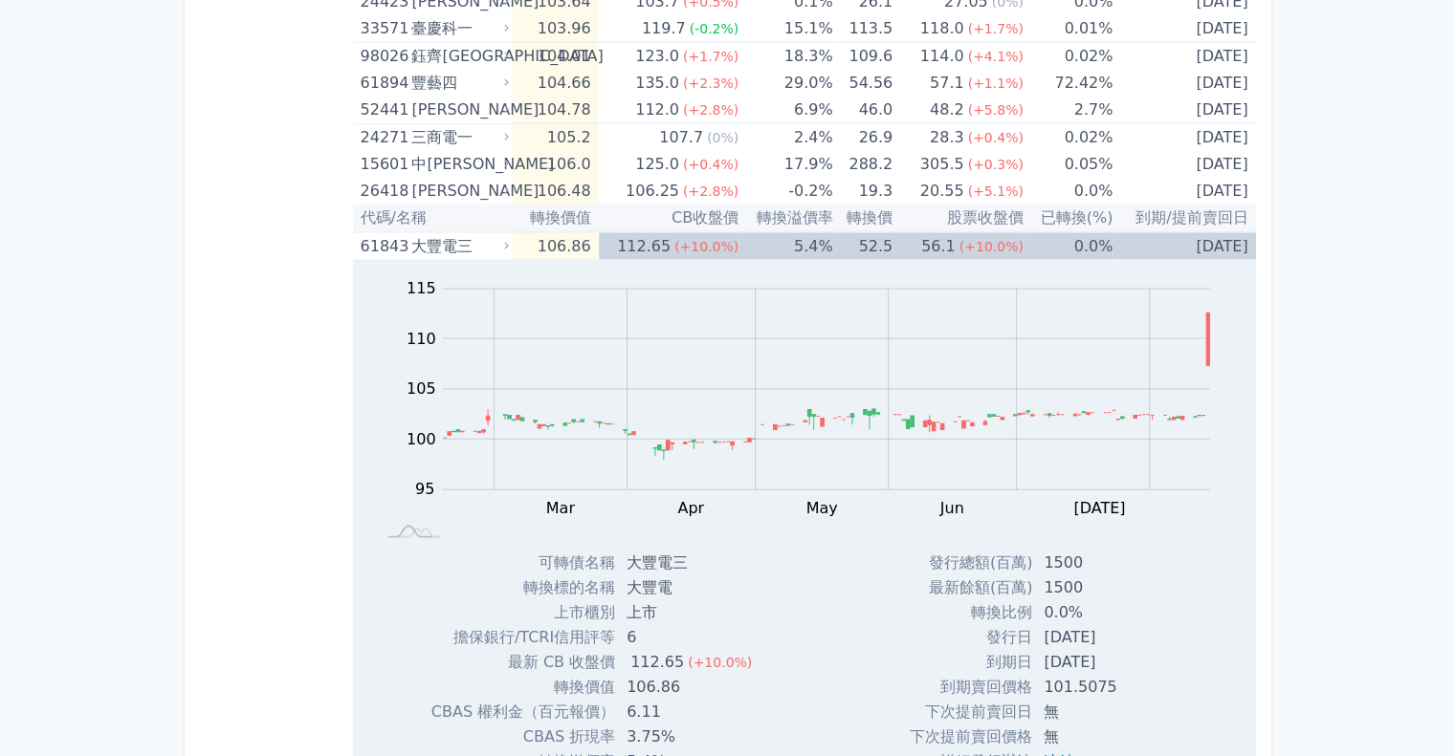
scroll to position [4089, 0]
